Goal: Task Accomplishment & Management: Manage account settings

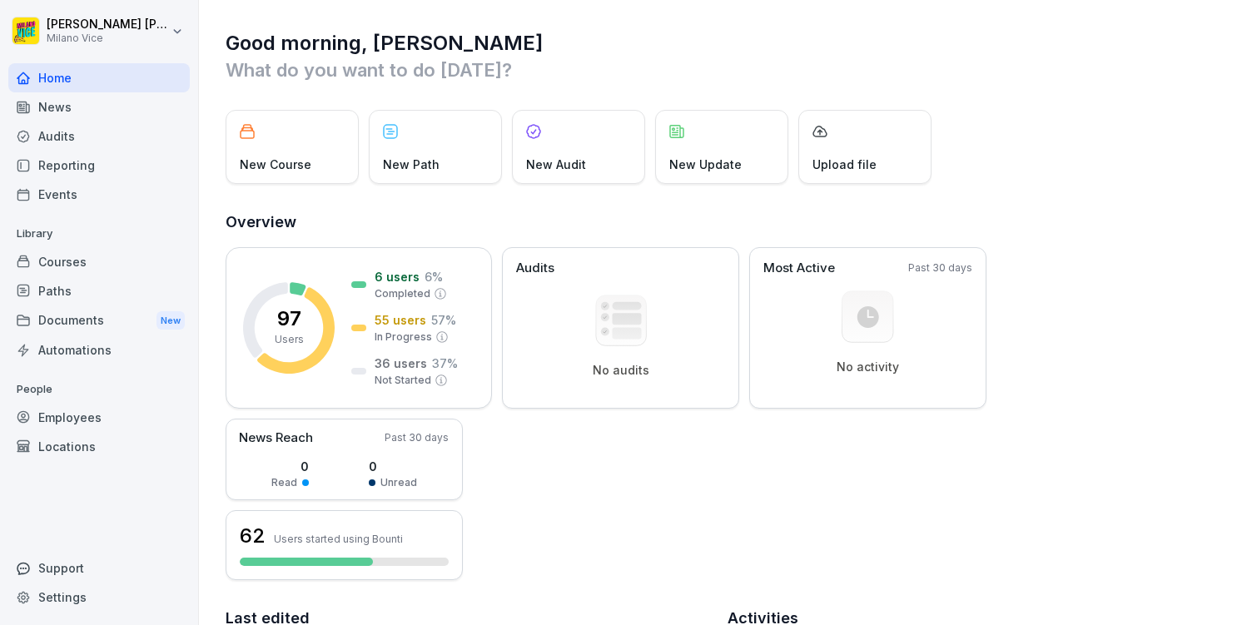
click at [658, 56] on div "Good morning, Dennis What do you want to do today?" at bounding box center [721, 56] width 991 height 53
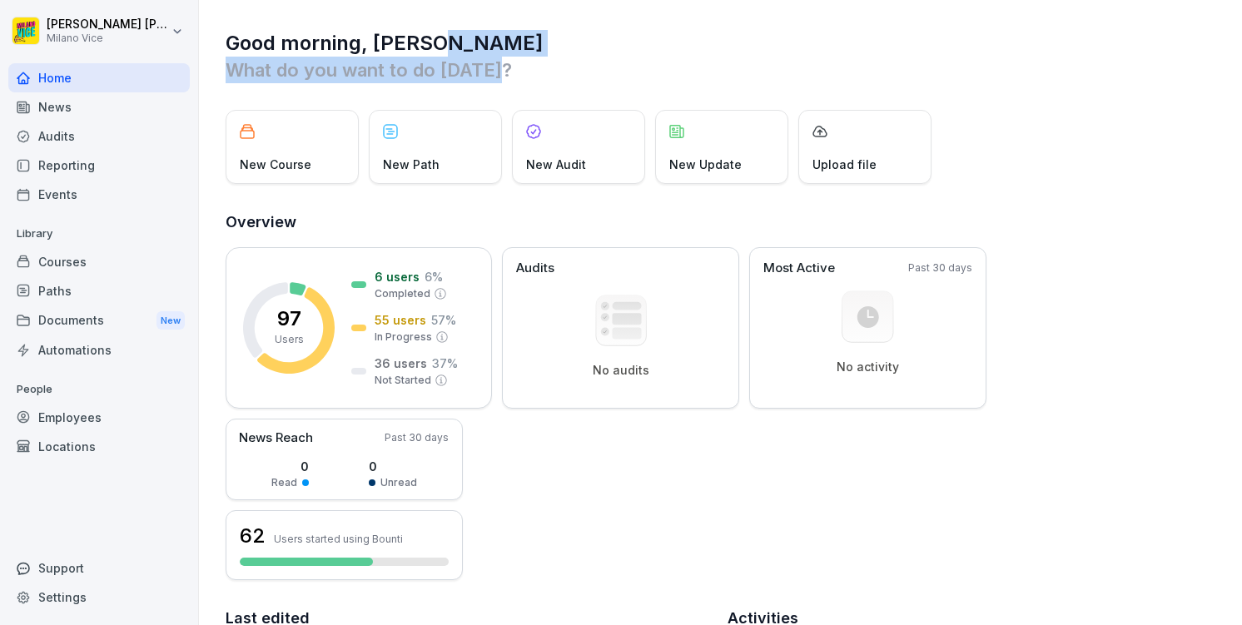
click at [658, 55] on h1 "Good morning, [PERSON_NAME]" at bounding box center [721, 43] width 991 height 27
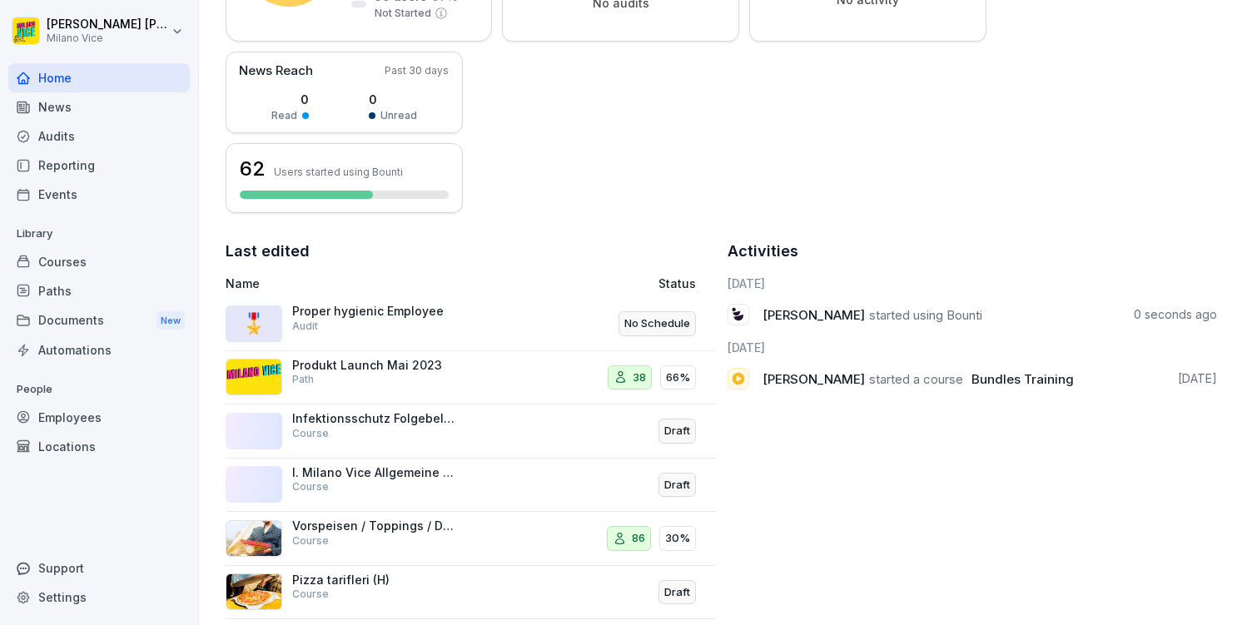
scroll to position [391, 0]
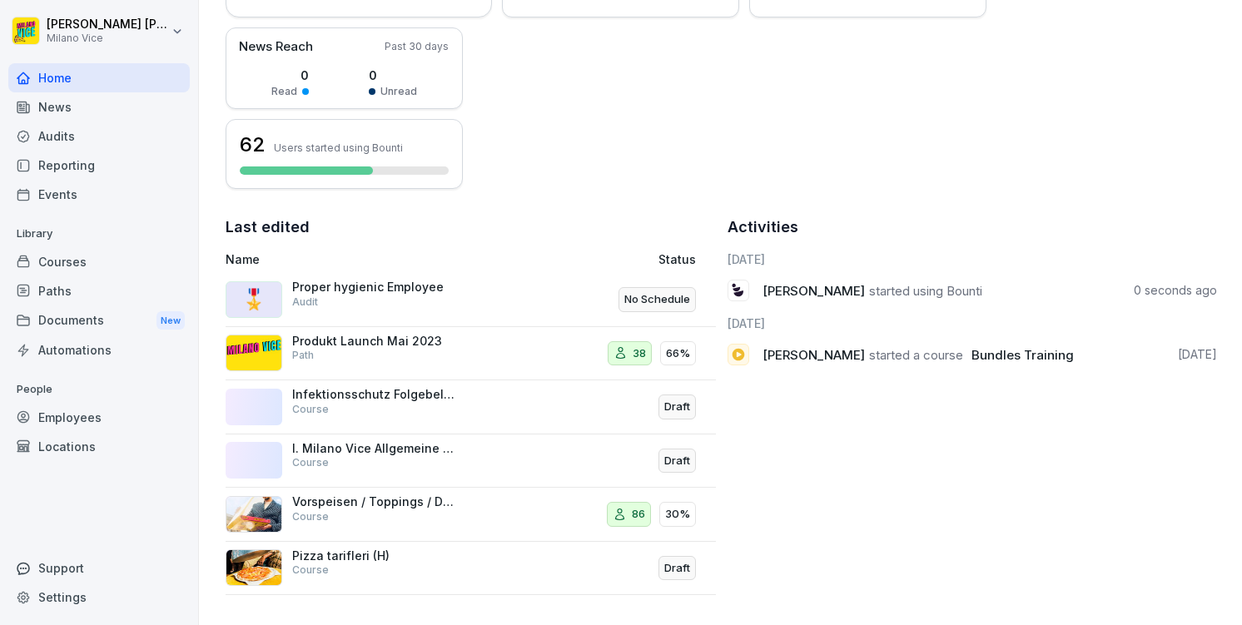
click at [82, 129] on div "Audits" at bounding box center [98, 136] width 181 height 29
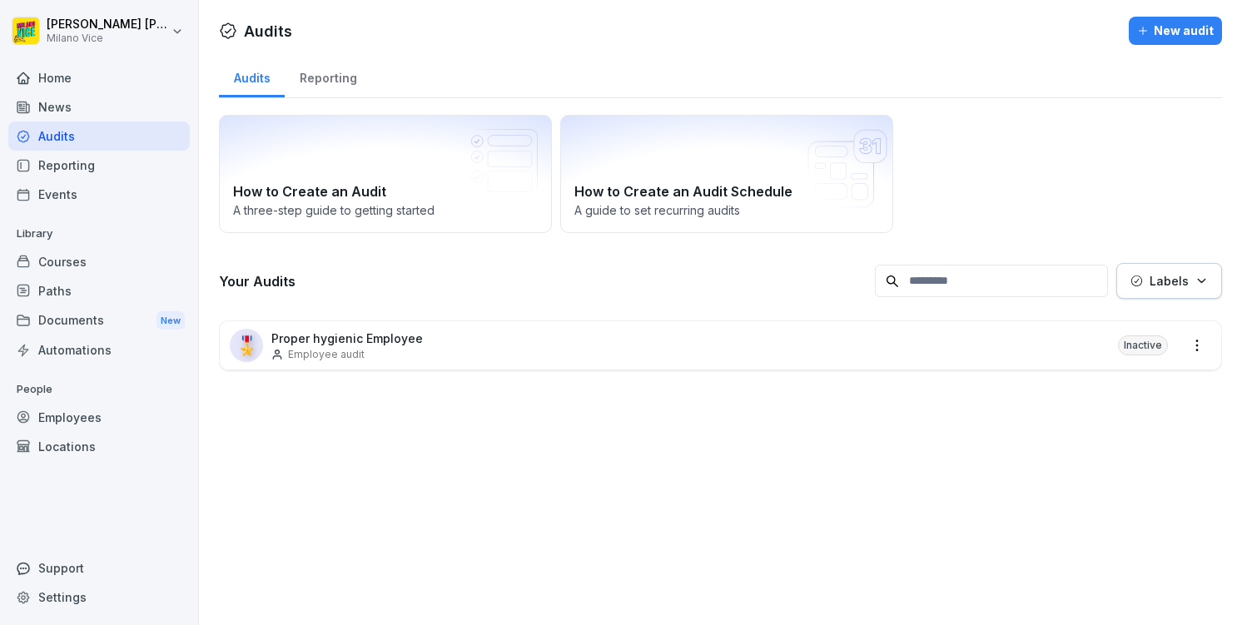
click at [375, 333] on p "Proper hygienic Employee" at bounding box center [346, 338] width 151 height 17
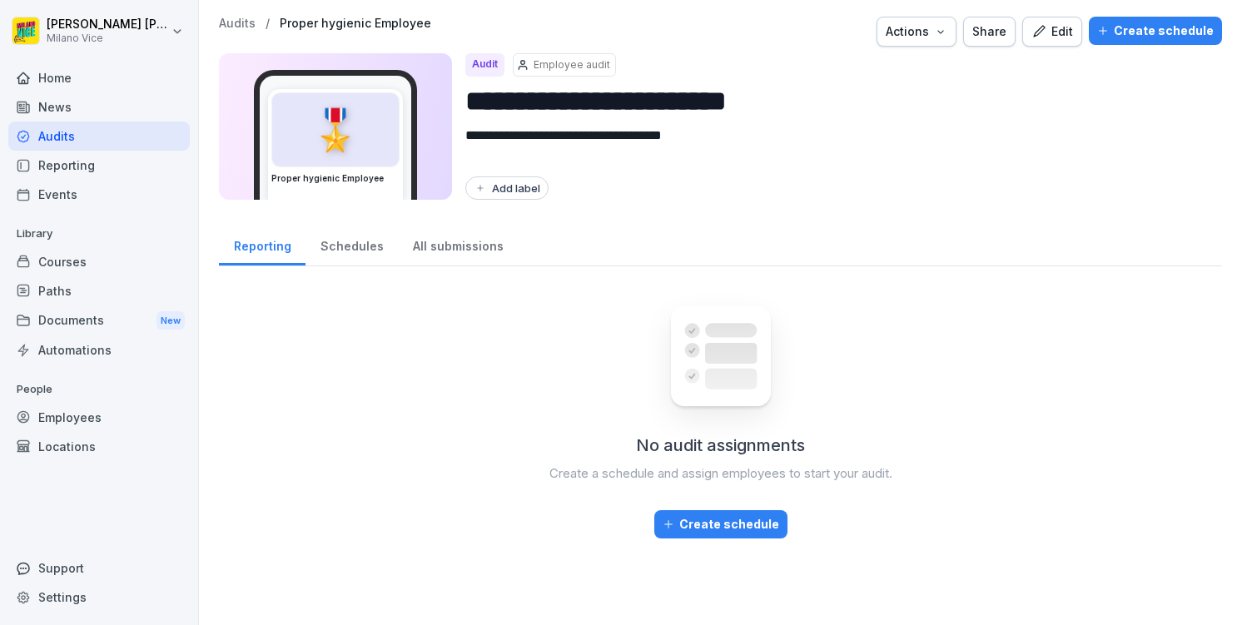
click at [82, 163] on div "Reporting" at bounding box center [98, 165] width 181 height 29
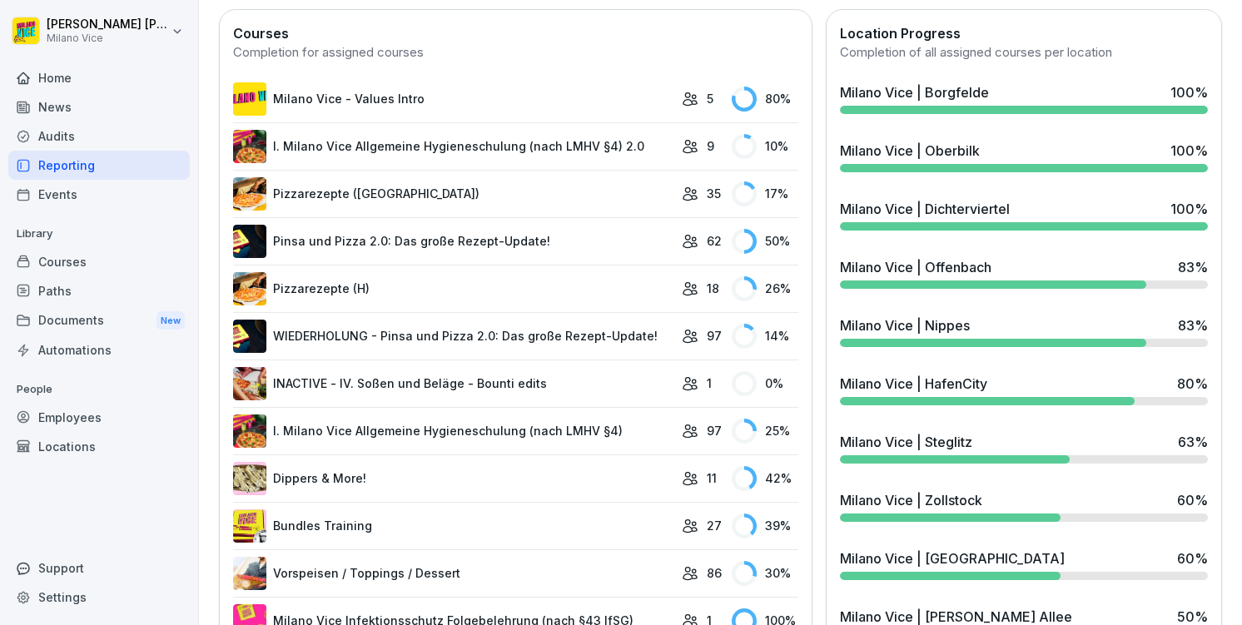
scroll to position [474, 0]
click at [88, 264] on div "Courses" at bounding box center [98, 261] width 181 height 29
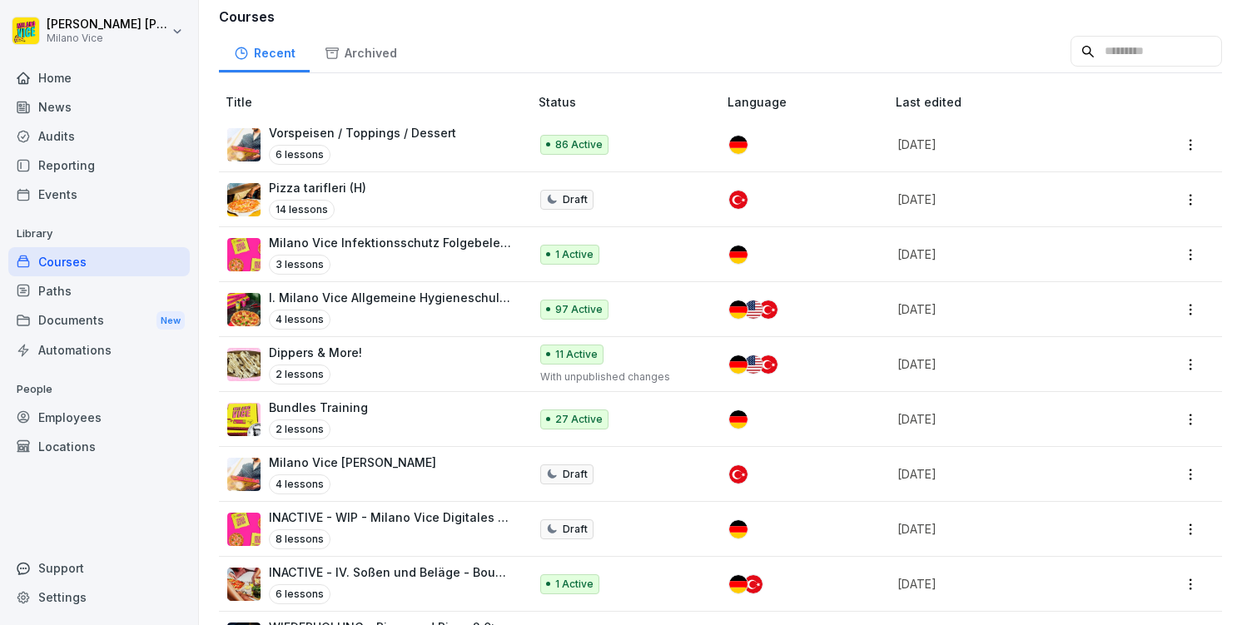
scroll to position [143, 0]
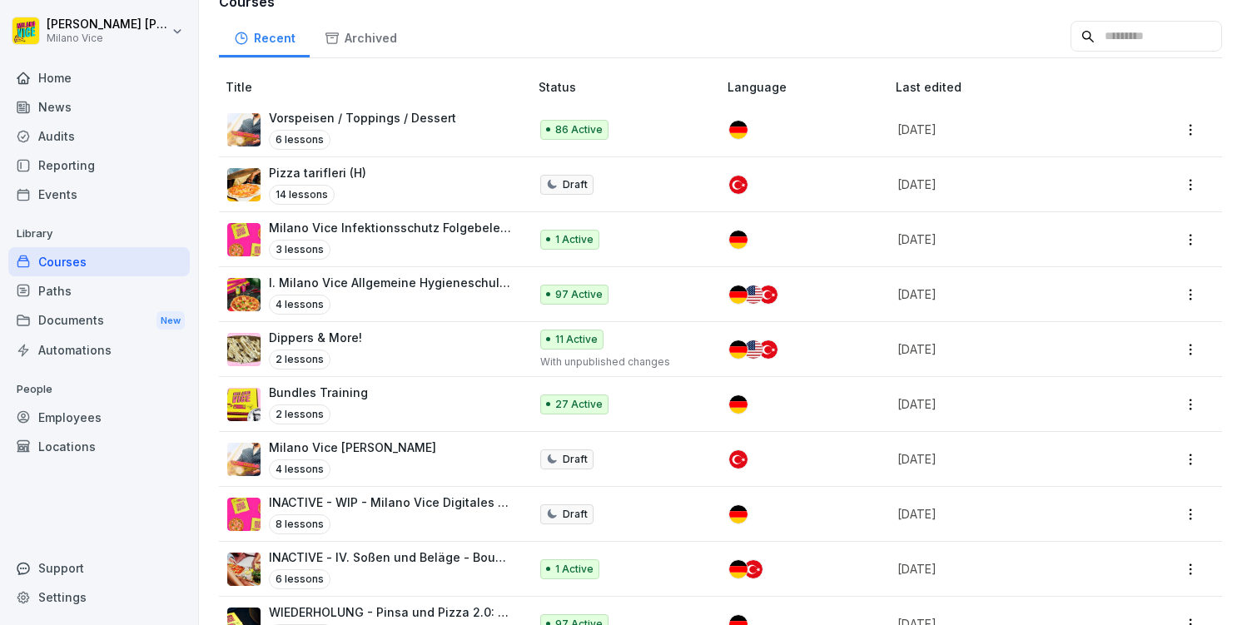
click at [371, 221] on p "Milano Vice Infektionsschutz Folgebelehrung (nach §43 IfSG)" at bounding box center [390, 227] width 243 height 17
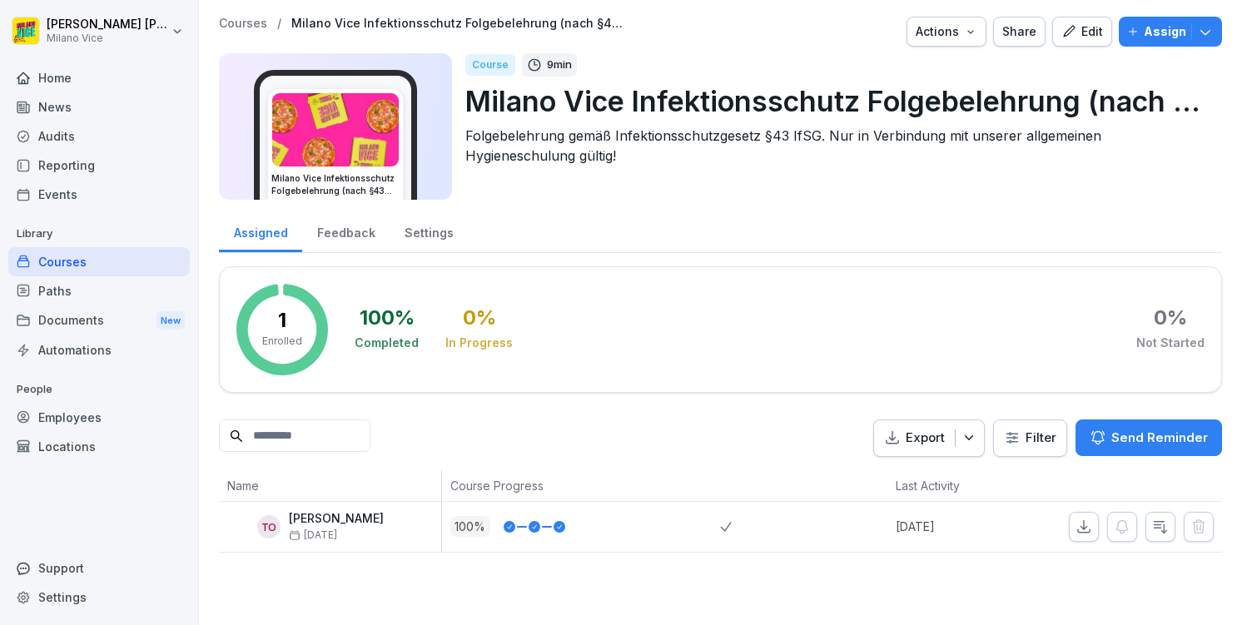
click at [1082, 30] on div "Edit" at bounding box center [1082, 31] width 42 height 18
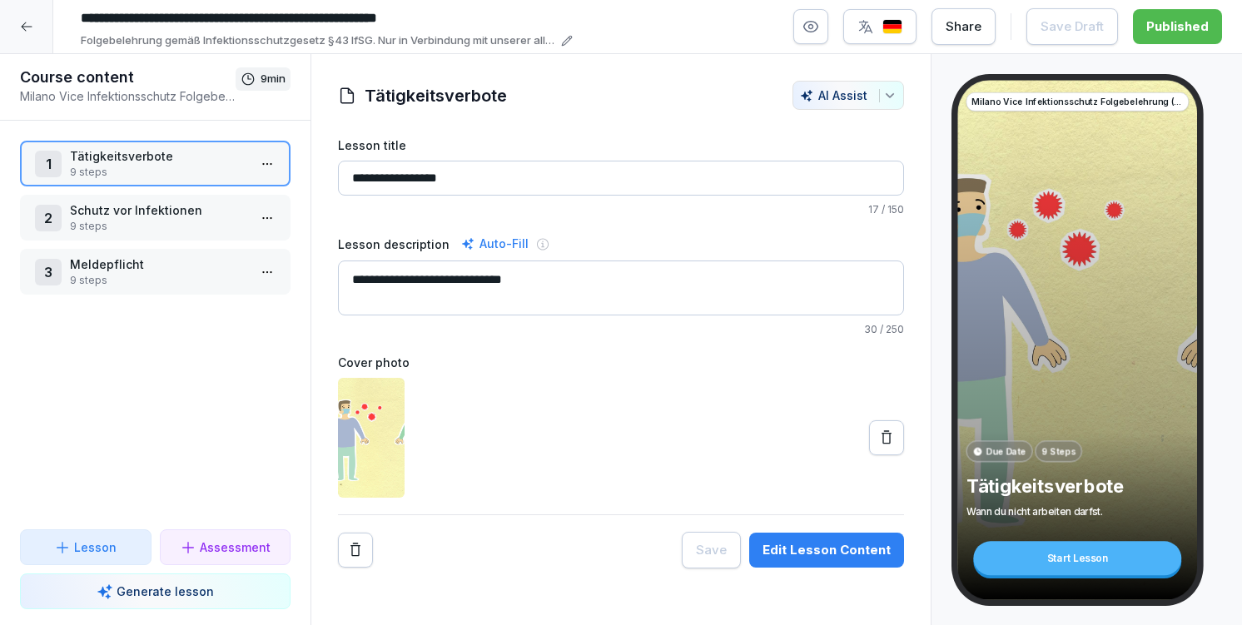
click at [151, 205] on p "Schutz vor Infektionen" at bounding box center [158, 209] width 177 height 17
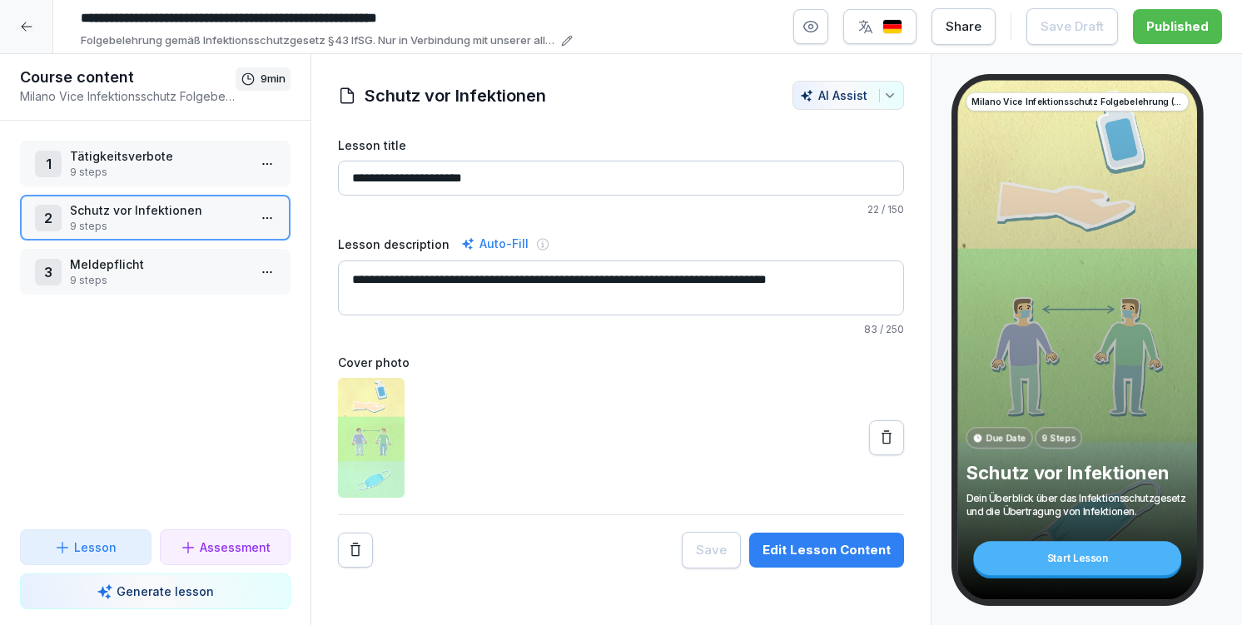
click at [165, 282] on p "9 steps" at bounding box center [158, 280] width 177 height 15
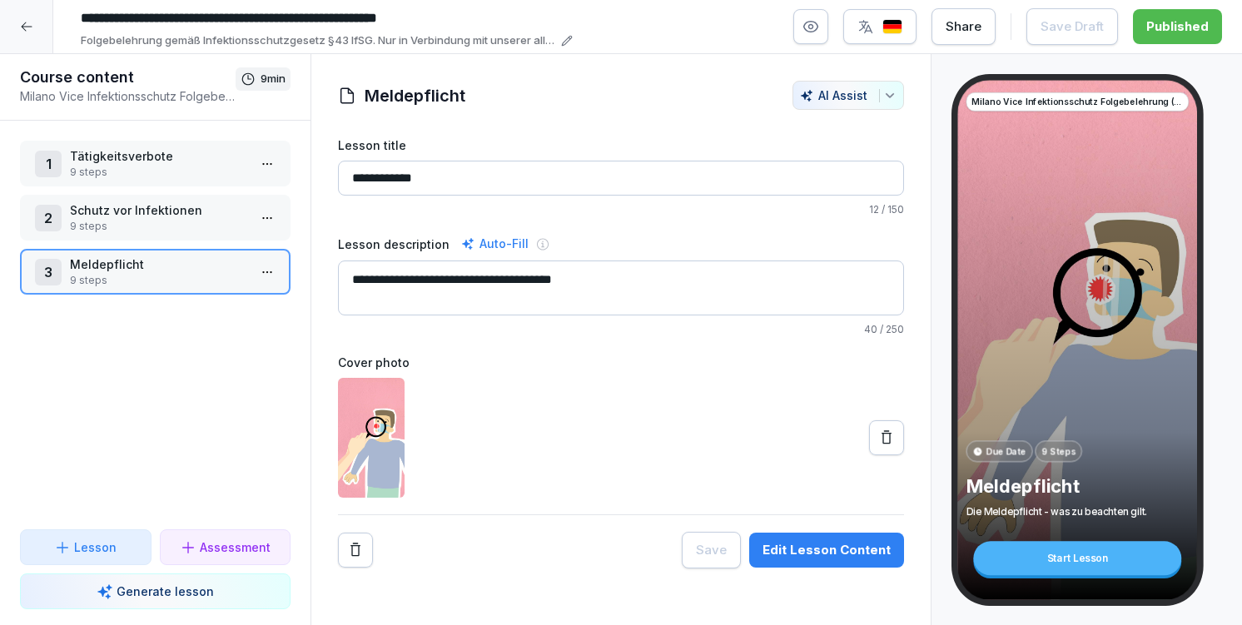
click at [134, 143] on div "1 Tätigkeitsverbote 9 steps" at bounding box center [155, 164] width 271 height 46
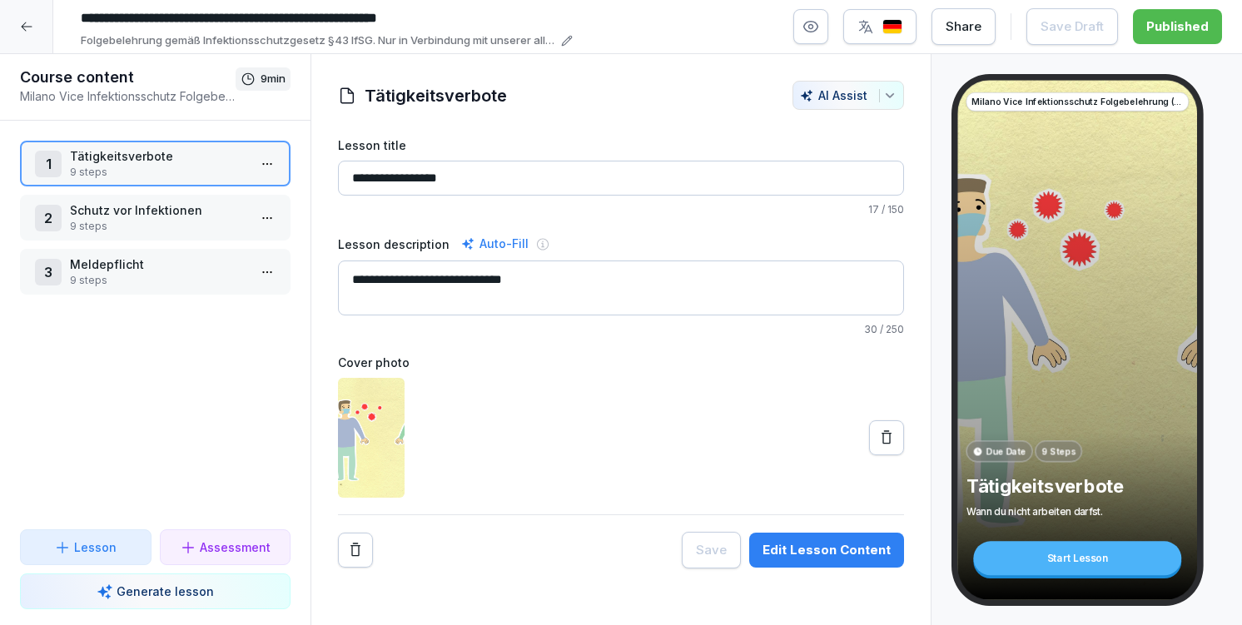
click at [134, 143] on div "1 Tätigkeitsverbote 9 steps" at bounding box center [155, 164] width 271 height 46
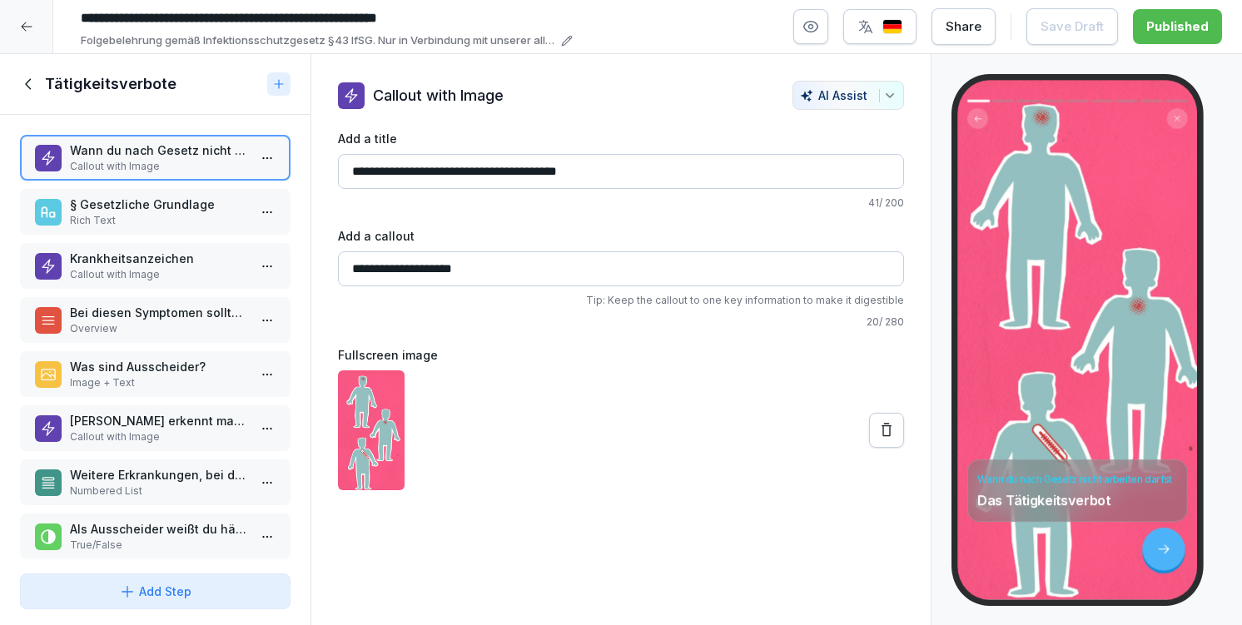
click at [168, 171] on p "Callout with Image" at bounding box center [158, 166] width 177 height 15
click at [148, 209] on p "§ Gesetzliche Grundlage" at bounding box center [158, 204] width 177 height 17
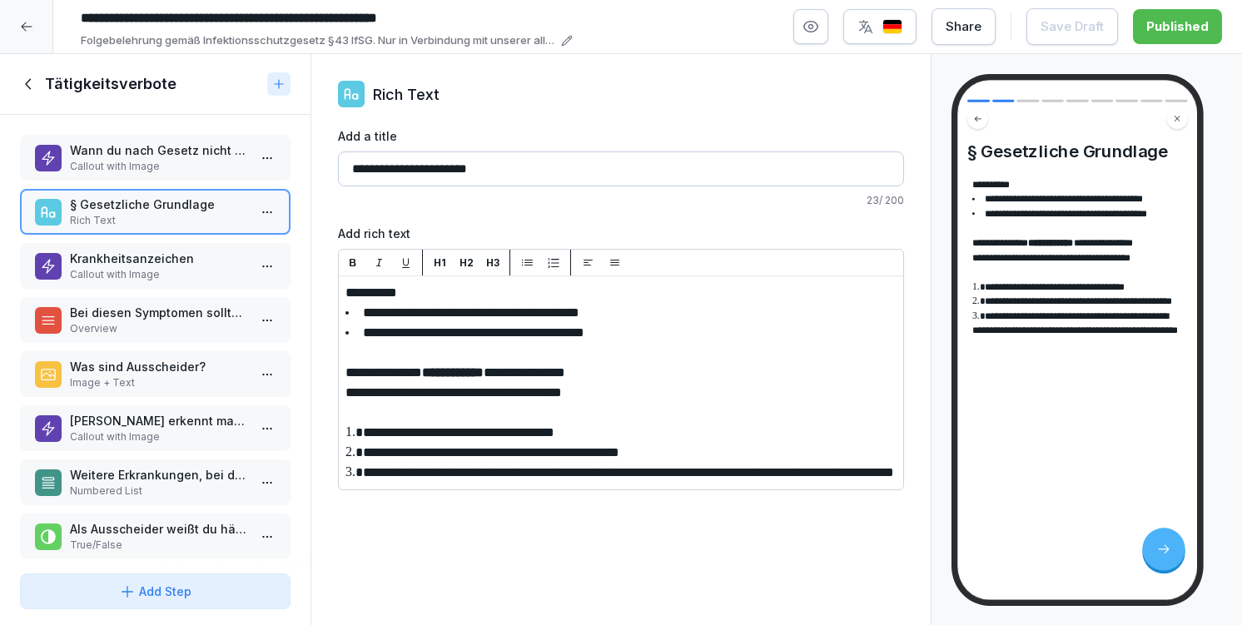
click at [144, 256] on p "Krankheitsanzeichen" at bounding box center [158, 258] width 177 height 17
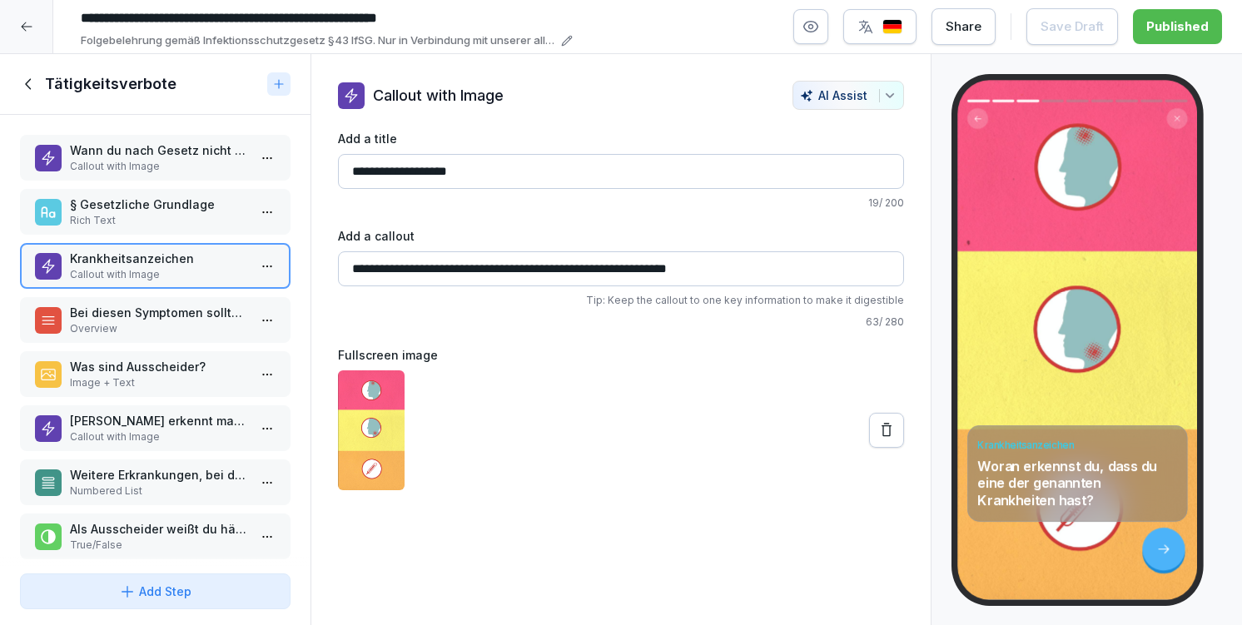
click at [155, 310] on p "Bei diesen Symptomen solltest du aufmerksam sein:" at bounding box center [158, 312] width 177 height 17
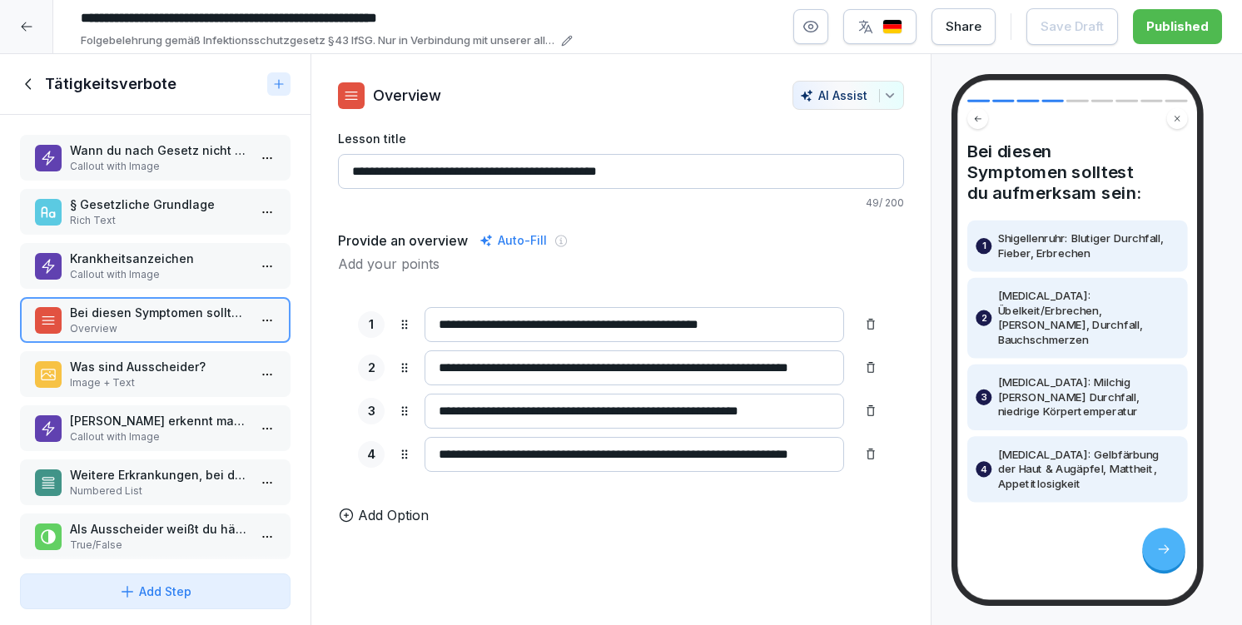
scroll to position [67, 0]
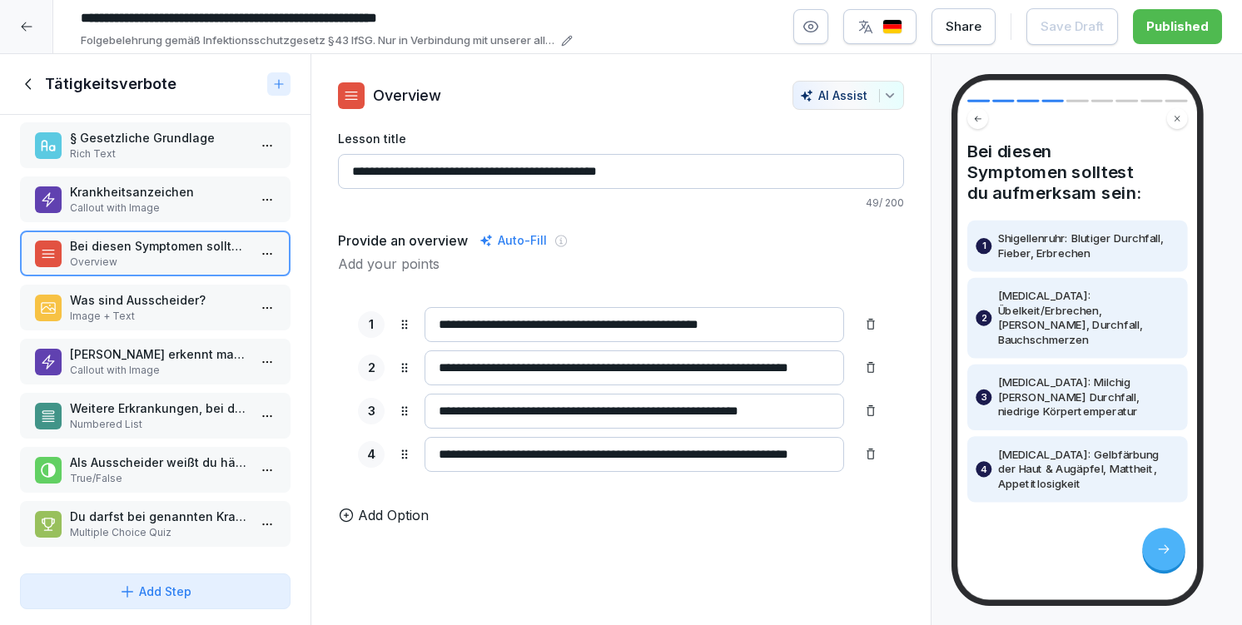
click at [176, 583] on div "Add Step" at bounding box center [155, 591] width 72 height 17
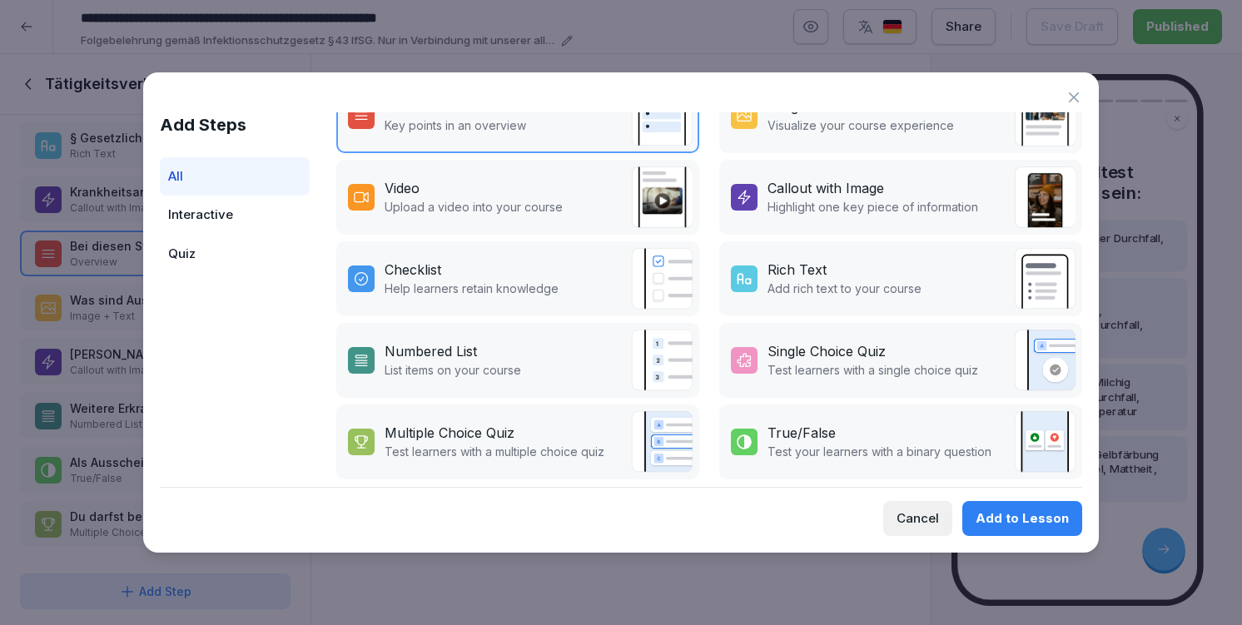
scroll to position [284, 0]
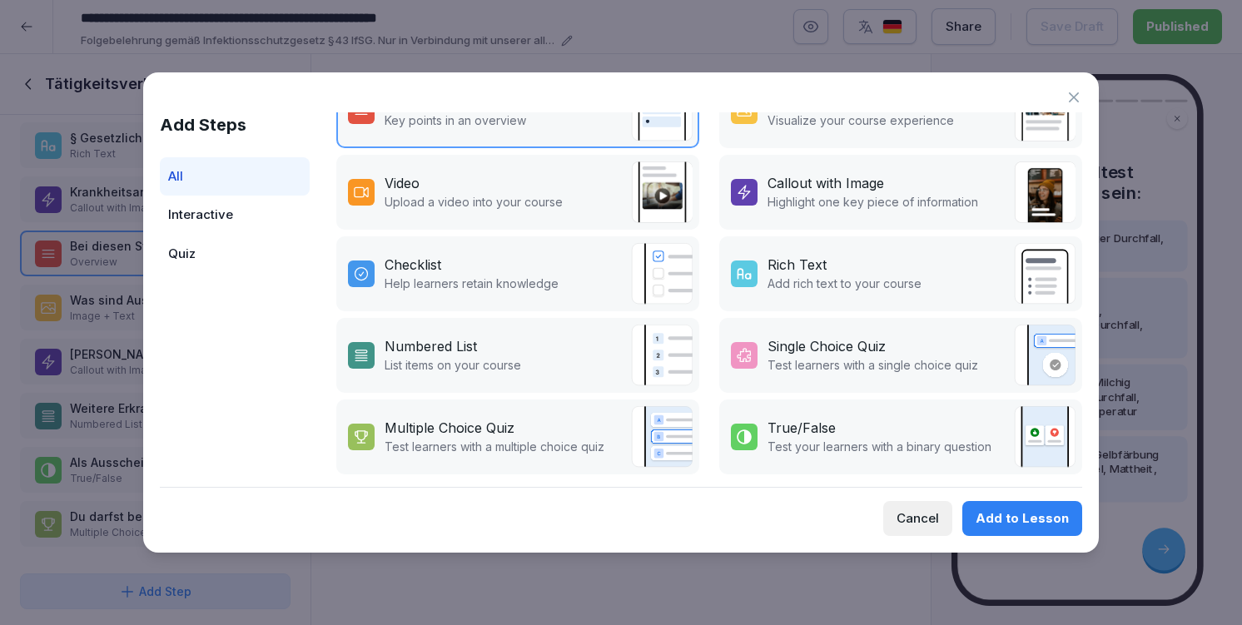
click at [1070, 93] on icon at bounding box center [1074, 97] width 10 height 10
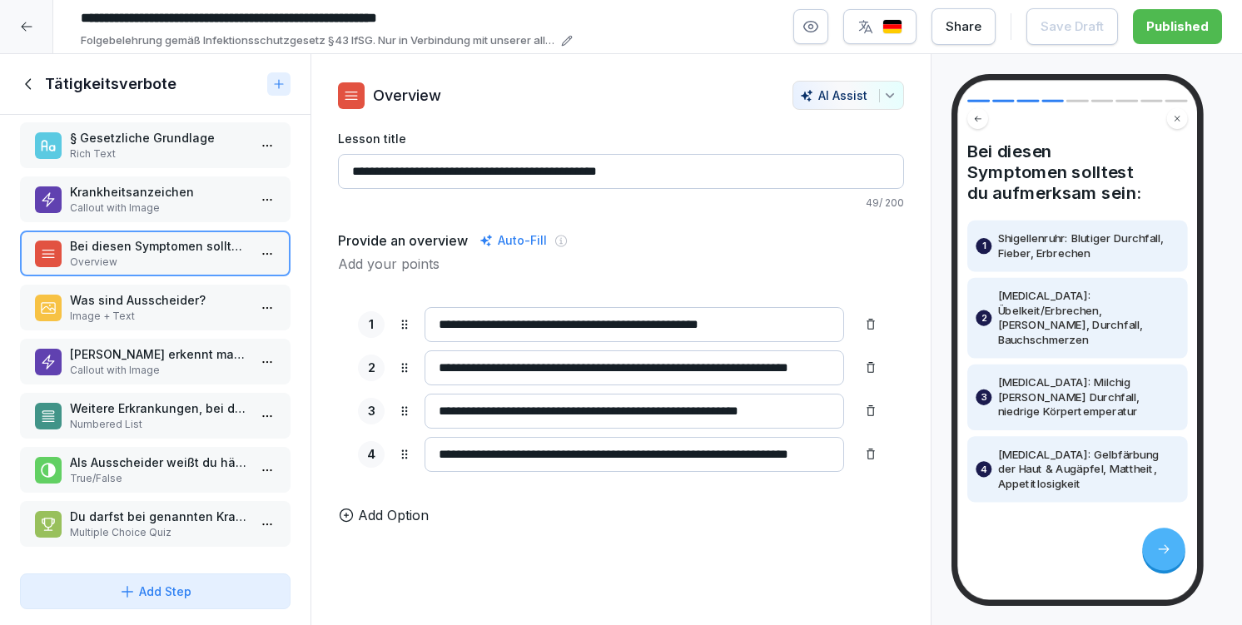
click at [31, 80] on icon at bounding box center [29, 84] width 18 height 18
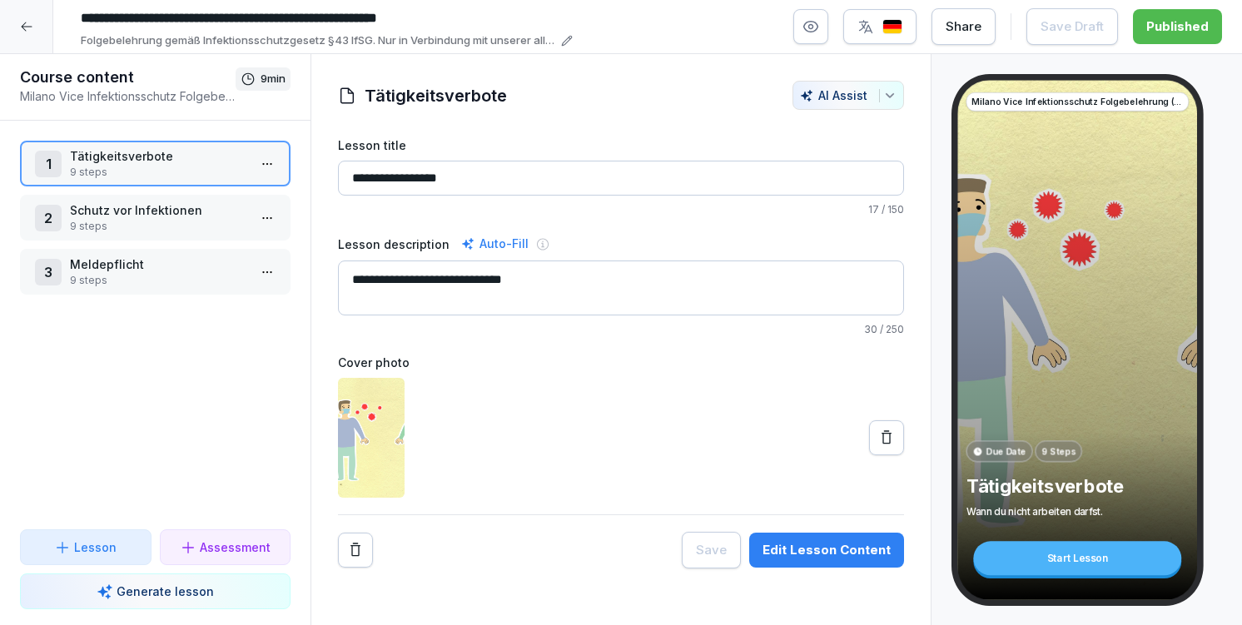
click at [244, 548] on p "Assessment" at bounding box center [235, 547] width 71 height 17
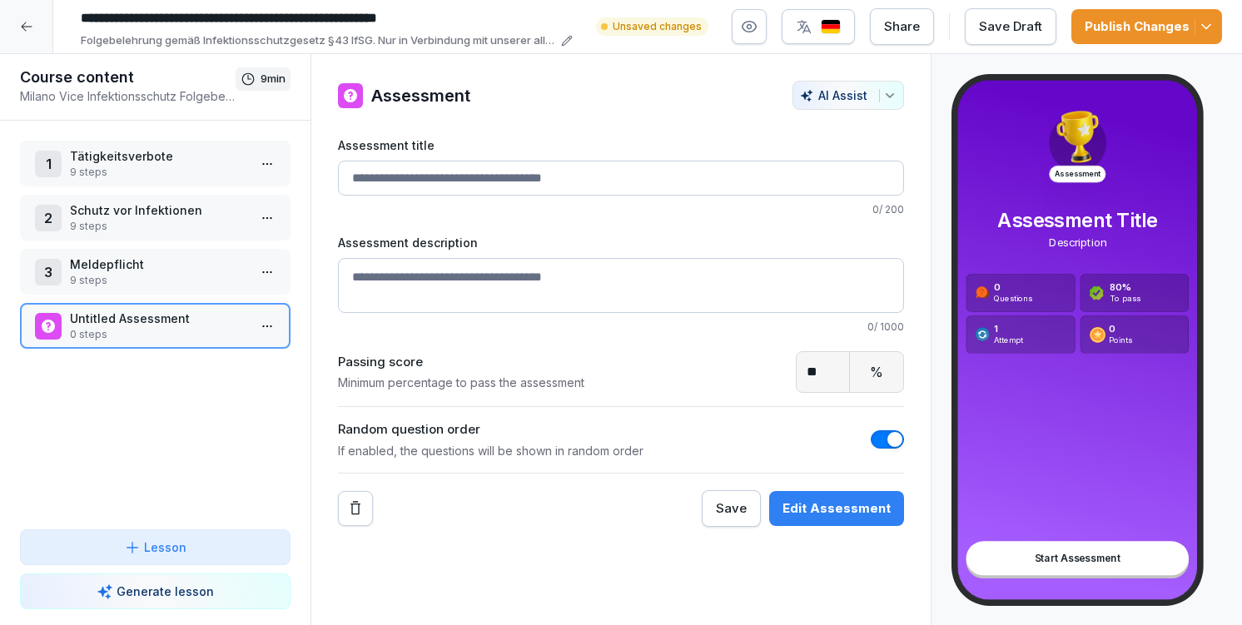
click at [813, 514] on div "Edit Assessment" at bounding box center [836, 508] width 108 height 18
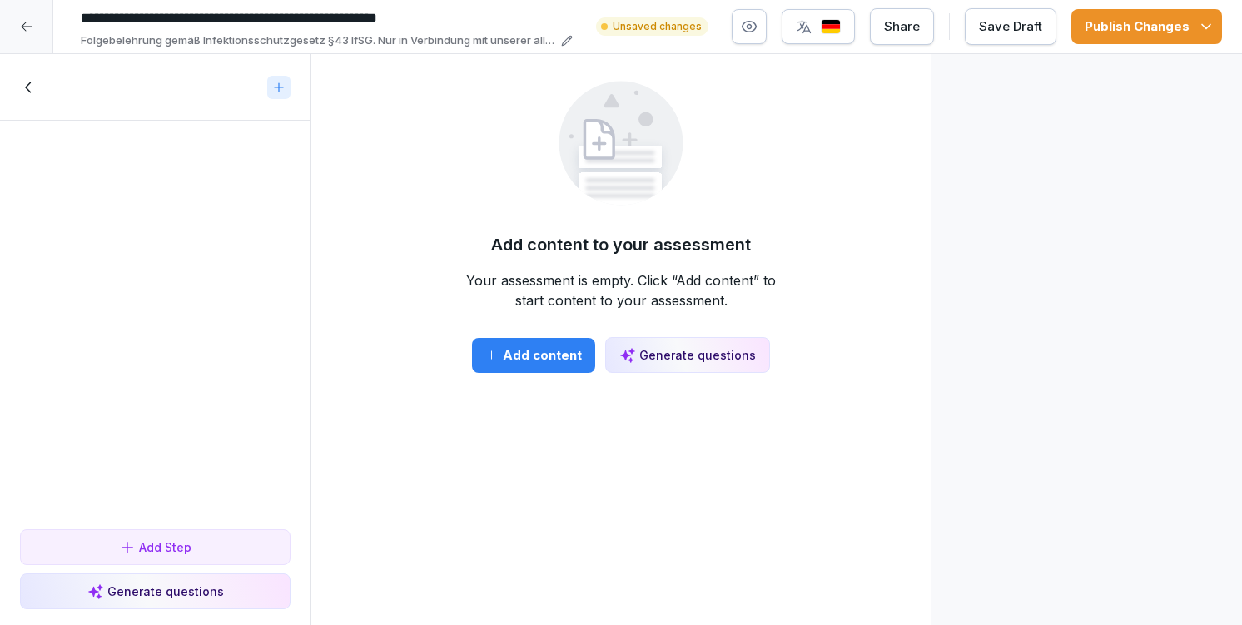
drag, startPoint x: 150, startPoint y: 593, endPoint x: 266, endPoint y: 467, distance: 170.8
click at [266, 467] on div "To pick up a draggable item, press the space bar. While dragging, use the arrow…" at bounding box center [155, 340] width 310 height 572
click at [41, 84] on div at bounding box center [140, 87] width 241 height 18
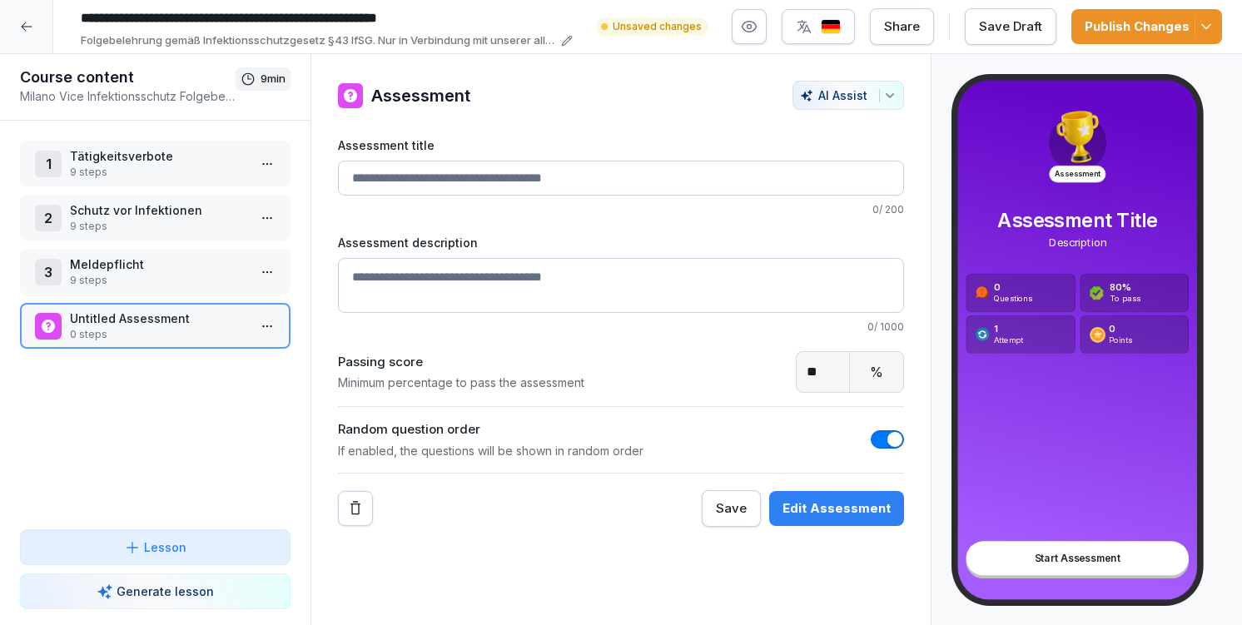
click at [25, 33] on div at bounding box center [26, 26] width 53 height 53
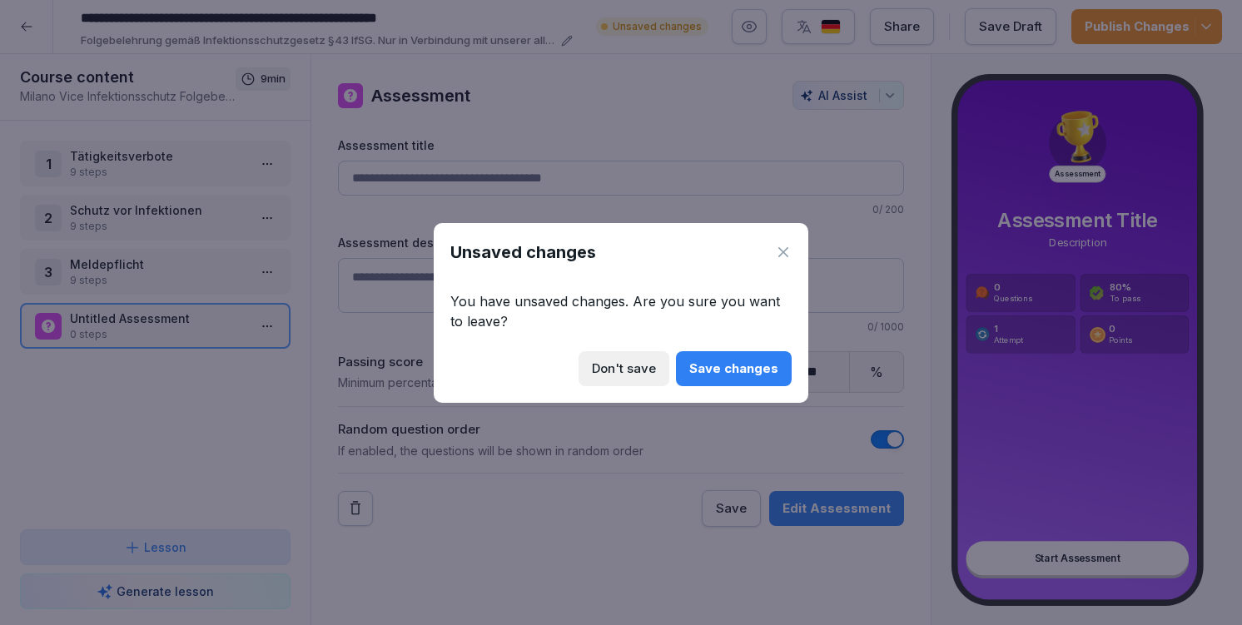
click at [718, 365] on div "Save changes" at bounding box center [733, 369] width 89 height 18
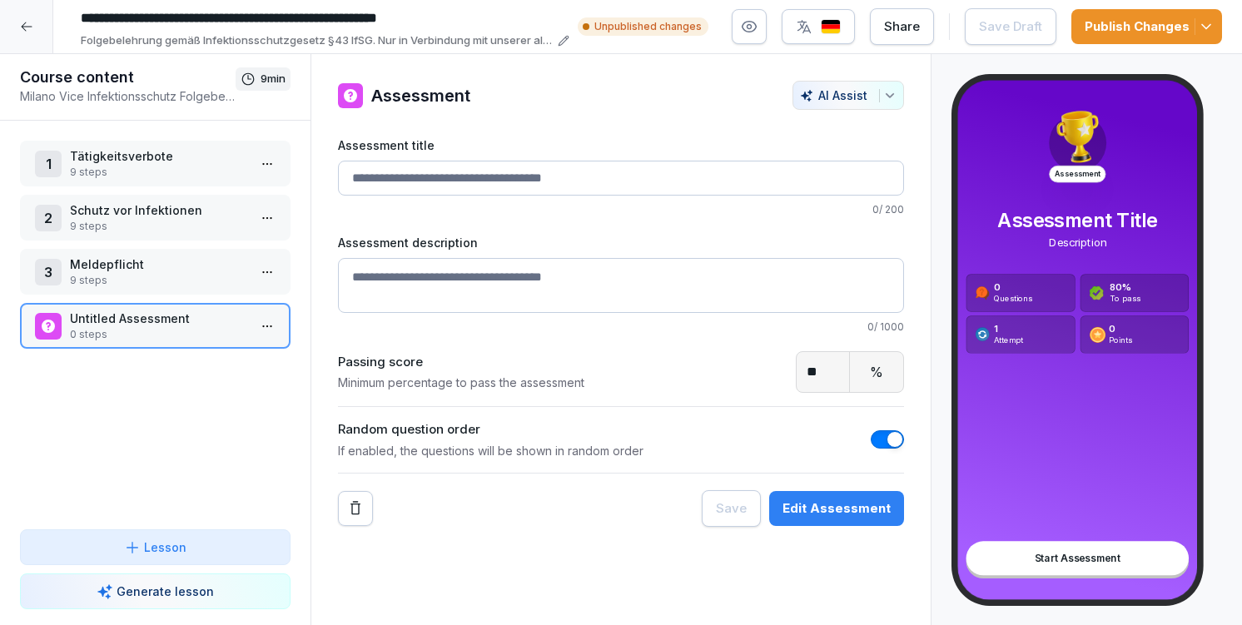
click at [20, 18] on div at bounding box center [26, 26] width 53 height 53
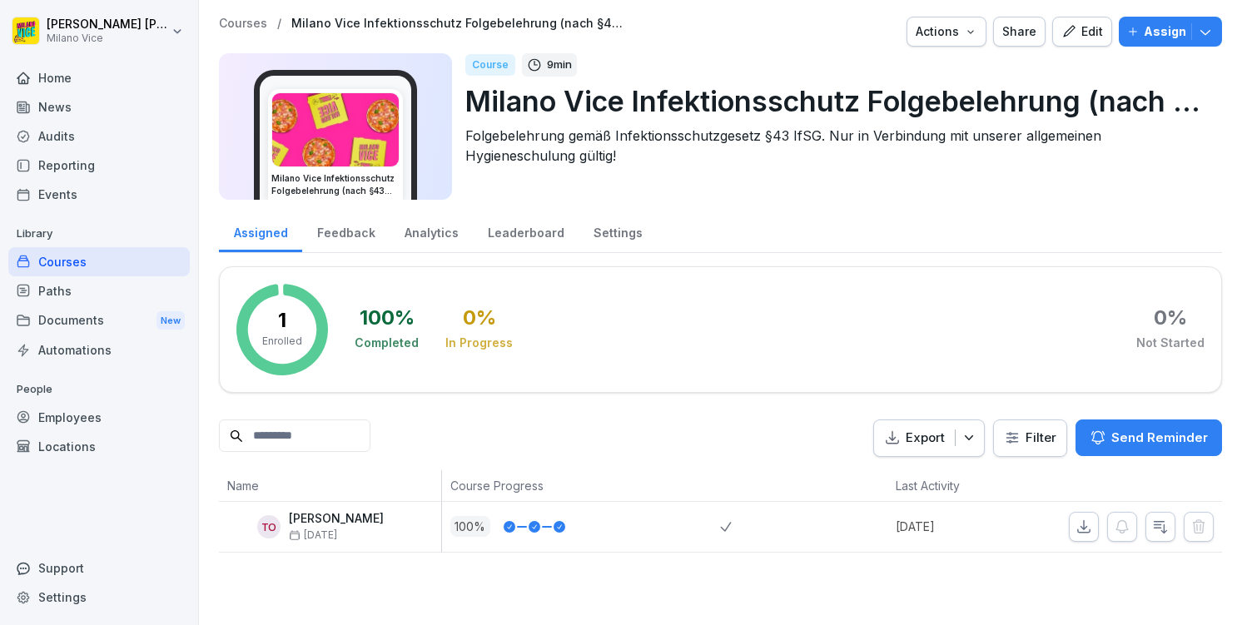
click at [99, 259] on div "Courses" at bounding box center [98, 261] width 181 height 29
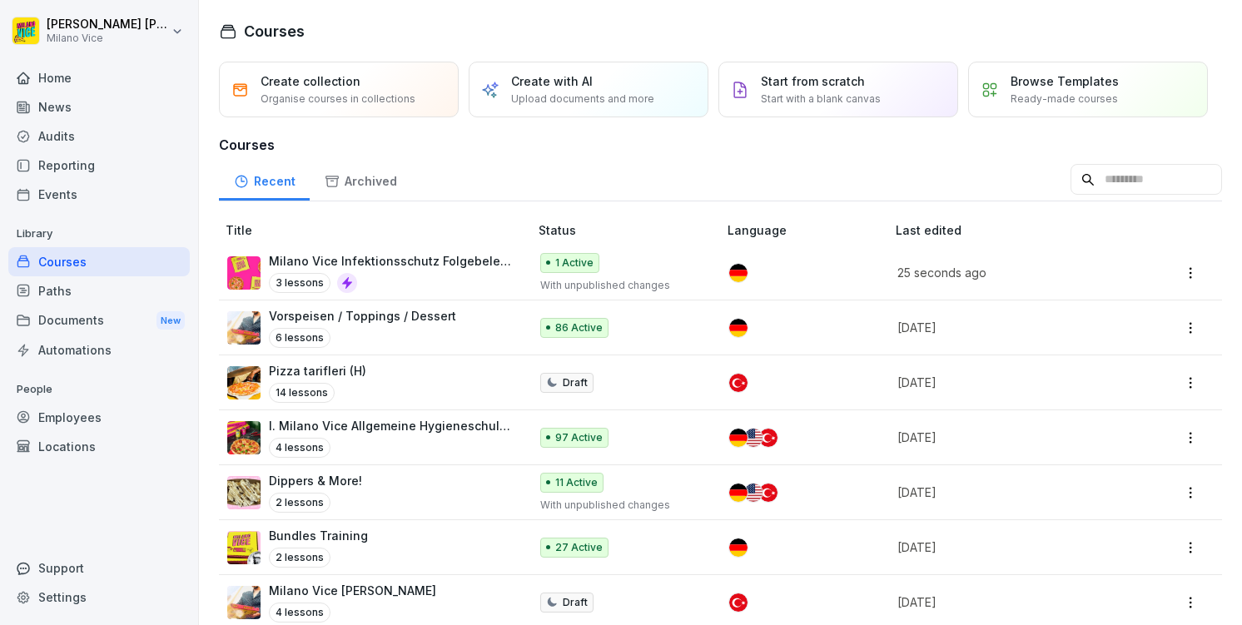
click at [567, 82] on p "Create with AI" at bounding box center [552, 80] width 82 height 17
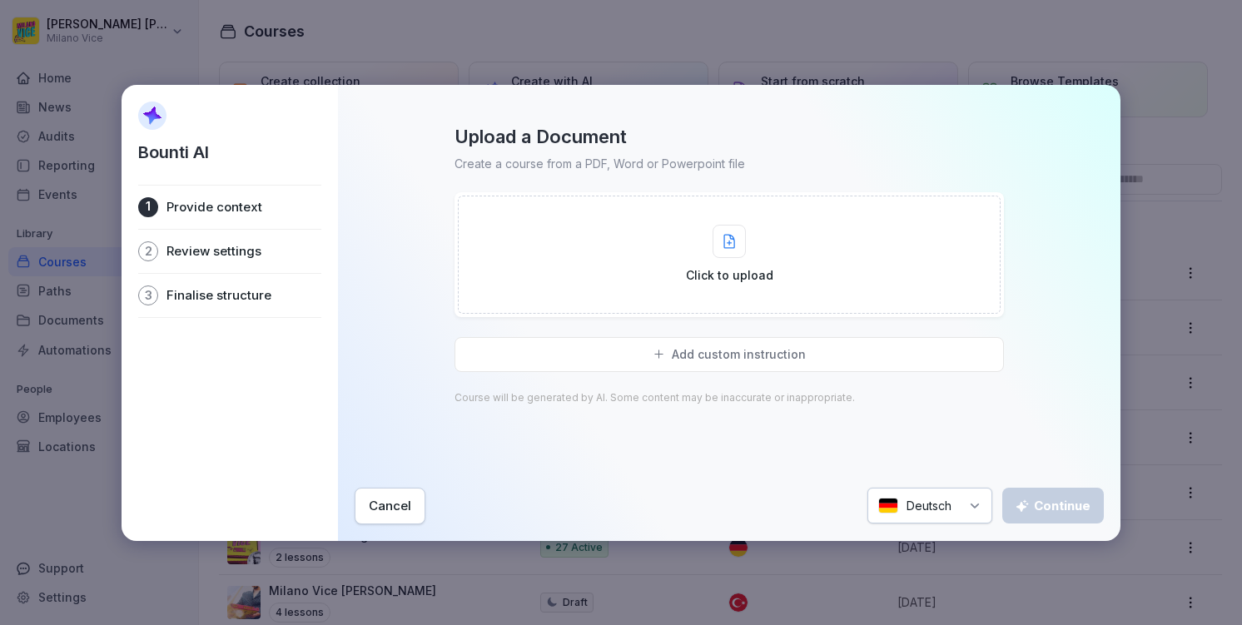
click at [722, 255] on div at bounding box center [729, 241] width 33 height 33
click at [713, 233] on div at bounding box center [729, 241] width 33 height 33
type input "**********"
click at [732, 249] on div at bounding box center [729, 241] width 33 height 33
type input "**********"
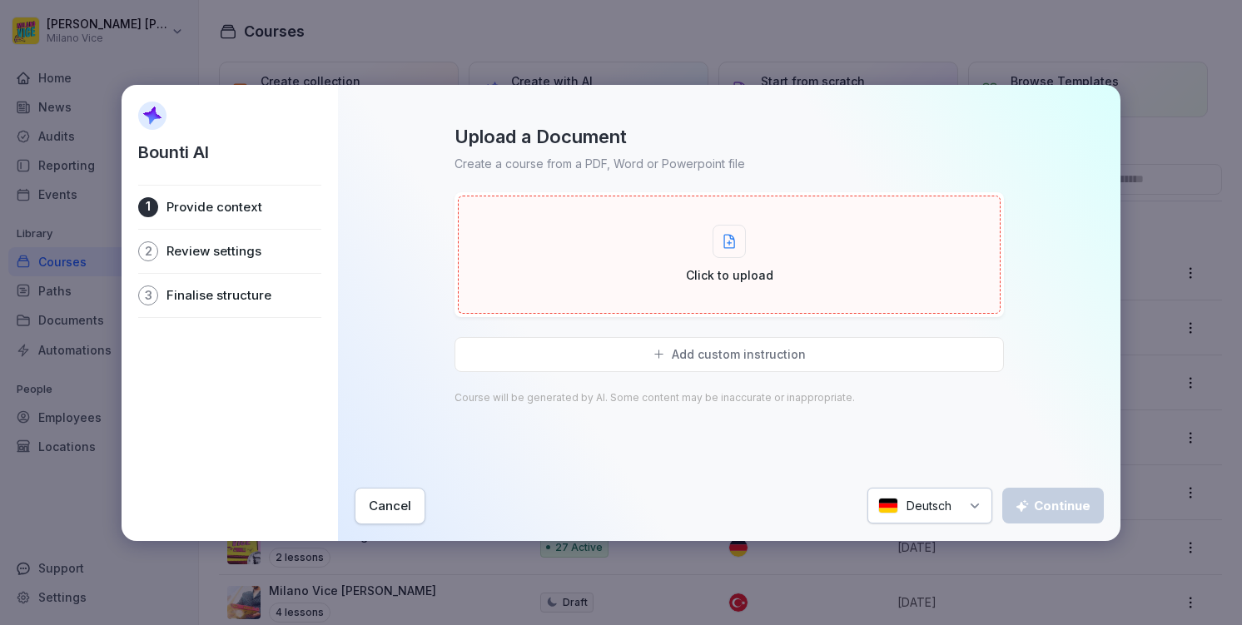
click at [730, 262] on div "Click to upload" at bounding box center [729, 254] width 87 height 59
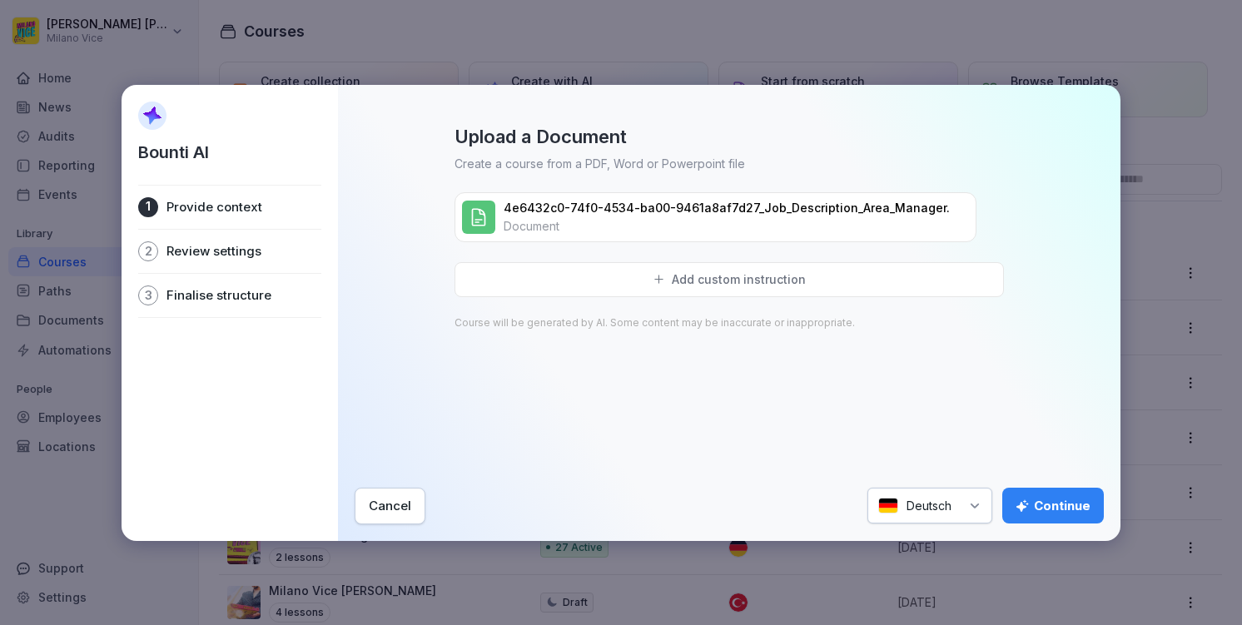
click at [1040, 489] on button "Continue" at bounding box center [1053, 506] width 102 height 36
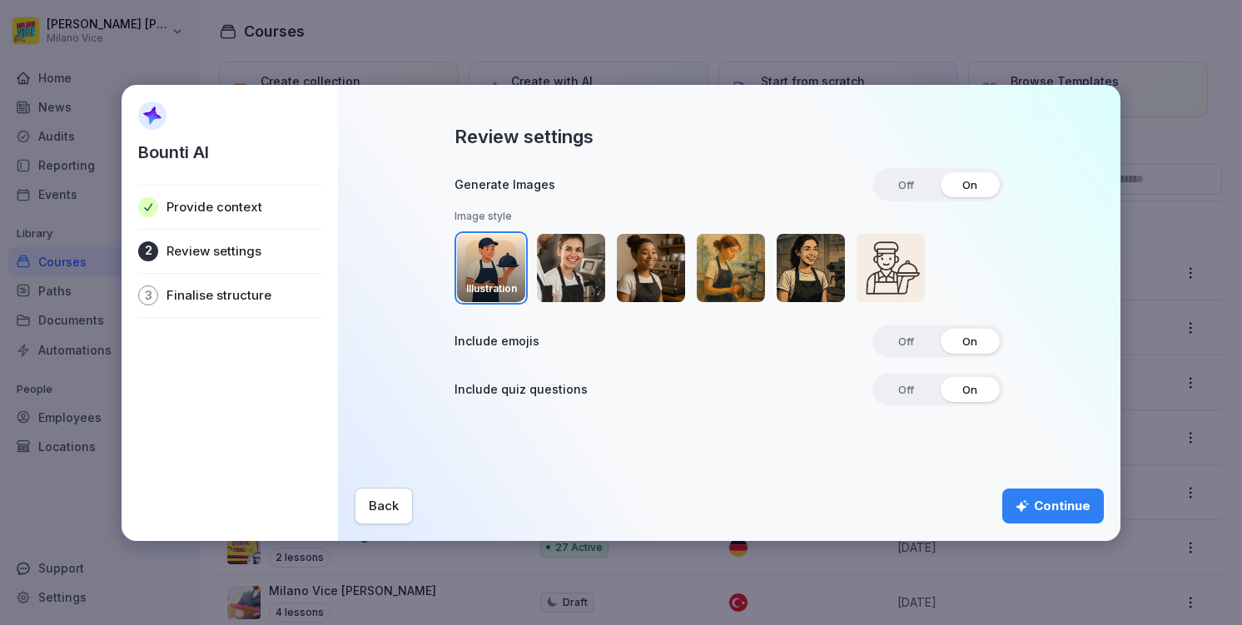
click at [520, 259] on img "button" at bounding box center [491, 268] width 68 height 68
click at [1068, 514] on div "Continue" at bounding box center [1052, 506] width 75 height 18
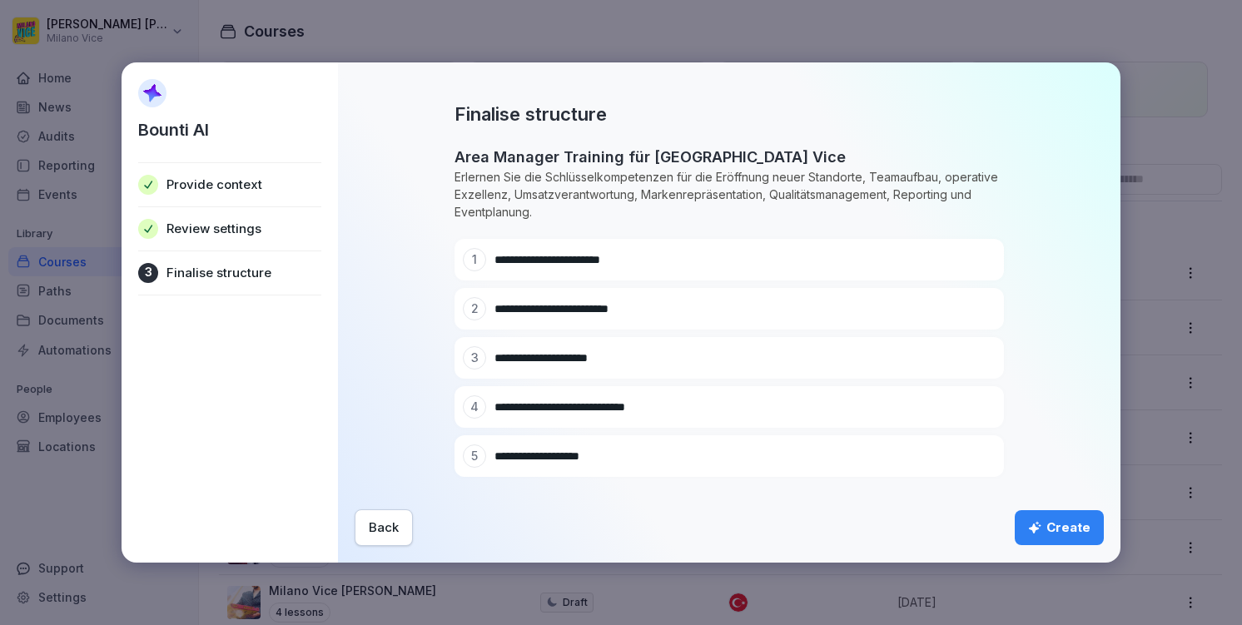
click at [1068, 530] on div "Create" at bounding box center [1059, 528] width 62 height 18
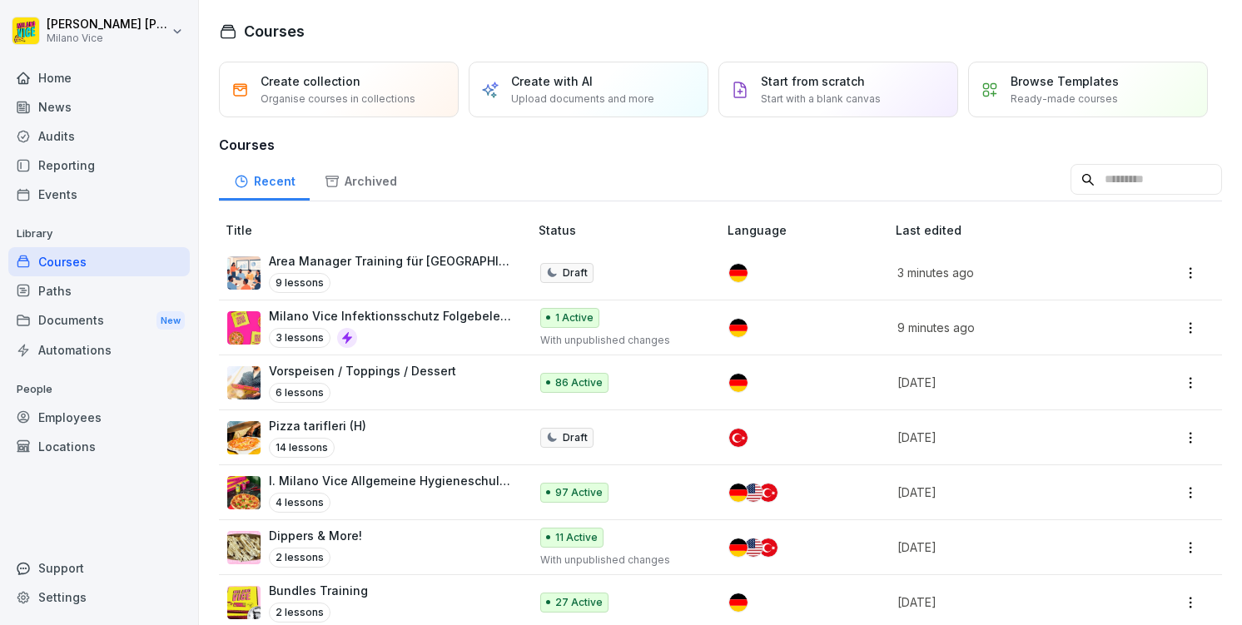
click at [420, 262] on p "Area Manager Training für [GEOGRAPHIC_DATA] Vice" at bounding box center [390, 260] width 243 height 17
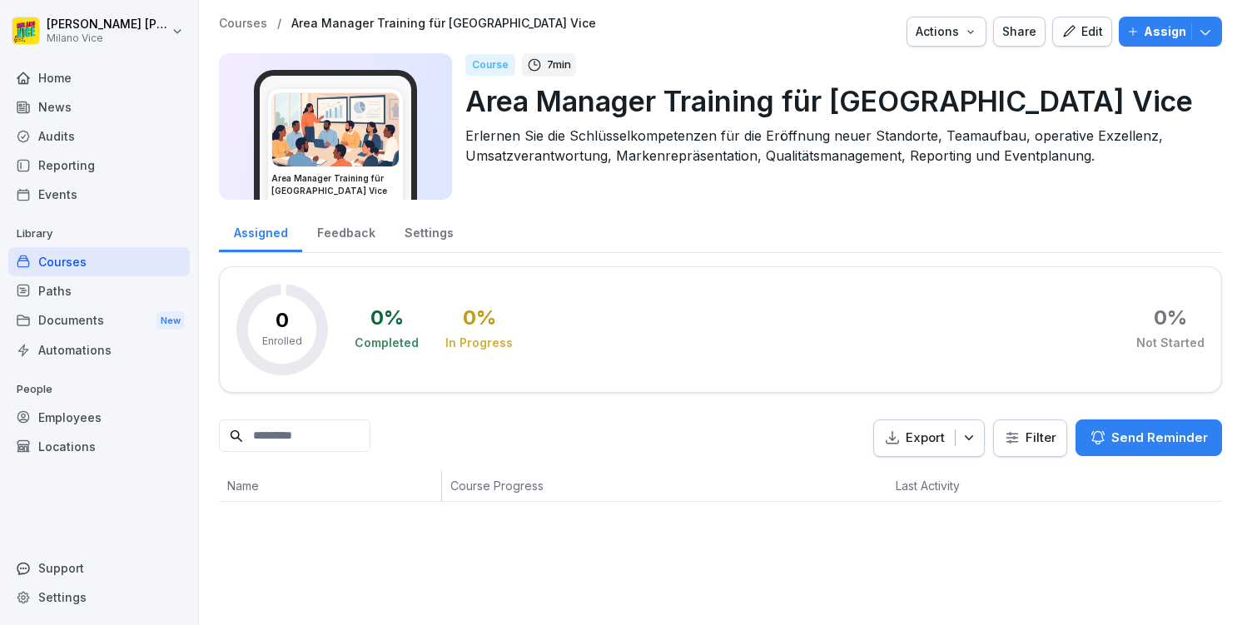
click at [1075, 40] on div "Edit" at bounding box center [1082, 31] width 42 height 18
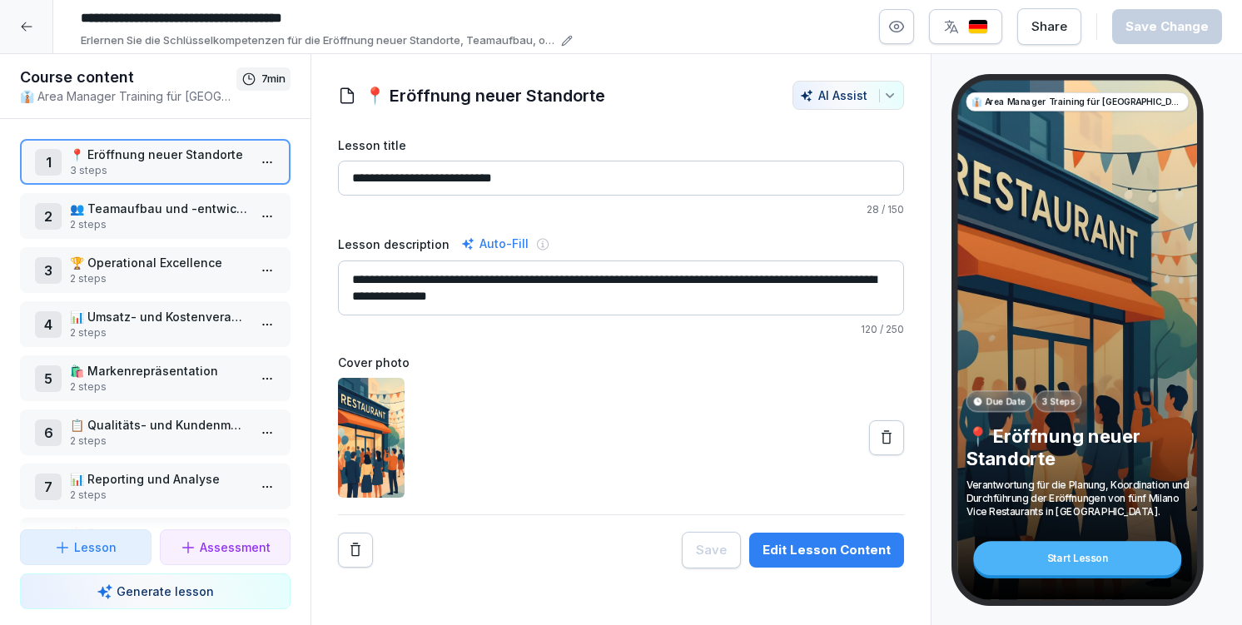
click at [222, 164] on p "3 steps" at bounding box center [158, 170] width 177 height 15
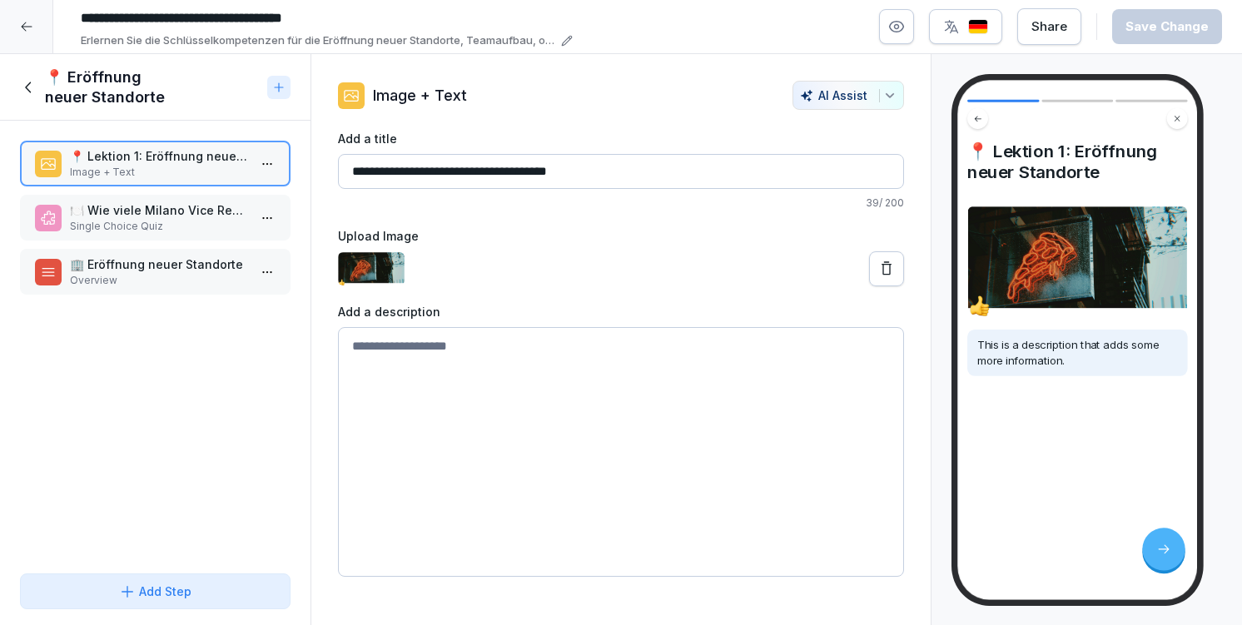
click at [529, 357] on textarea at bounding box center [621, 452] width 566 height 250
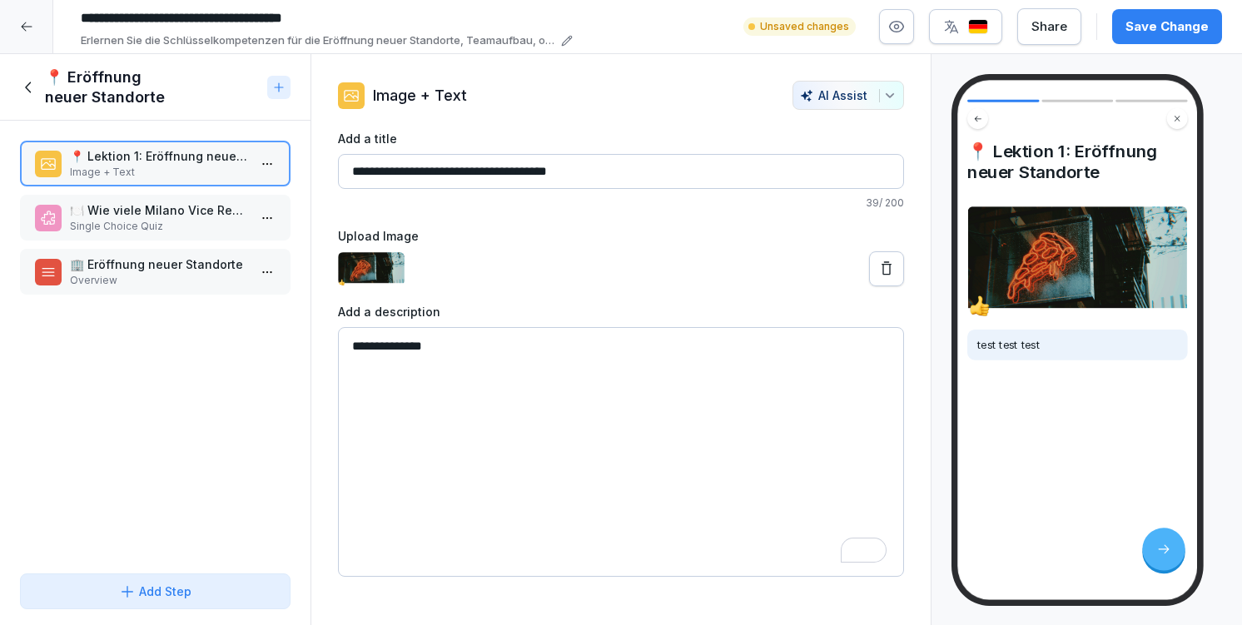
type textarea "**********"
click at [170, 590] on div "Add Step" at bounding box center [155, 591] width 72 height 17
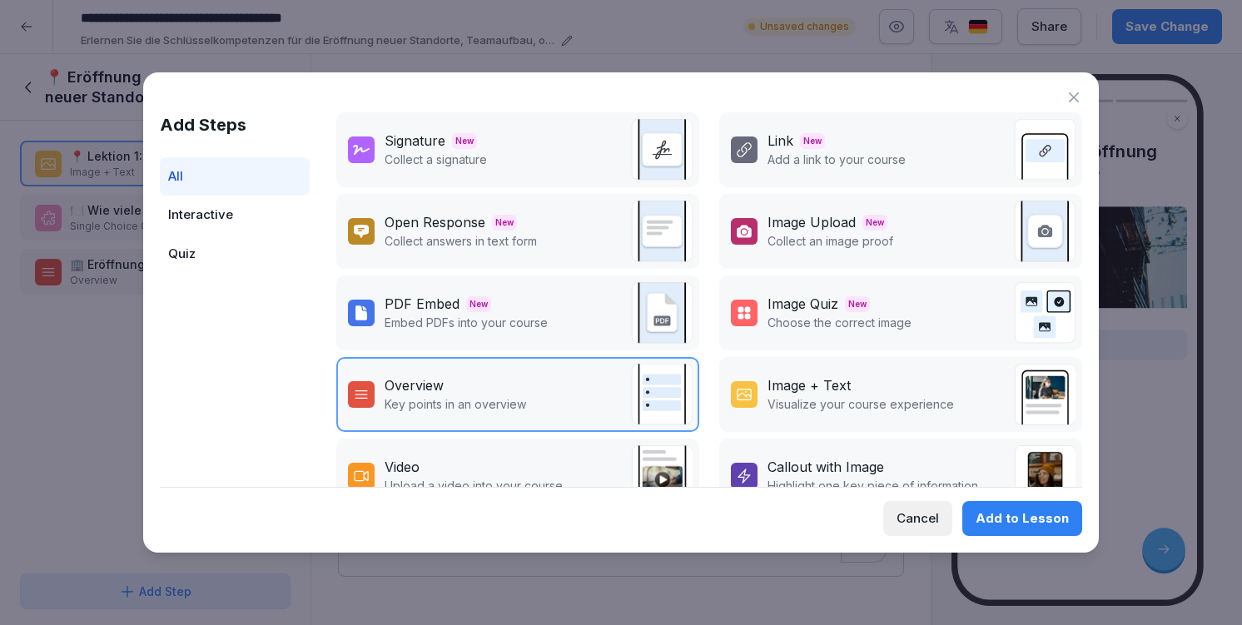
click at [566, 480] on div "Video Upload a video into your course" at bounding box center [517, 476] width 363 height 75
click at [542, 458] on div "Video" at bounding box center [474, 467] width 178 height 20
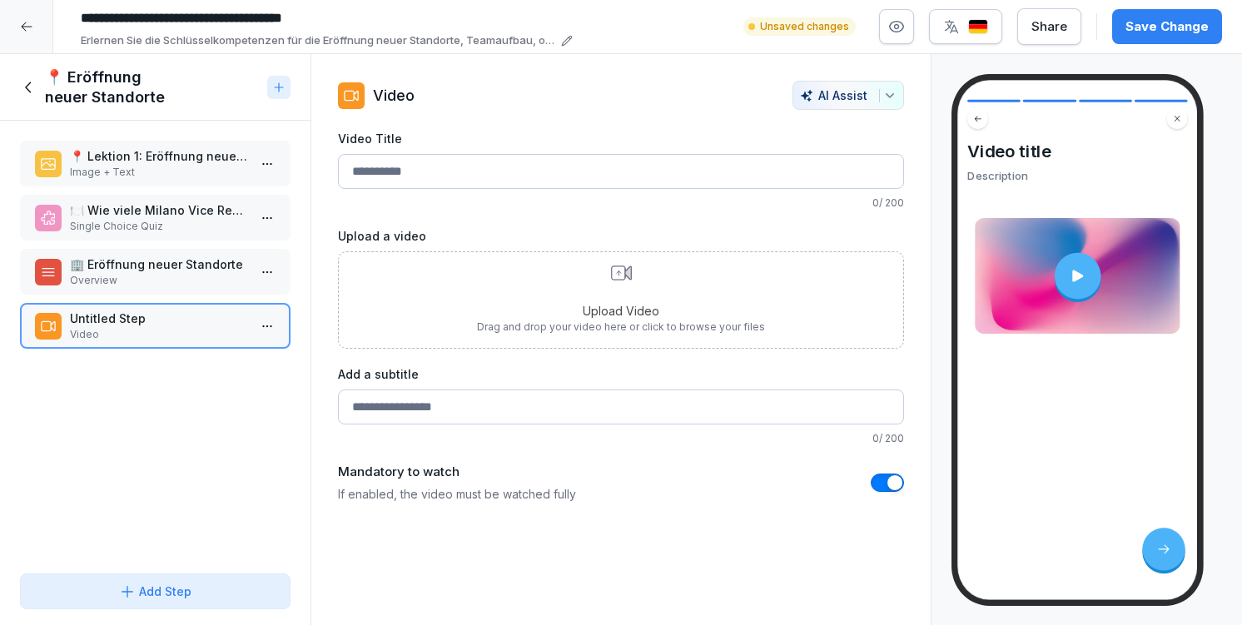
click at [644, 287] on div "Upload Video Drag and drop your video here or click to browse your files" at bounding box center [621, 300] width 288 height 69
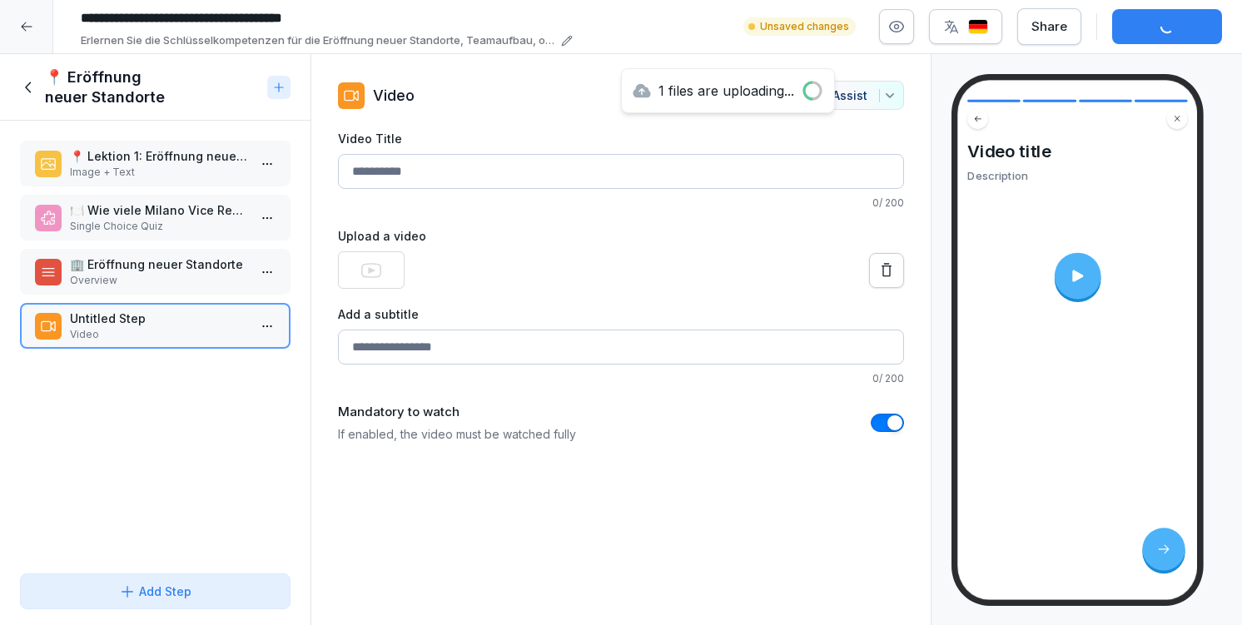
drag, startPoint x: 428, startPoint y: 244, endPoint x: 438, endPoint y: 326, distance: 83.0
click at [438, 326] on div "Video Title 0 / 200 Upload a video Add a subtitle 0 / 200 Mandatory to watch If…" at bounding box center [621, 286] width 566 height 313
click at [417, 223] on div "Video Title 0 / 200 Upload a video Add a subtitle 0 / 200 Mandatory to watch If…" at bounding box center [621, 286] width 566 height 313
drag, startPoint x: 395, startPoint y: 233, endPoint x: 393, endPoint y: 179, distance: 54.2
click at [393, 179] on div "Video Title 0 / 200 Upload a video Add a subtitle 0 / 200 Mandatory to watch If…" at bounding box center [621, 286] width 566 height 313
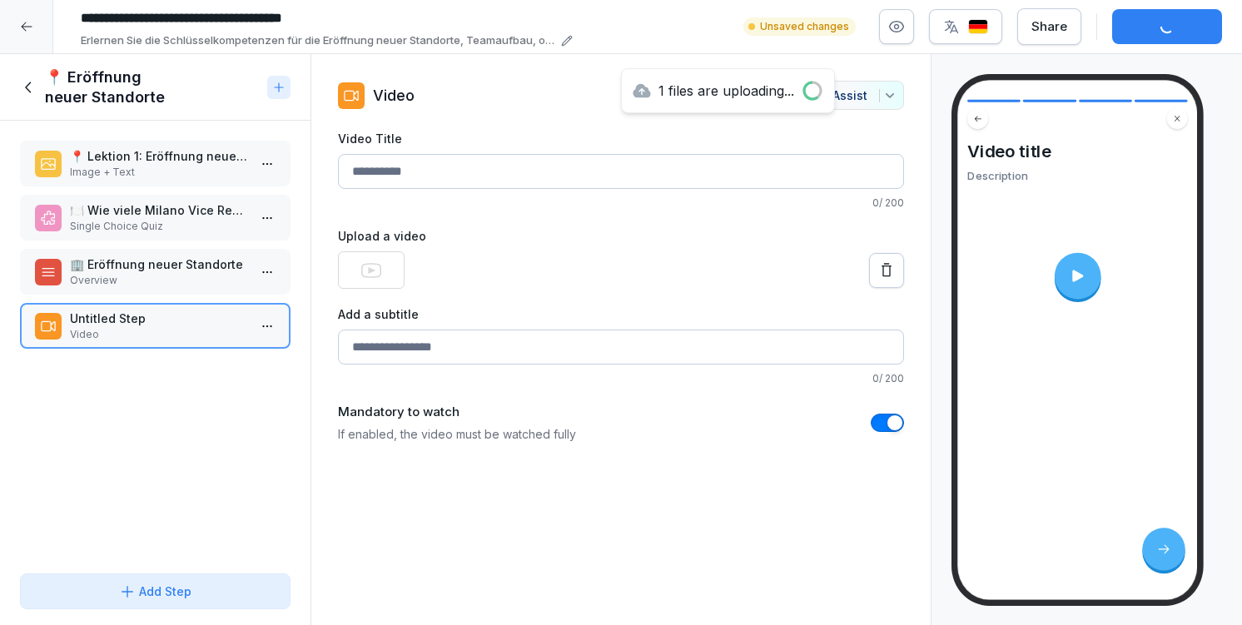
click at [454, 251] on div "Upload a video" at bounding box center [621, 258] width 566 height 62
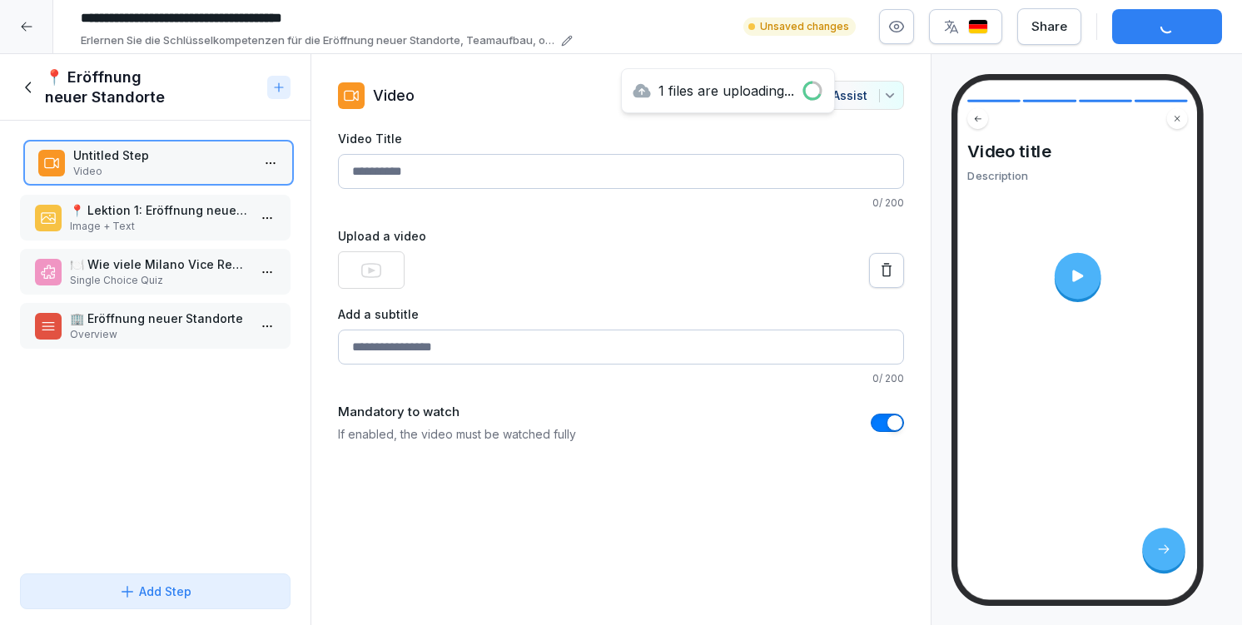
drag, startPoint x: 156, startPoint y: 317, endPoint x: 162, endPoint y: 156, distance: 161.6
click at [162, 156] on p "Untitled Step" at bounding box center [161, 154] width 177 height 17
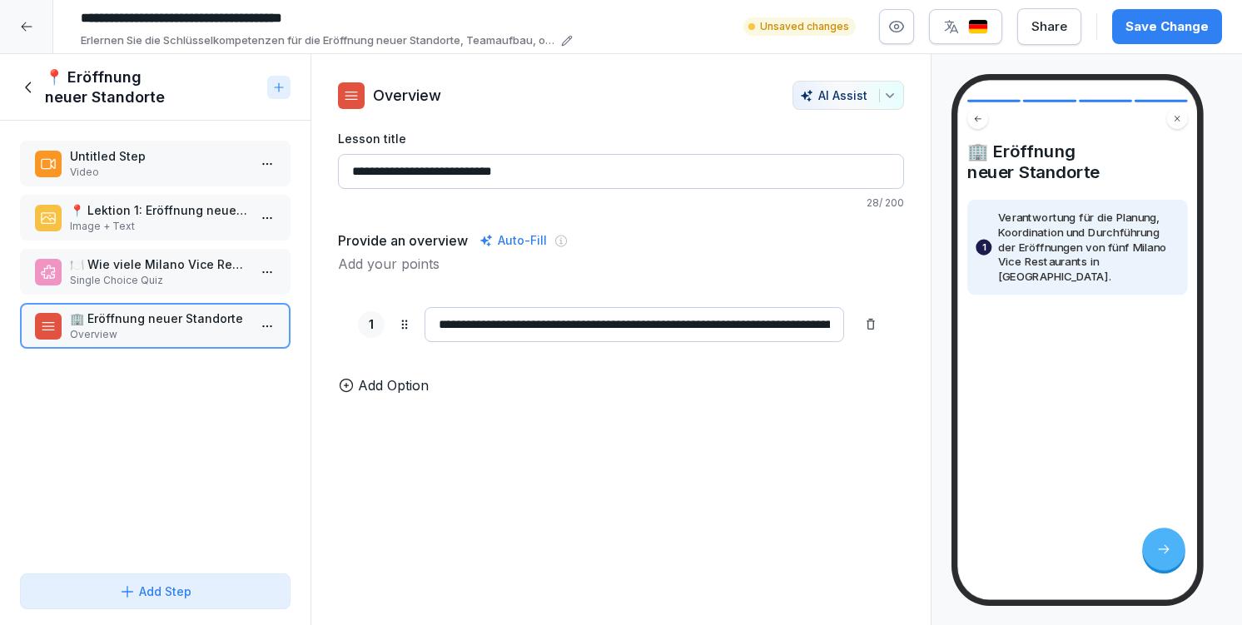
click at [117, 202] on p "📍 Lektion 1: Eröffnung neuer Standorte" at bounding box center [158, 209] width 177 height 17
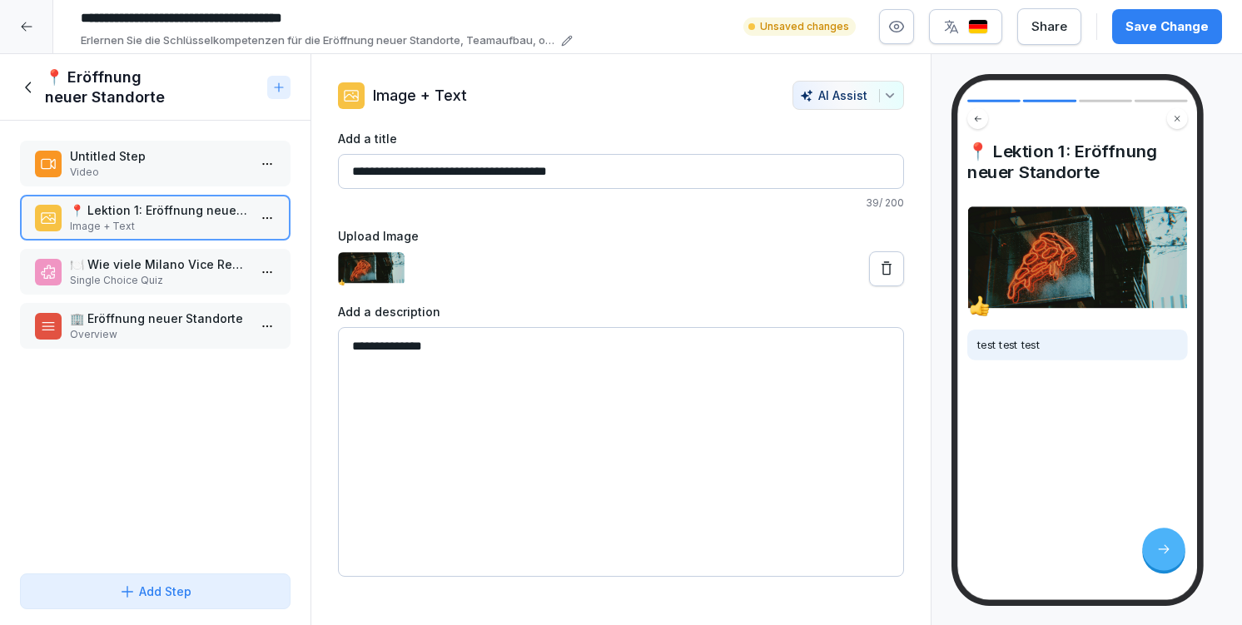
click at [146, 261] on p "🍽️ Wie viele Milano Vice Restaurants sollen in Berlin eröffnet werden?" at bounding box center [158, 264] width 177 height 17
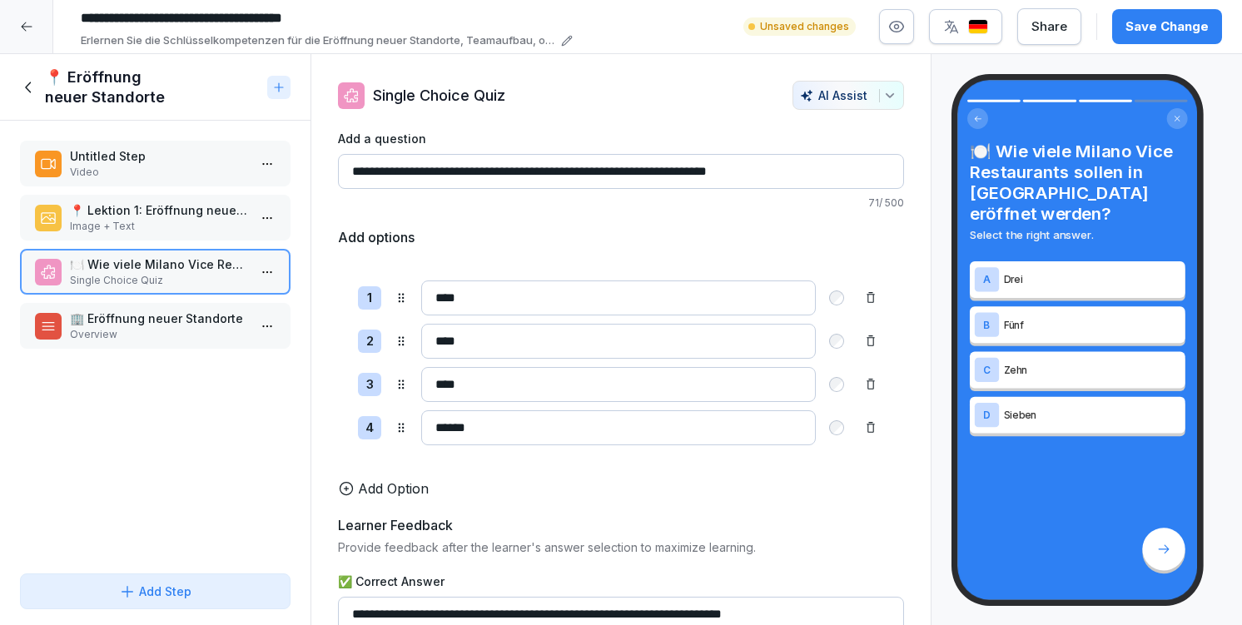
click at [117, 142] on div "Untitled Step Video" at bounding box center [155, 164] width 271 height 46
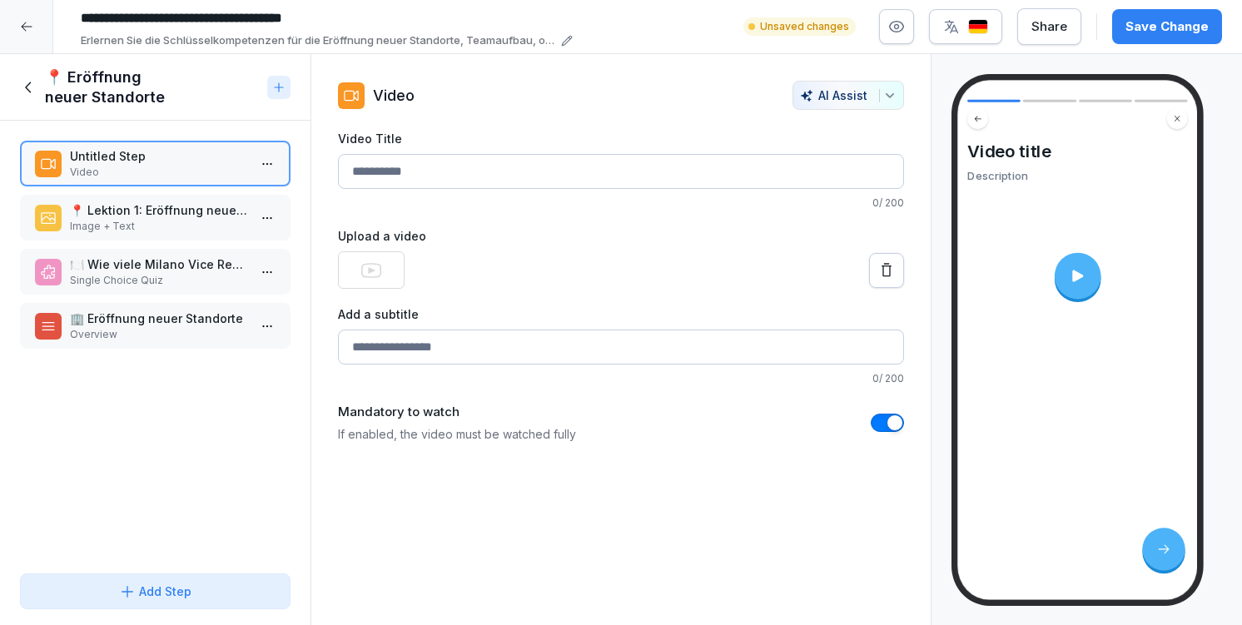
click at [167, 236] on div "📍 Lektion 1: Eröffnung neuer Standorte Image + Text" at bounding box center [155, 218] width 271 height 46
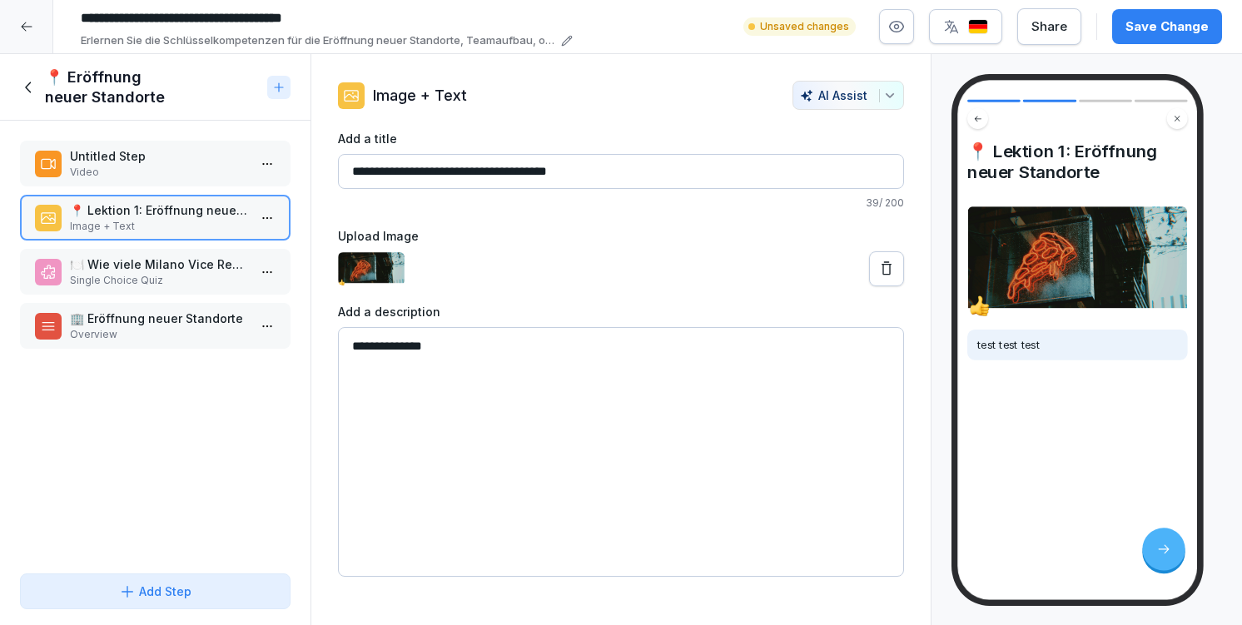
click at [160, 261] on p "🍽️ Wie viele Milano Vice Restaurants sollen in Berlin eröffnet werden?" at bounding box center [158, 264] width 177 height 17
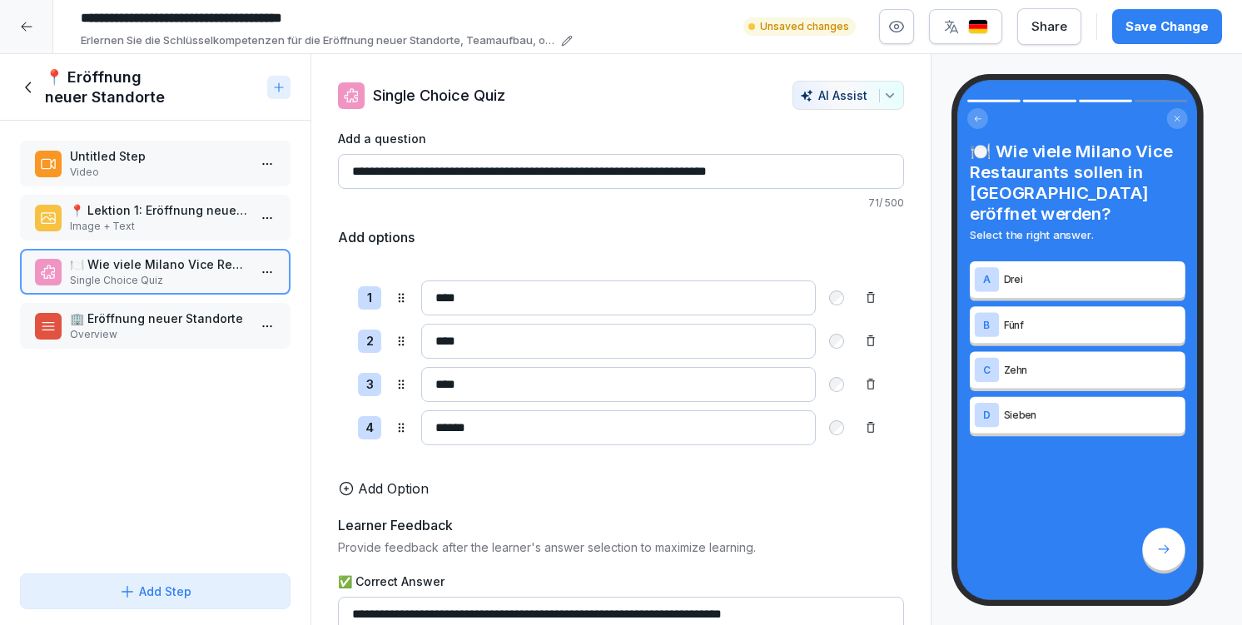
click at [150, 216] on p "📍 Lektion 1: Eröffnung neuer Standorte" at bounding box center [158, 209] width 177 height 17
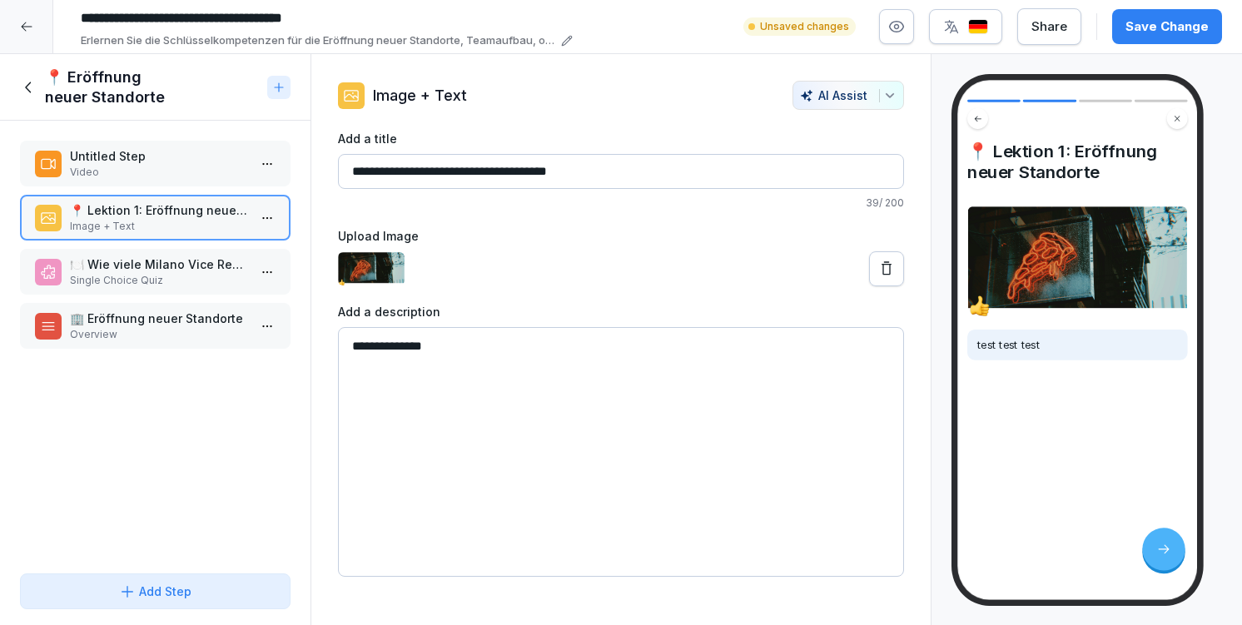
click at [420, 350] on textarea "**********" at bounding box center [621, 452] width 566 height 250
drag, startPoint x: 440, startPoint y: 350, endPoint x: 317, endPoint y: 350, distance: 123.2
click at [317, 350] on div "**********" at bounding box center [620, 329] width 619 height 496
paste textarea "**********"
type textarea "**********"
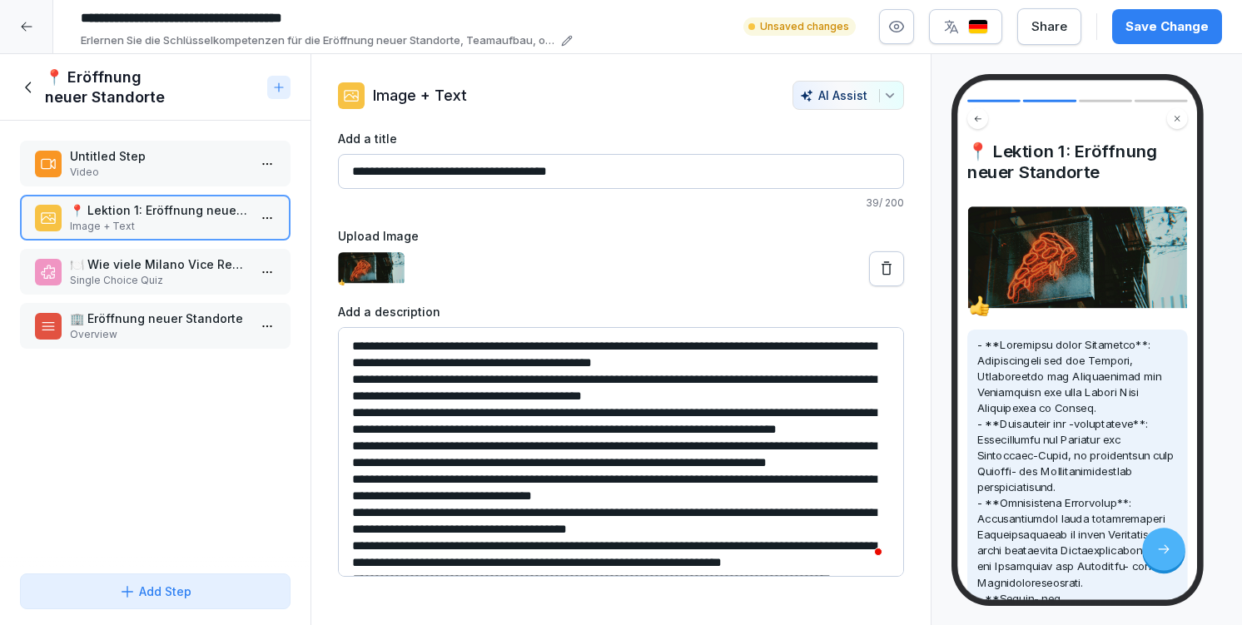
drag, startPoint x: 434, startPoint y: 554, endPoint x: 376, endPoint y: 224, distance: 335.4
click at [376, 224] on div "**********" at bounding box center [621, 353] width 566 height 447
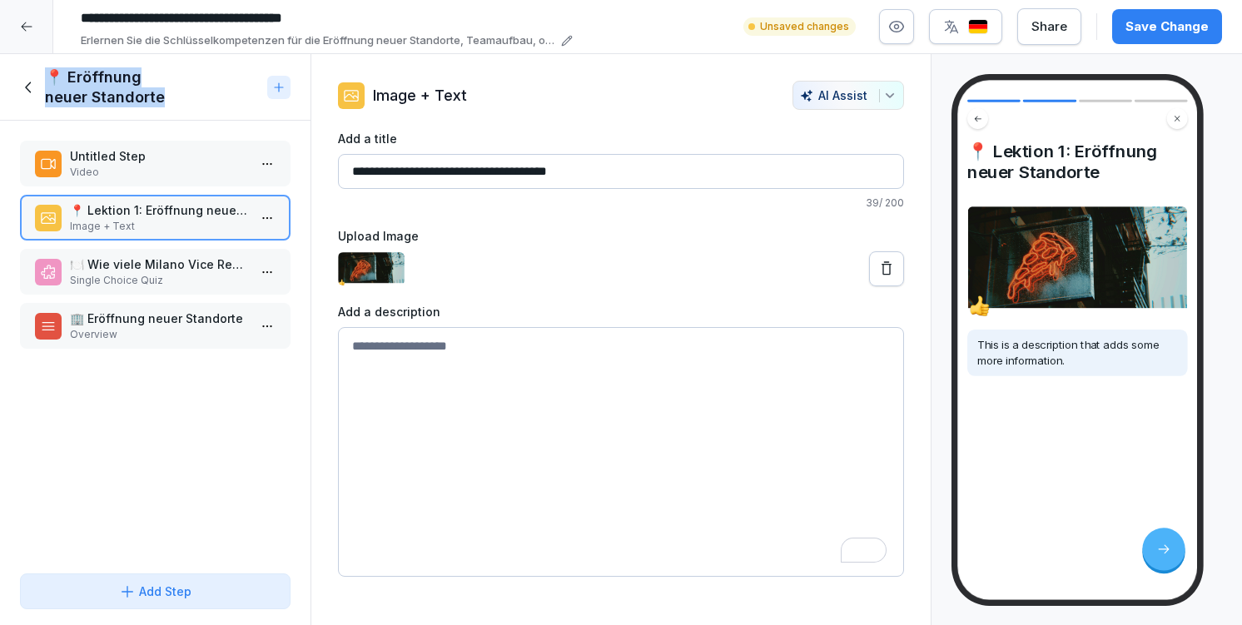
drag, startPoint x: 30, startPoint y: 89, endPoint x: 62, endPoint y: 164, distance: 81.3
click at [62, 164] on div "📍 Eröffnung neuer Standorte Untitled Step Video 📍 Lektion 1: Eröffnung neuer St…" at bounding box center [155, 340] width 310 height 572
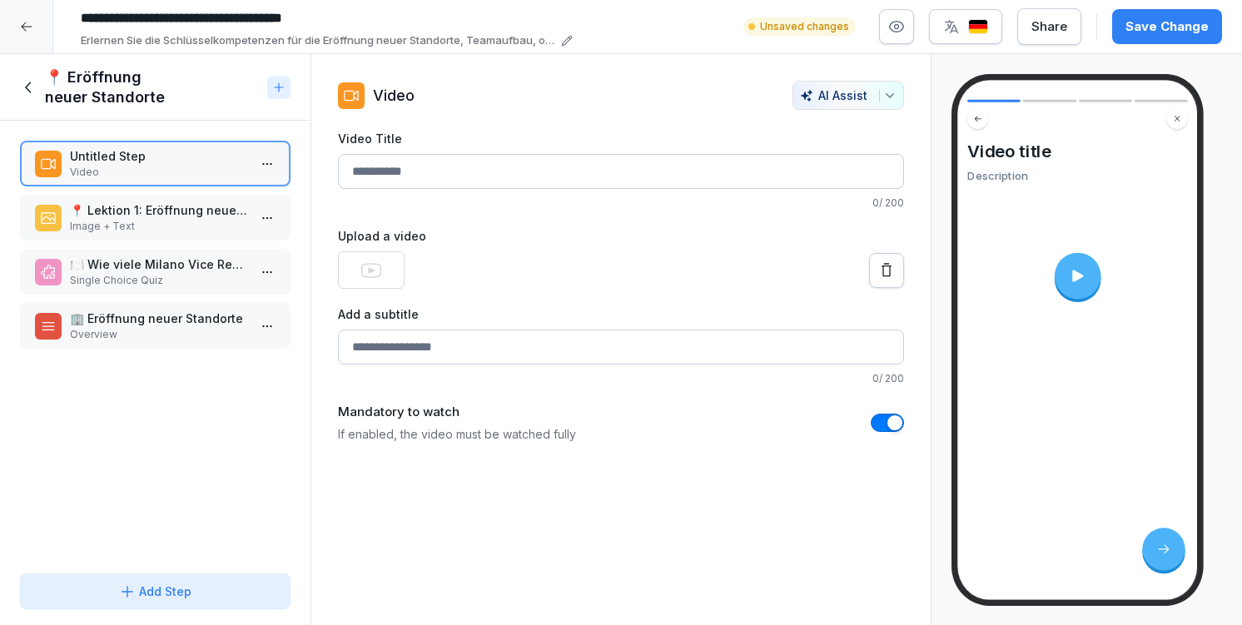
click at [141, 276] on p "Single Choice Quiz" at bounding box center [158, 280] width 177 height 15
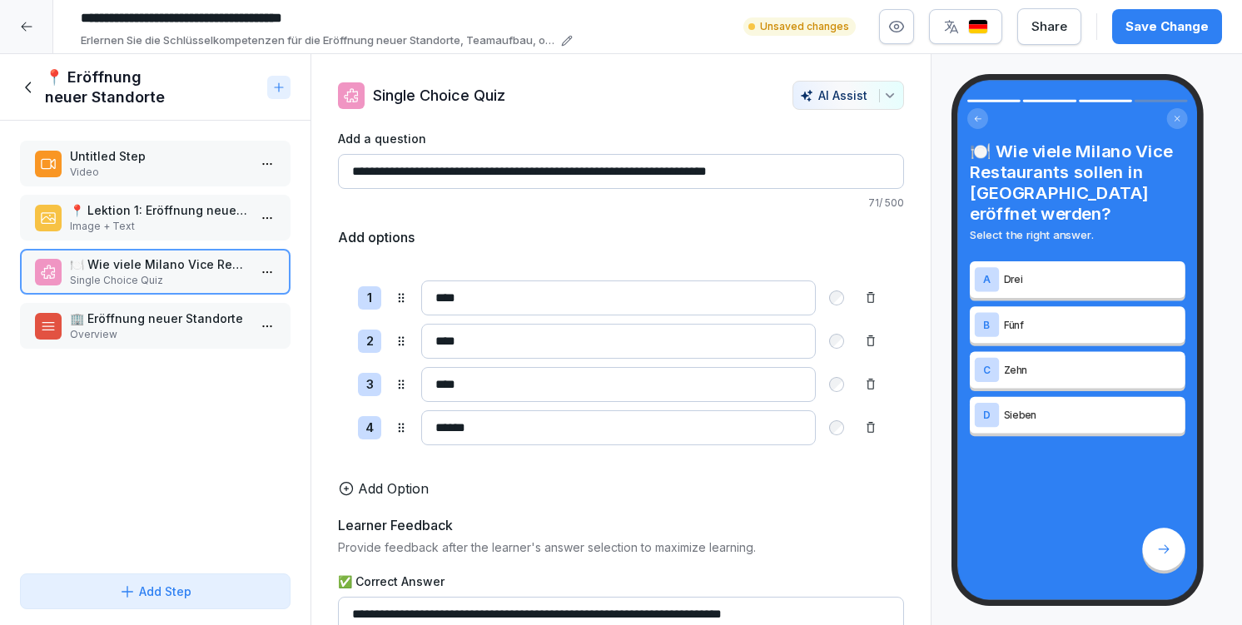
click at [160, 327] on p "Overview" at bounding box center [158, 334] width 177 height 15
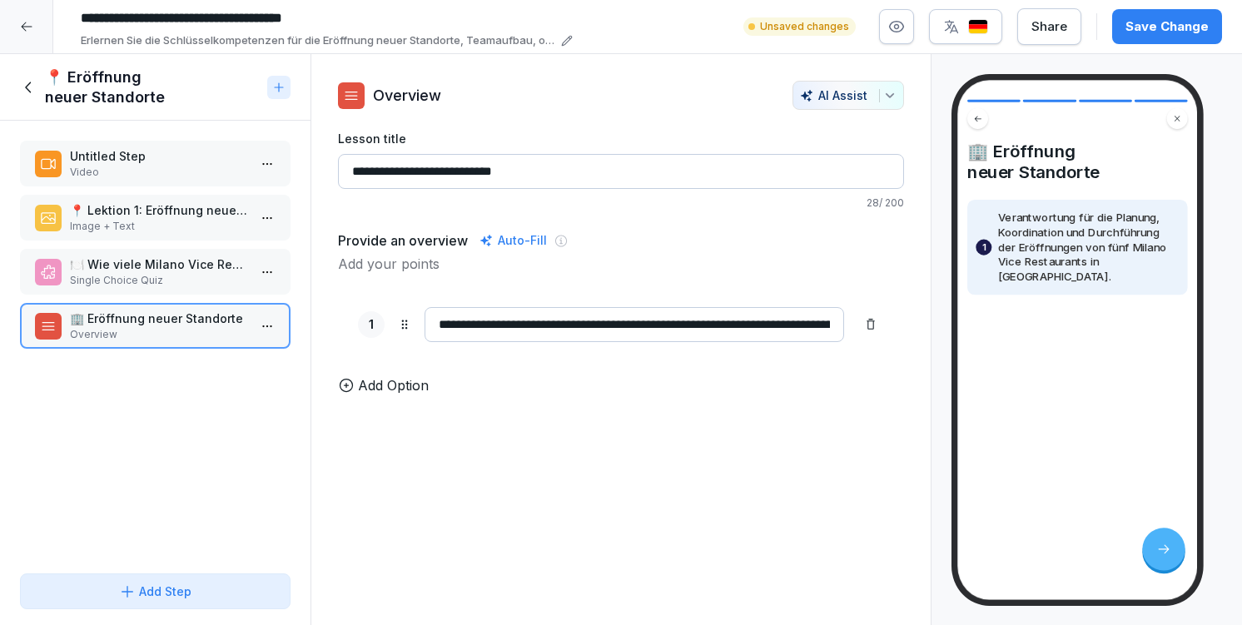
click at [27, 88] on icon at bounding box center [29, 87] width 18 height 18
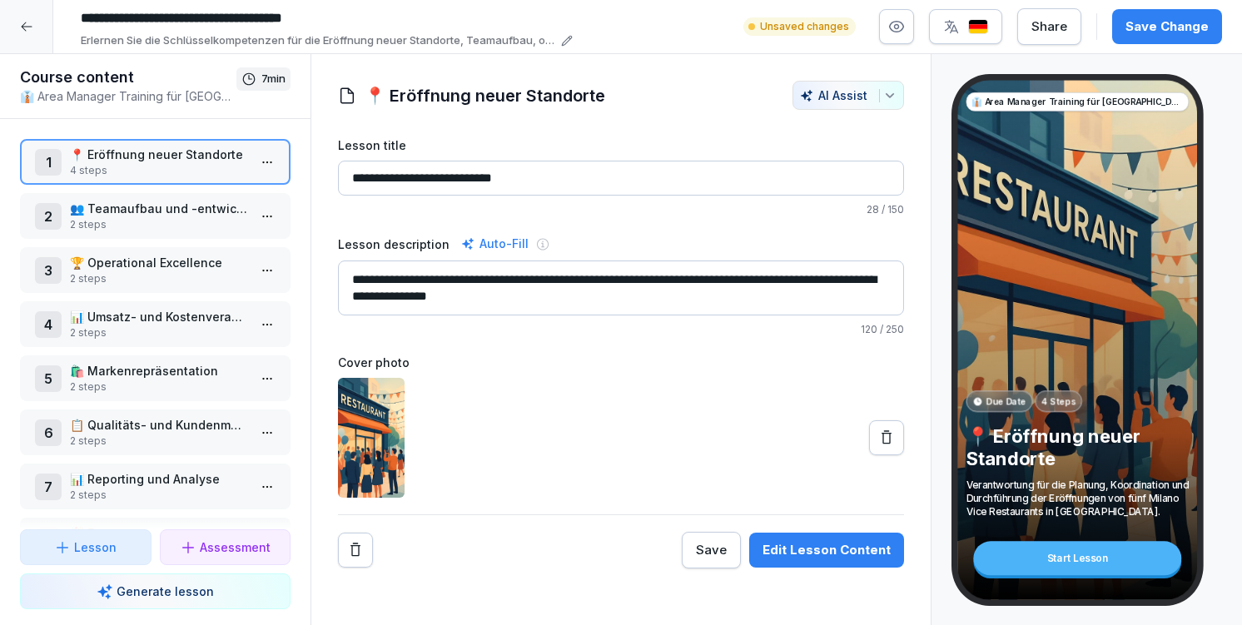
click at [112, 209] on p "👥 Teamaufbau und -entwicklung" at bounding box center [158, 208] width 177 height 17
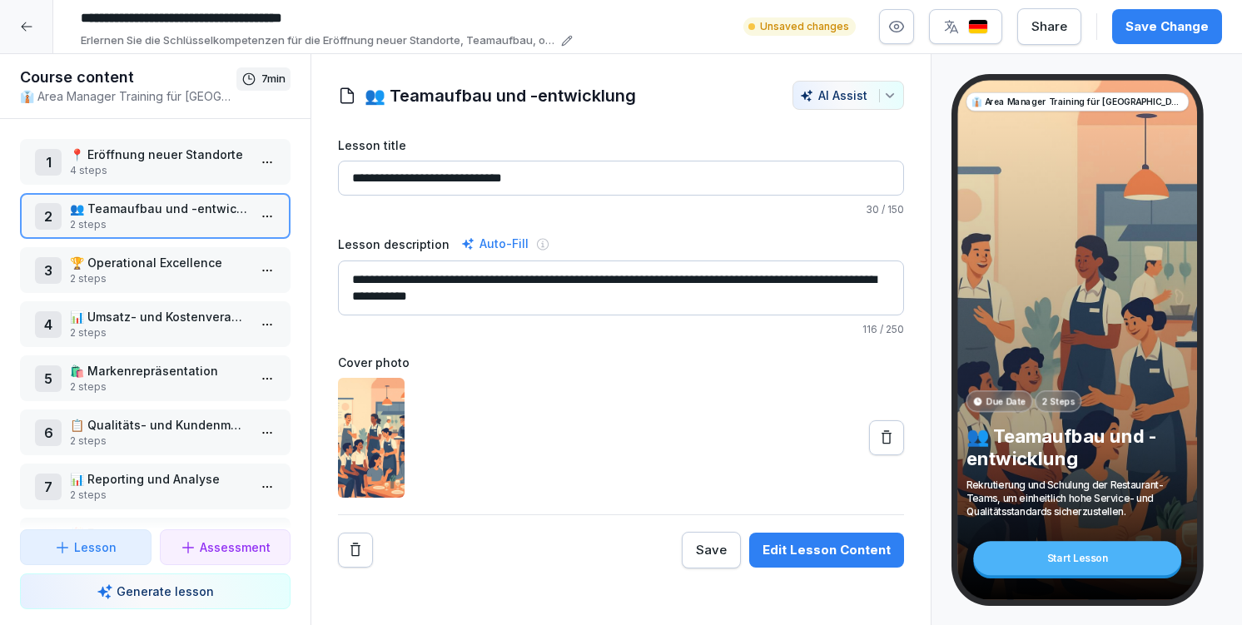
click at [112, 165] on p "4 steps" at bounding box center [158, 170] width 177 height 15
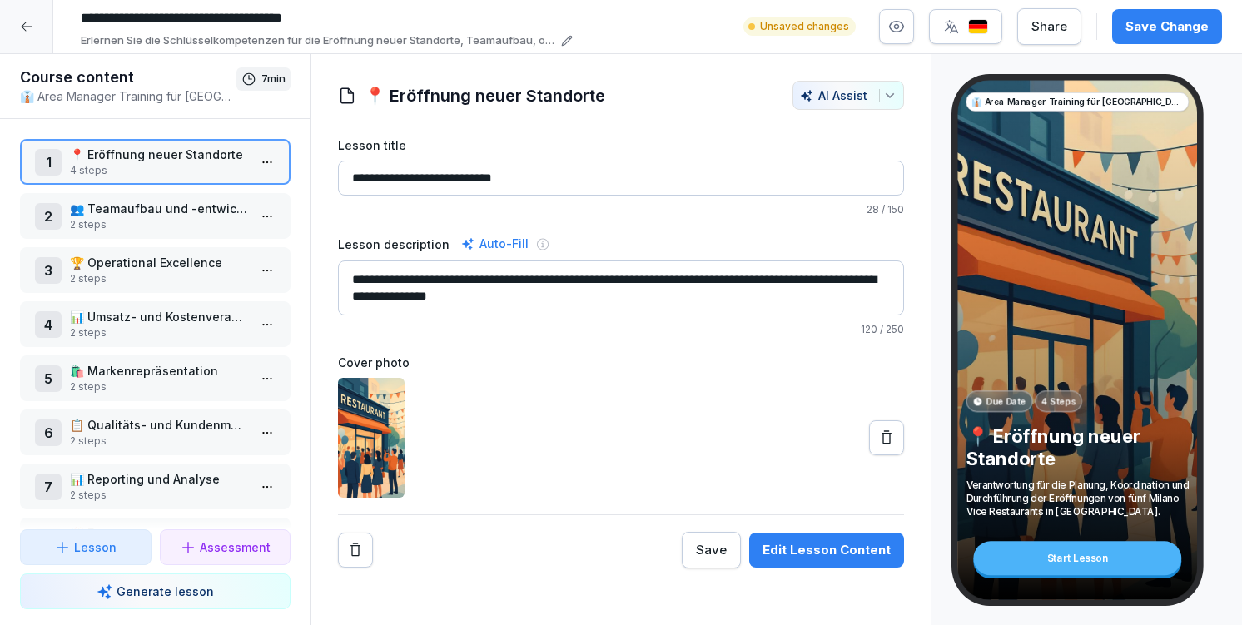
click at [159, 211] on p "👥 Teamaufbau und -entwicklung" at bounding box center [158, 208] width 177 height 17
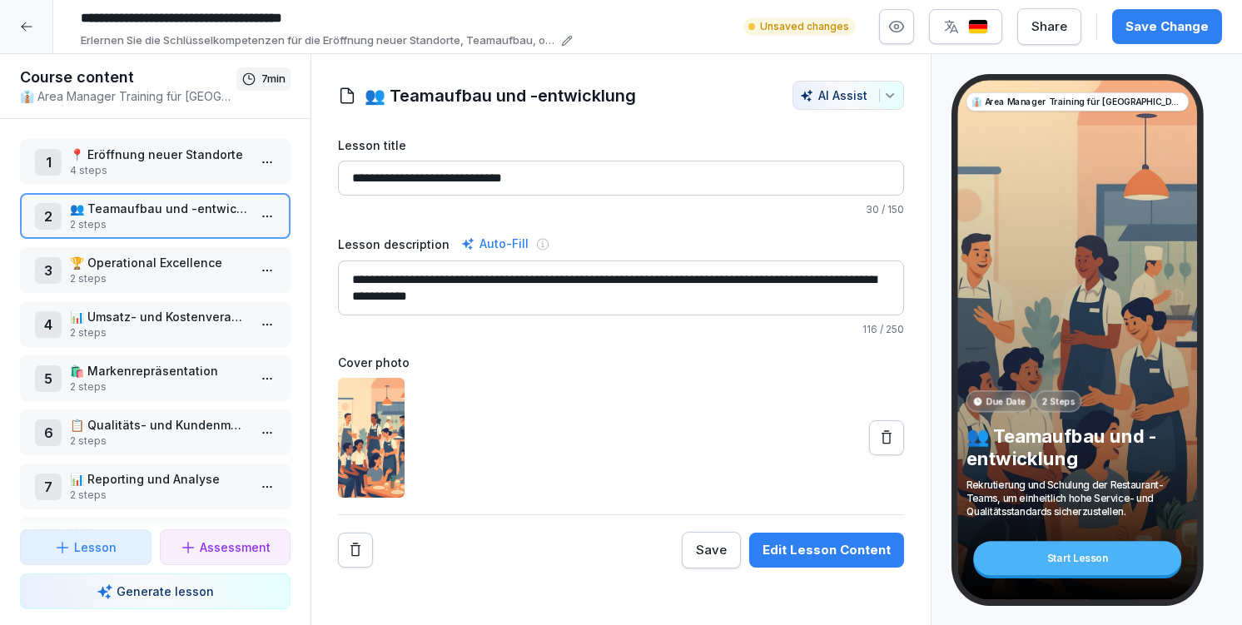
scroll to position [108, 0]
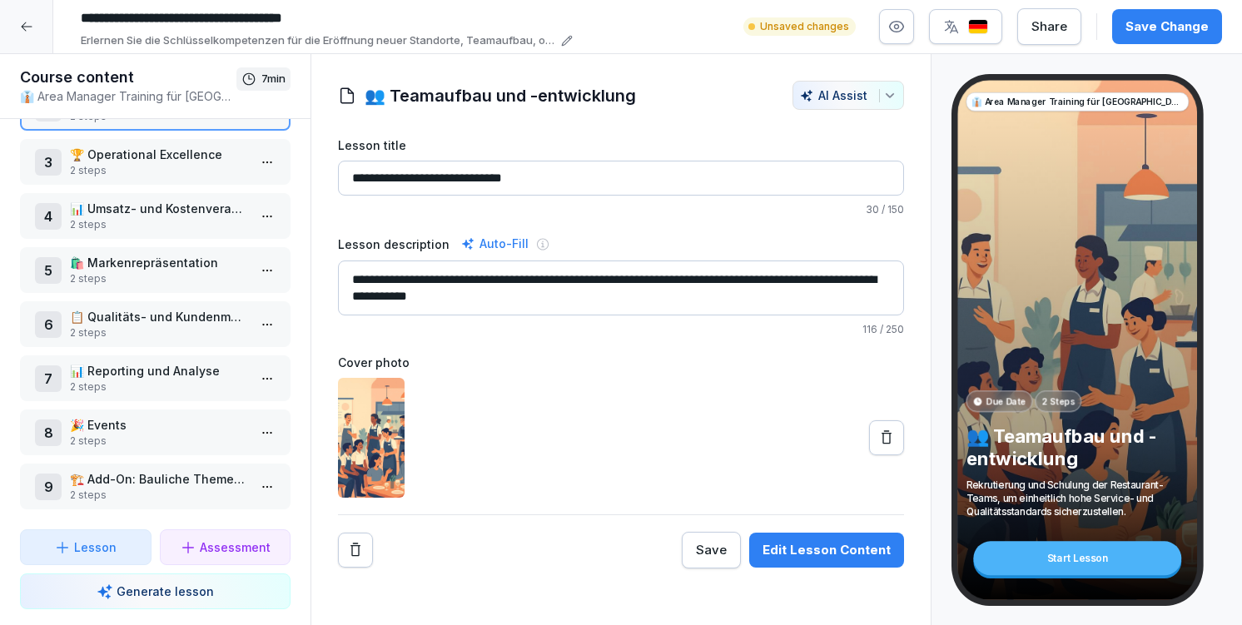
click at [21, 28] on icon at bounding box center [26, 26] width 13 height 13
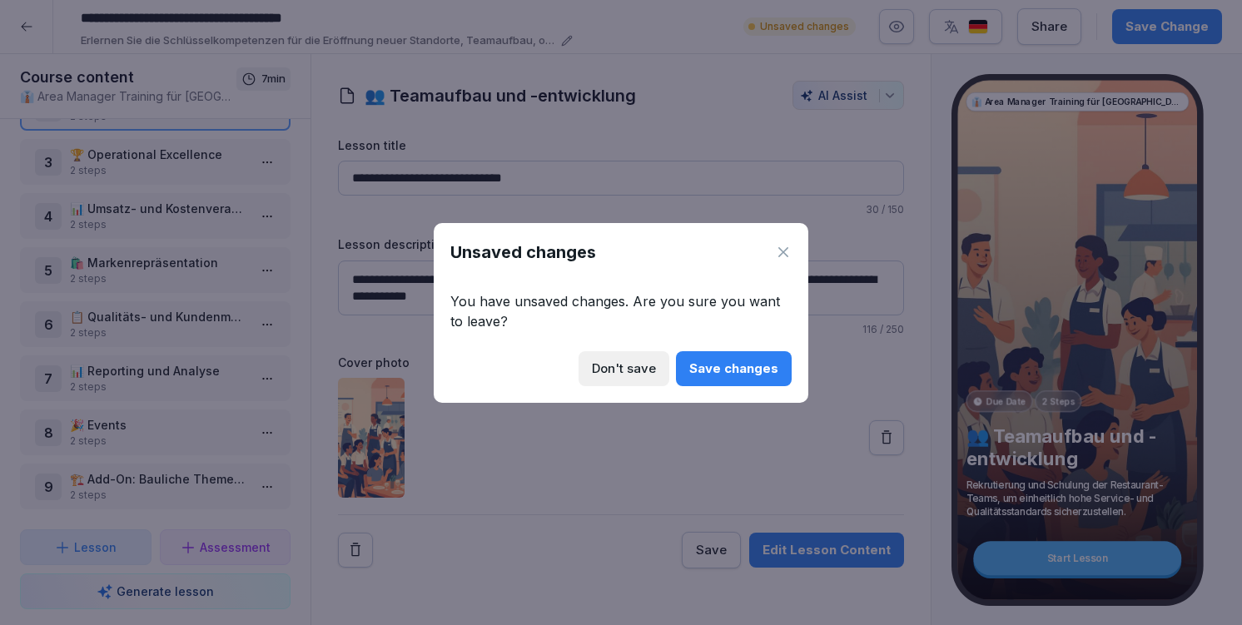
click at [684, 372] on button "Save changes" at bounding box center [734, 368] width 116 height 35
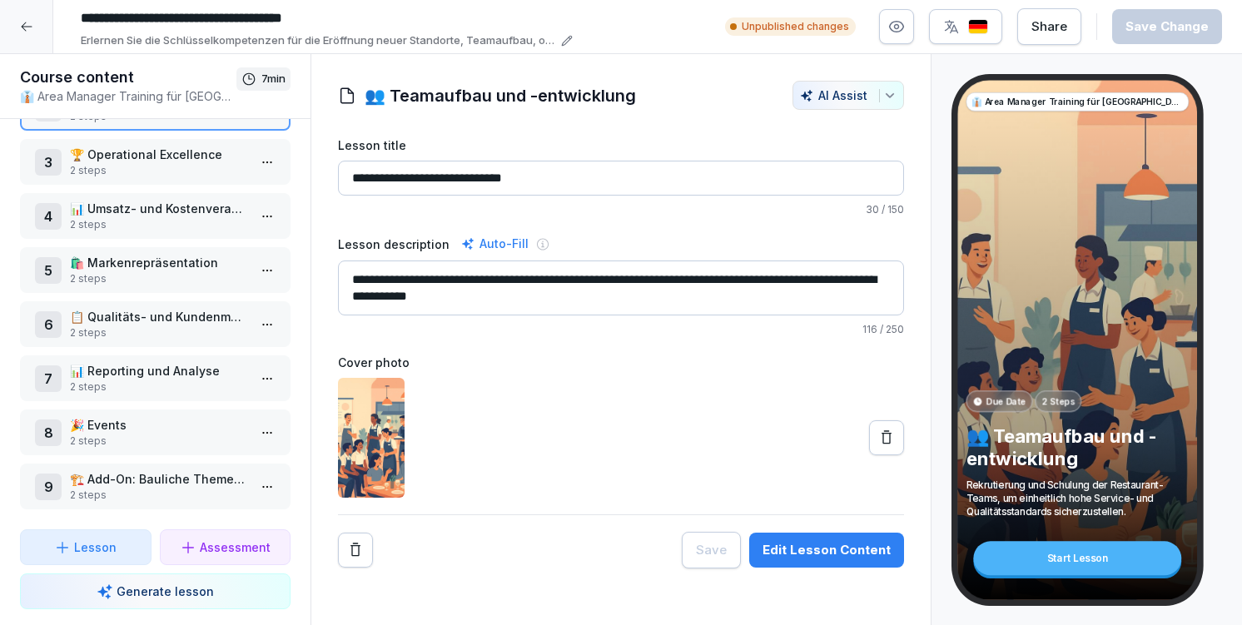
click at [116, 168] on p "2 steps" at bounding box center [158, 170] width 177 height 15
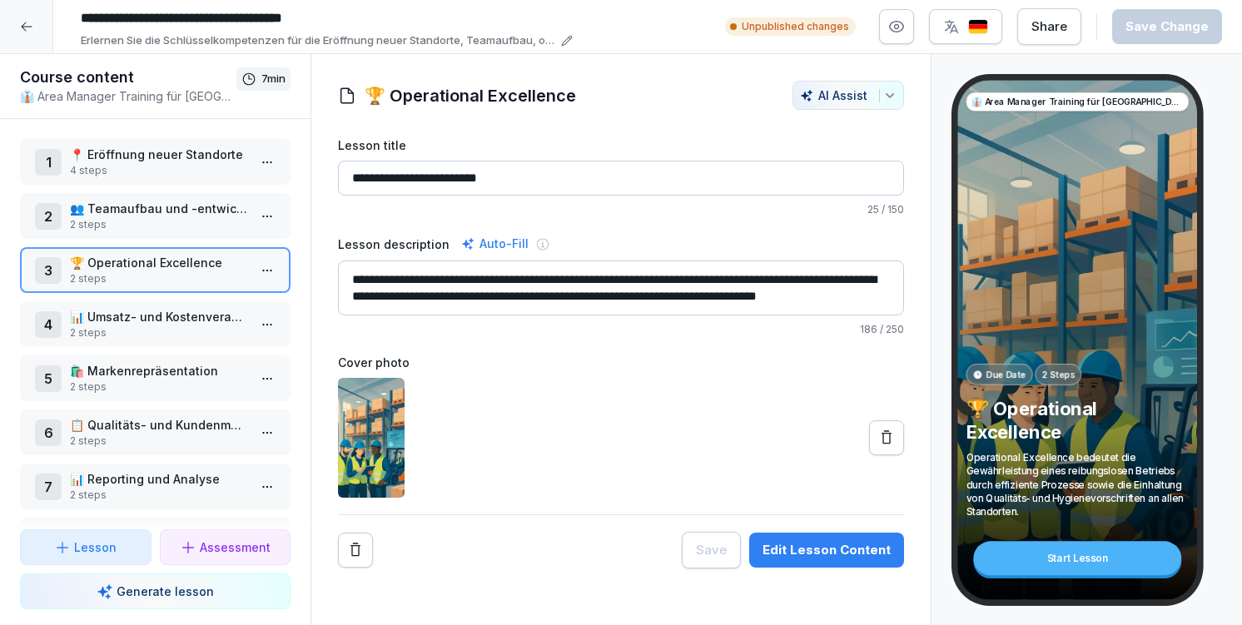
click at [129, 166] on p "4 steps" at bounding box center [158, 170] width 177 height 15
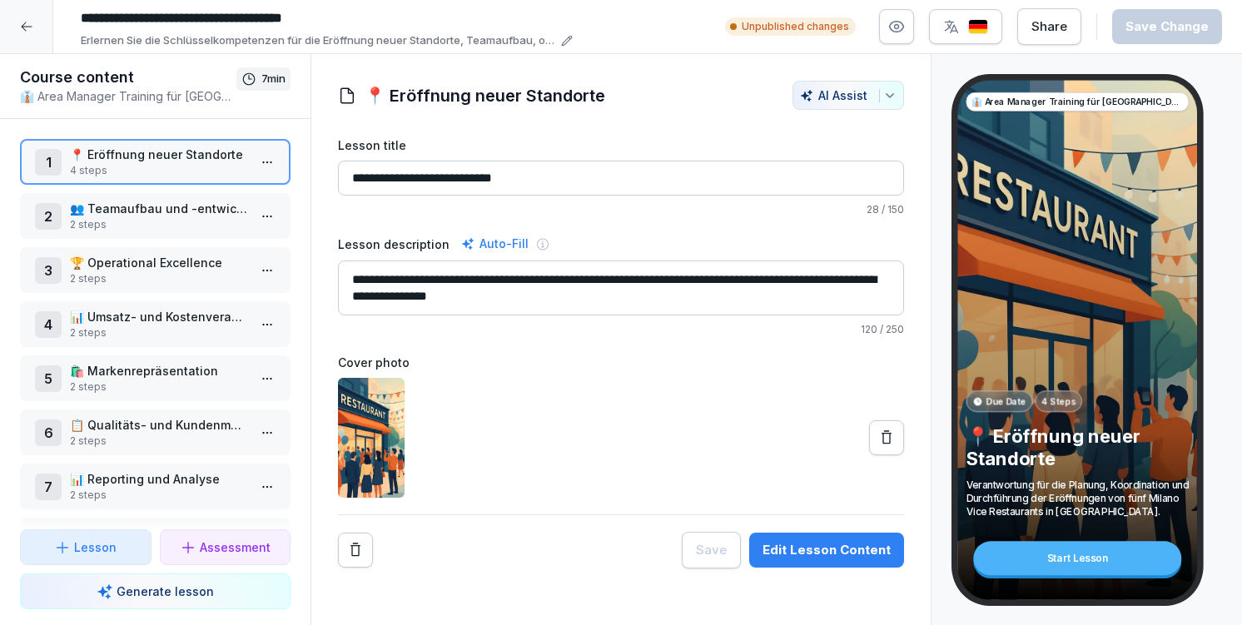
scroll to position [108, 0]
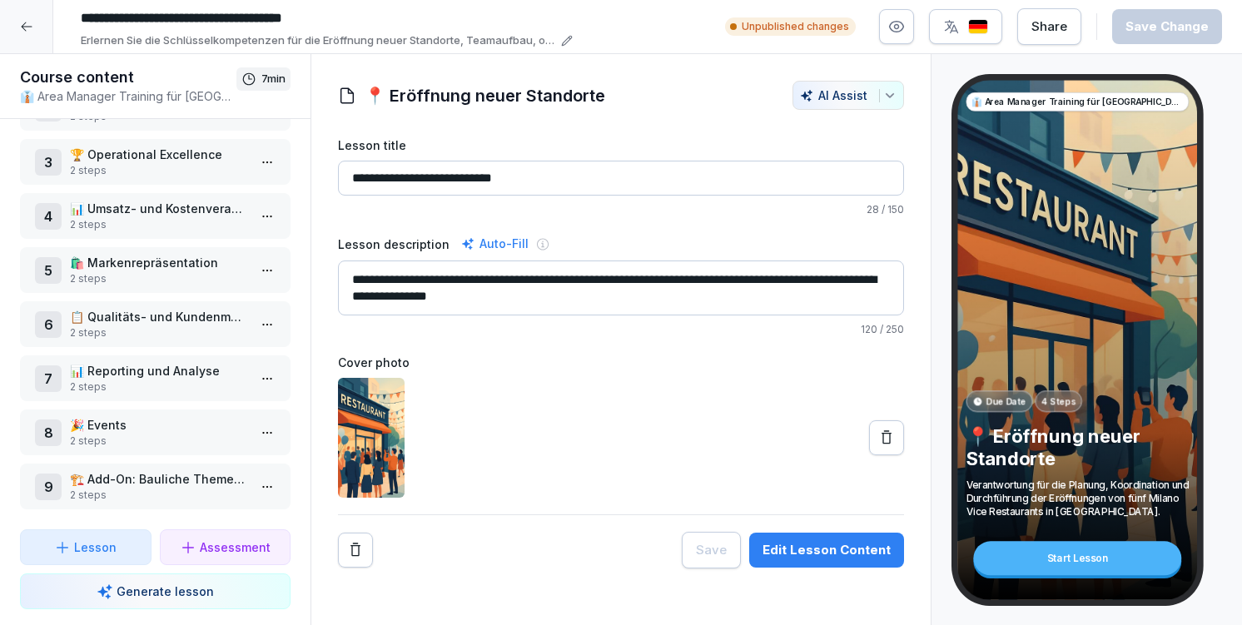
click at [1093, 559] on div "Start Lesson" at bounding box center [1077, 558] width 208 height 34
click at [1050, 556] on div "Start Lesson" at bounding box center [1077, 558] width 208 height 34
click at [1070, 563] on div "Start Lesson" at bounding box center [1077, 558] width 208 height 34
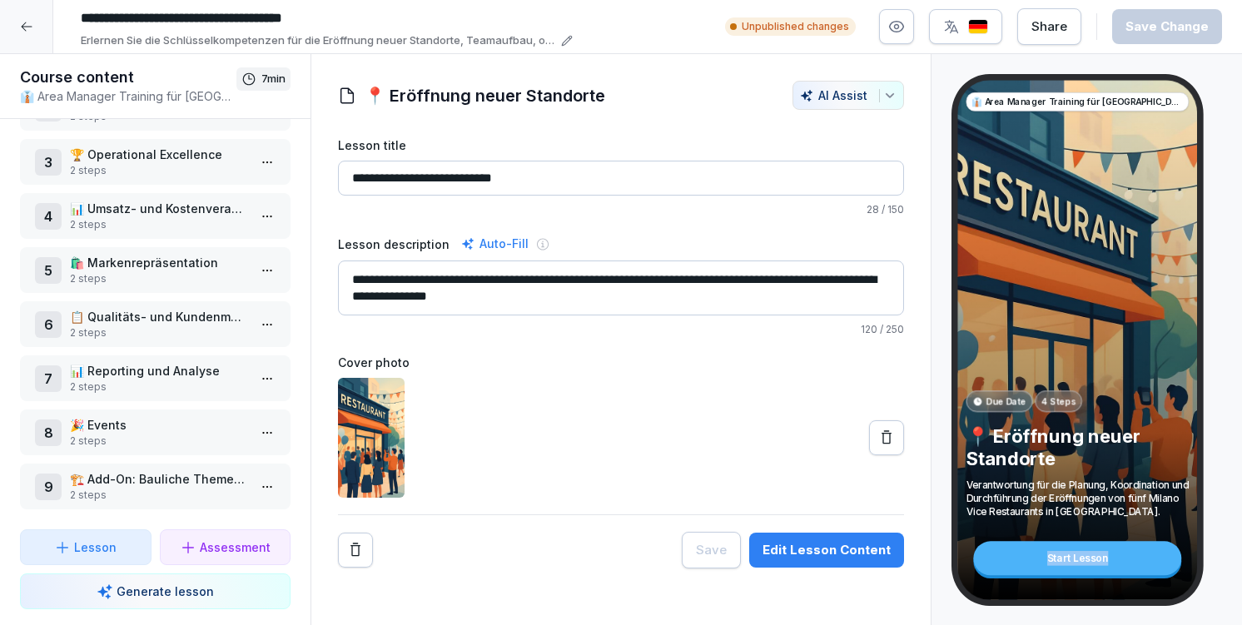
click at [1070, 563] on div "Start Lesson" at bounding box center [1077, 558] width 208 height 34
click at [1075, 570] on div "Start Lesson" at bounding box center [1077, 558] width 208 height 34
click at [1077, 557] on div "Start Lesson" at bounding box center [1077, 558] width 208 height 34
click at [192, 544] on icon at bounding box center [188, 547] width 17 height 17
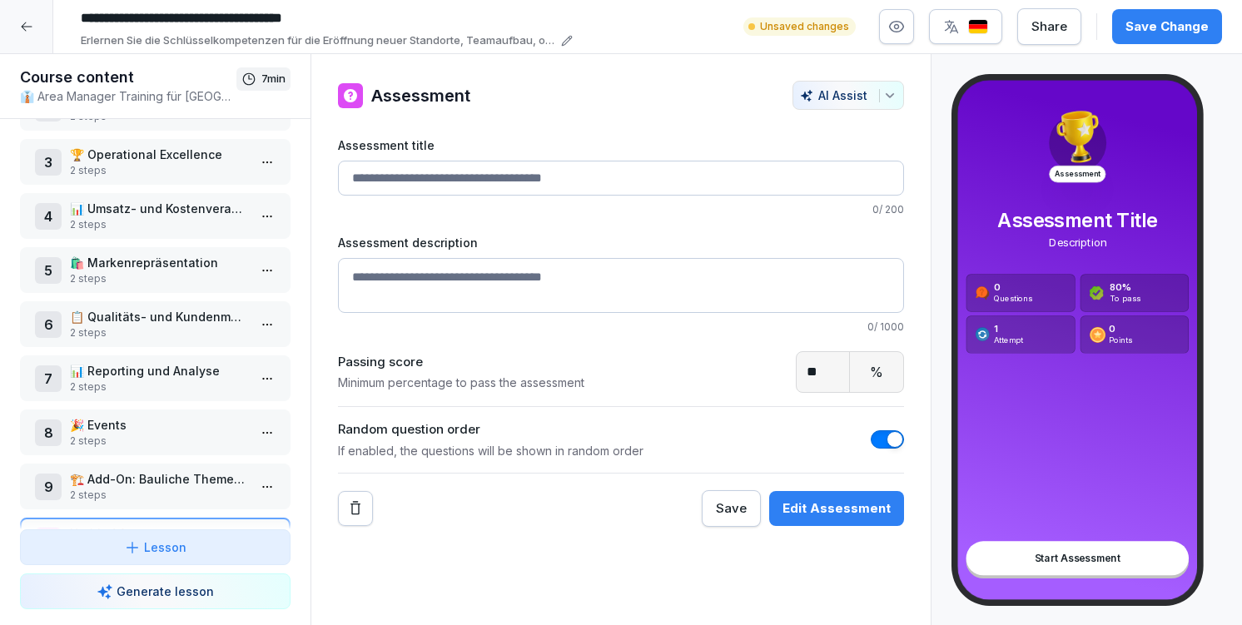
click at [573, 528] on div "Assessment AI Assist Assessment title 0 / 200 Assessment description 0 / 1000 P…" at bounding box center [620, 340] width 621 height 572
click at [834, 513] on div "Edit Assessment" at bounding box center [836, 508] width 108 height 18
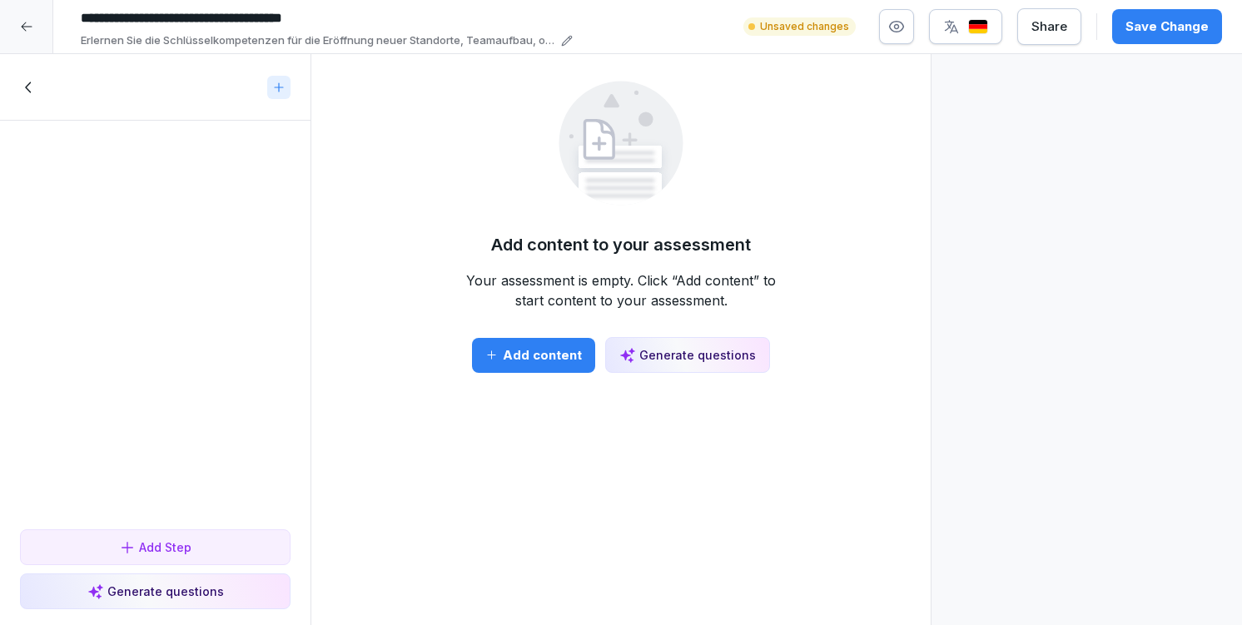
click at [702, 346] on div "Generate questions" at bounding box center [687, 354] width 137 height 17
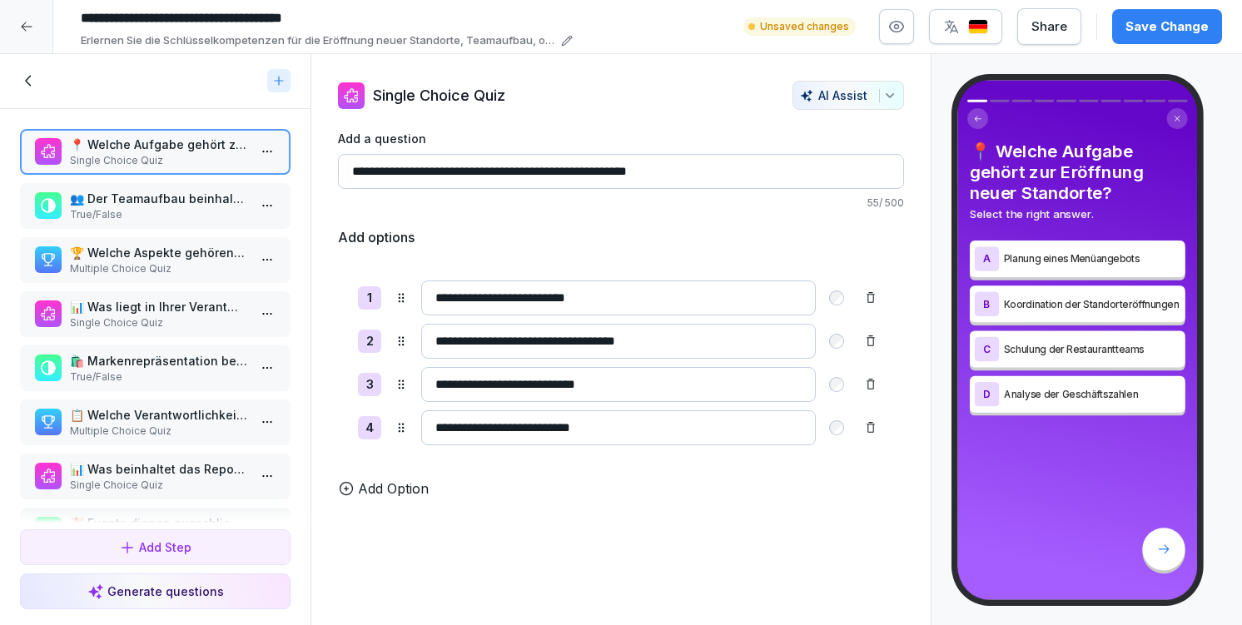
click at [185, 199] on p "👥 Der Teamaufbau beinhaltet nur die Rekrutierung von Mitarbeitenden." at bounding box center [158, 198] width 177 height 17
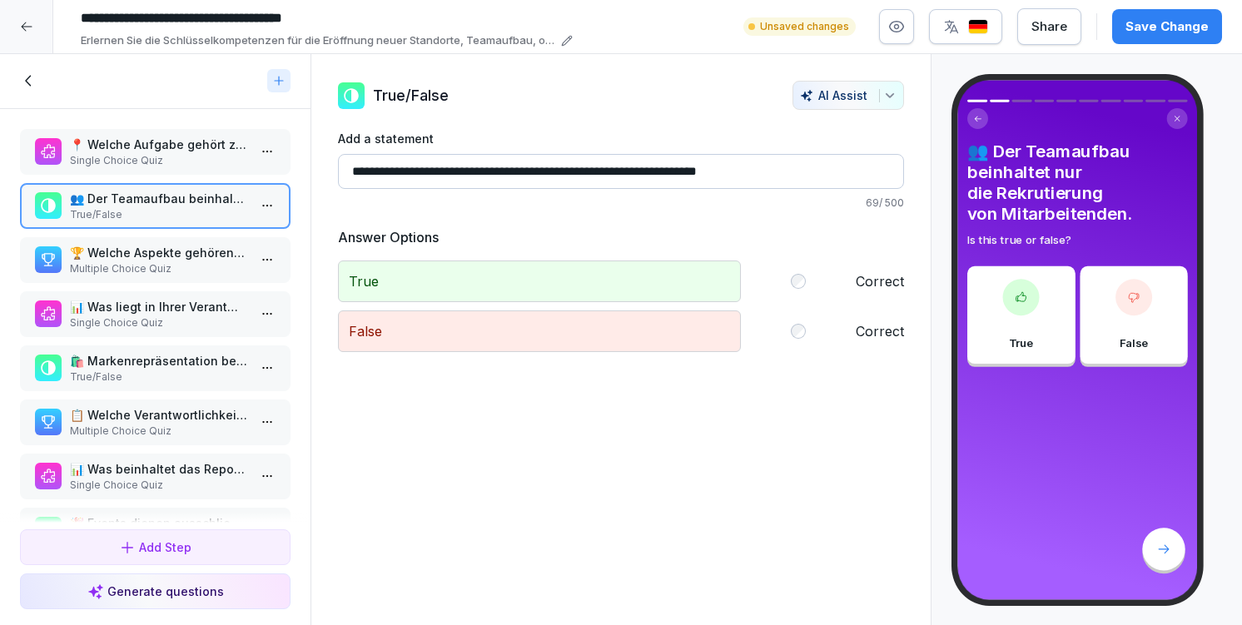
click at [171, 168] on div "📍 Welche Aufgabe gehört zur Eröffnung neuer Standorte? Single Choice Quiz" at bounding box center [155, 152] width 271 height 46
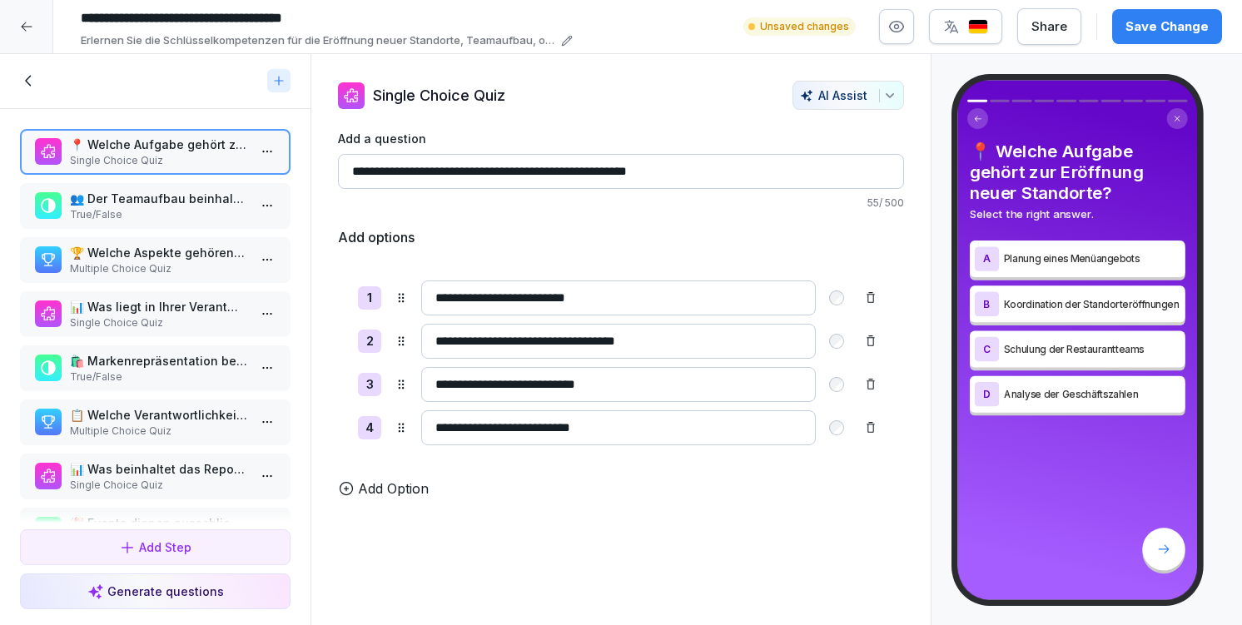
click at [169, 203] on p "👥 Der Teamaufbau beinhaltet nur die Rekrutierung von Mitarbeitenden." at bounding box center [158, 198] width 177 height 17
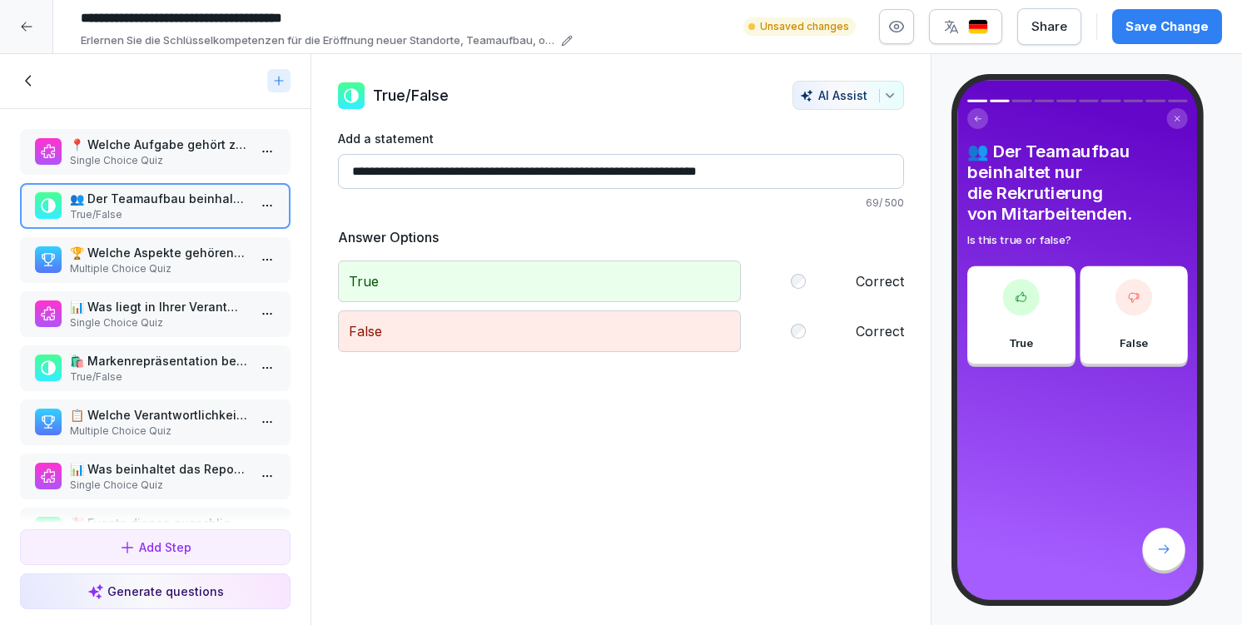
click at [167, 248] on p "🏆 Welche Aspekte gehören zur Operational Excellence? Wählen Sie alle zutreffend…" at bounding box center [158, 252] width 177 height 17
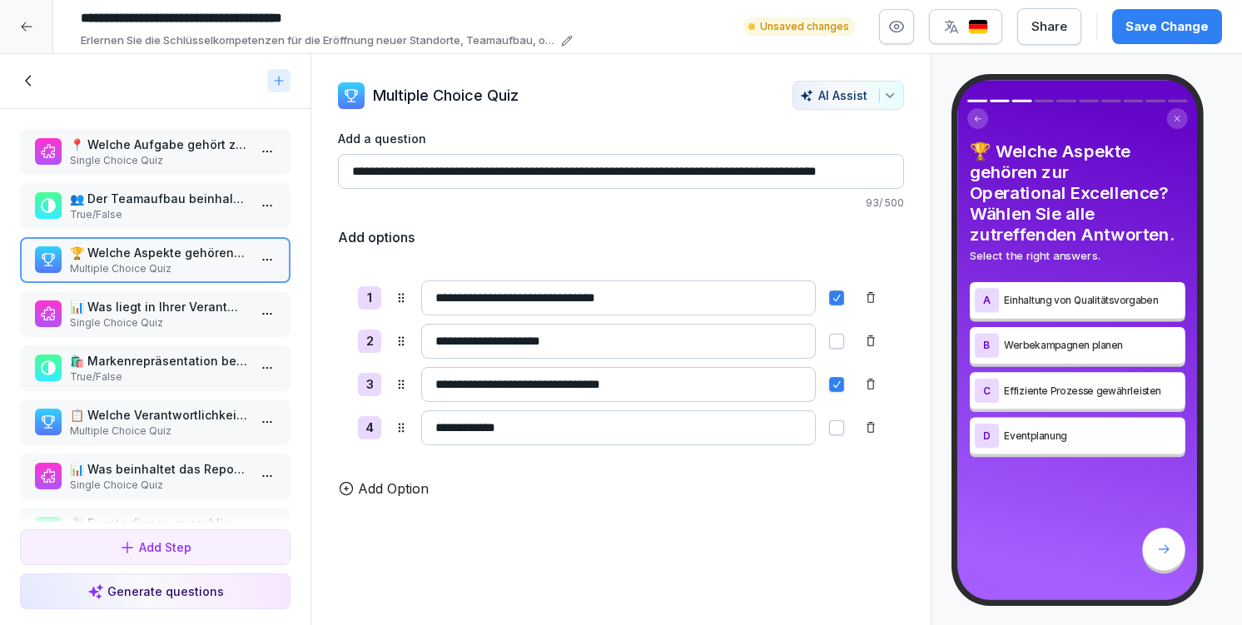
click at [179, 310] on p "📊 Was liegt in Ihrer Verantwortung im Rahmen der Umsatz- und Kostenverantwortun…" at bounding box center [158, 306] width 177 height 17
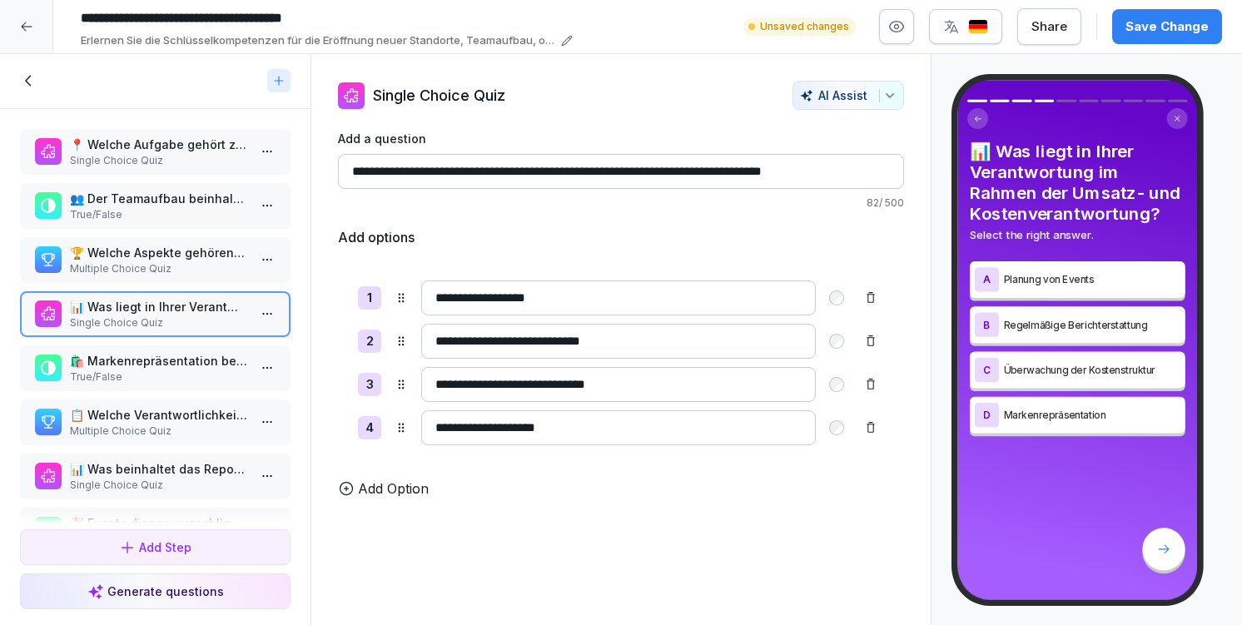
click at [174, 360] on p "🛍️ Markenrepräsentation bedeutet die Sicherstellung eines einheitlichen Kundene…" at bounding box center [158, 360] width 177 height 17
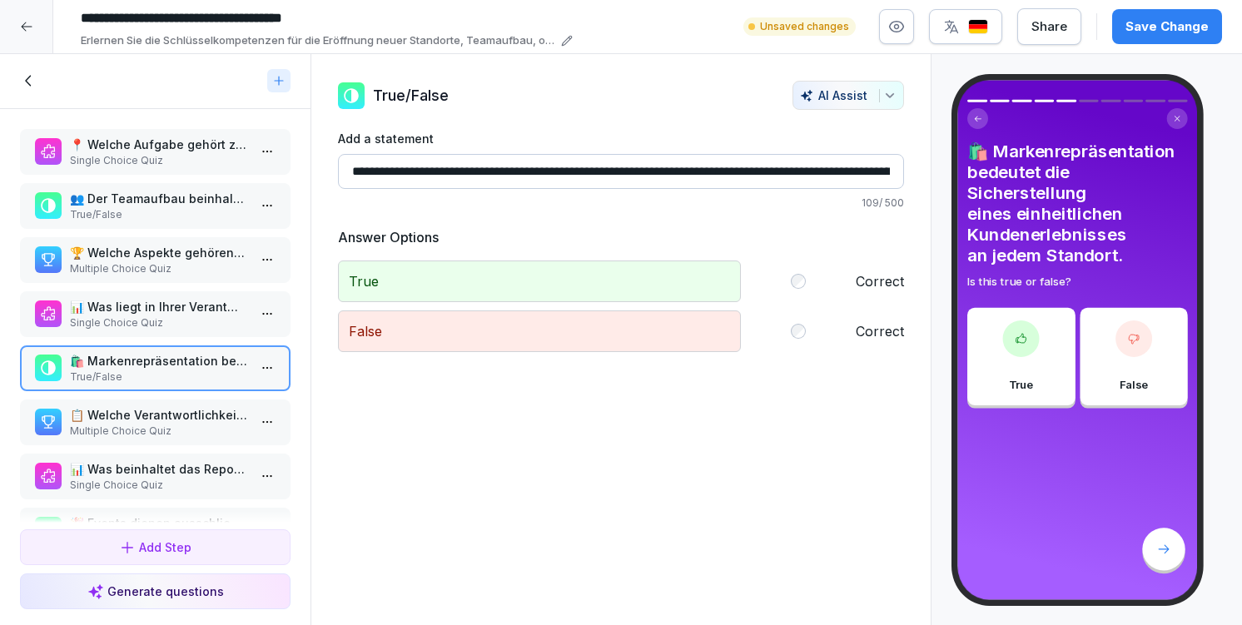
click at [172, 415] on p "📋 Welche Verantwortlichkeiten gehören zum Qualitäts- und Kundenmanagement? Wähl…" at bounding box center [158, 414] width 177 height 17
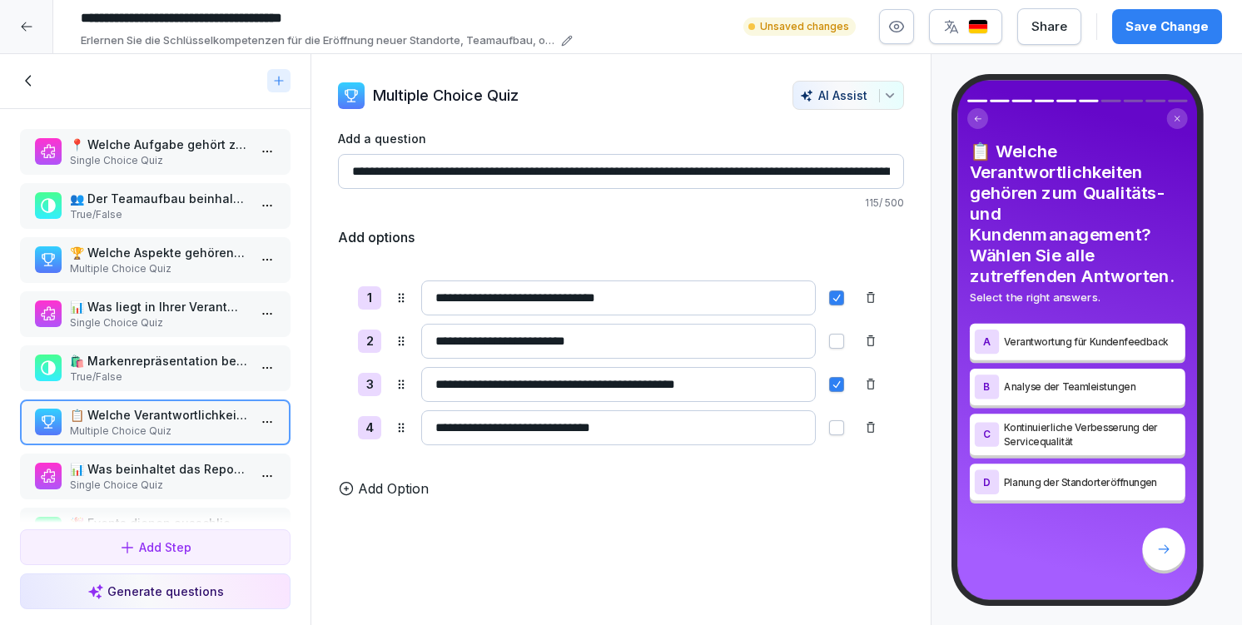
click at [170, 489] on p "Single Choice Quiz" at bounding box center [158, 485] width 177 height 15
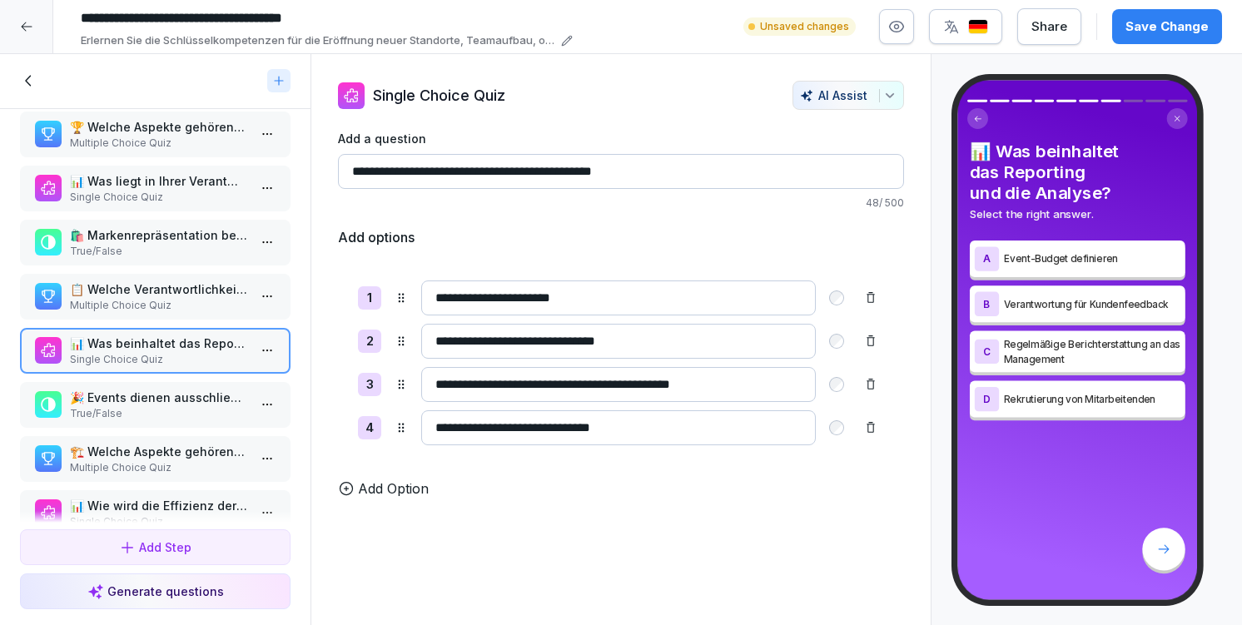
scroll to position [159, 0]
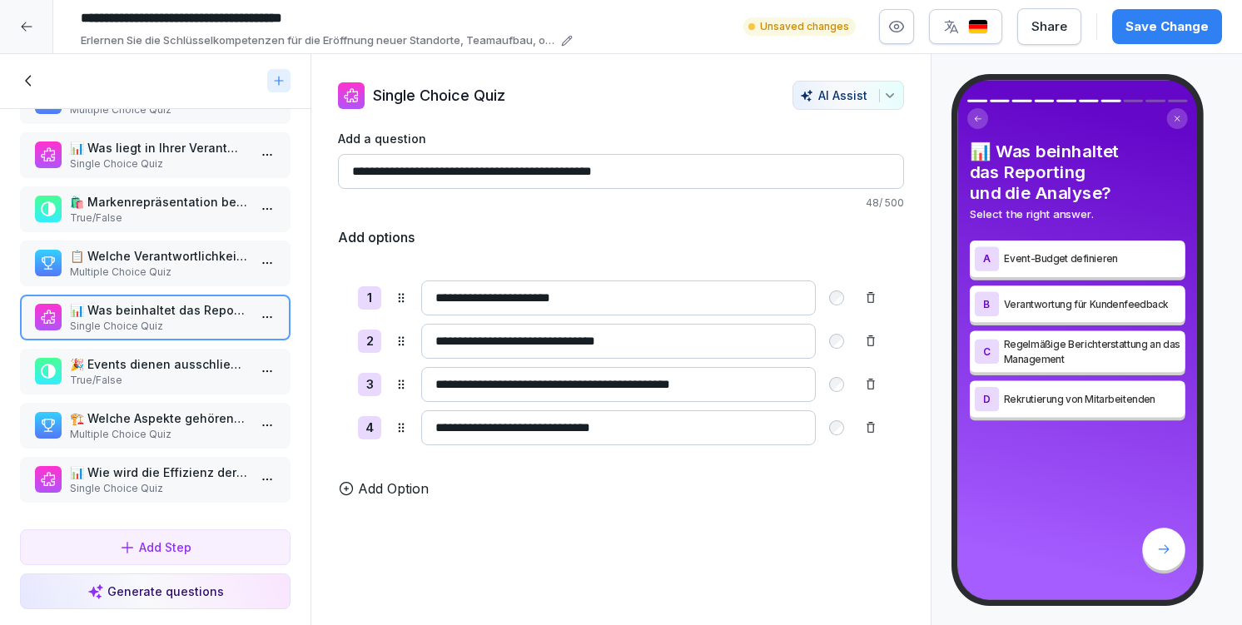
click at [157, 371] on p "🎉 Events dienen ausschließlich zur Umsatzsteigerung." at bounding box center [158, 363] width 177 height 17
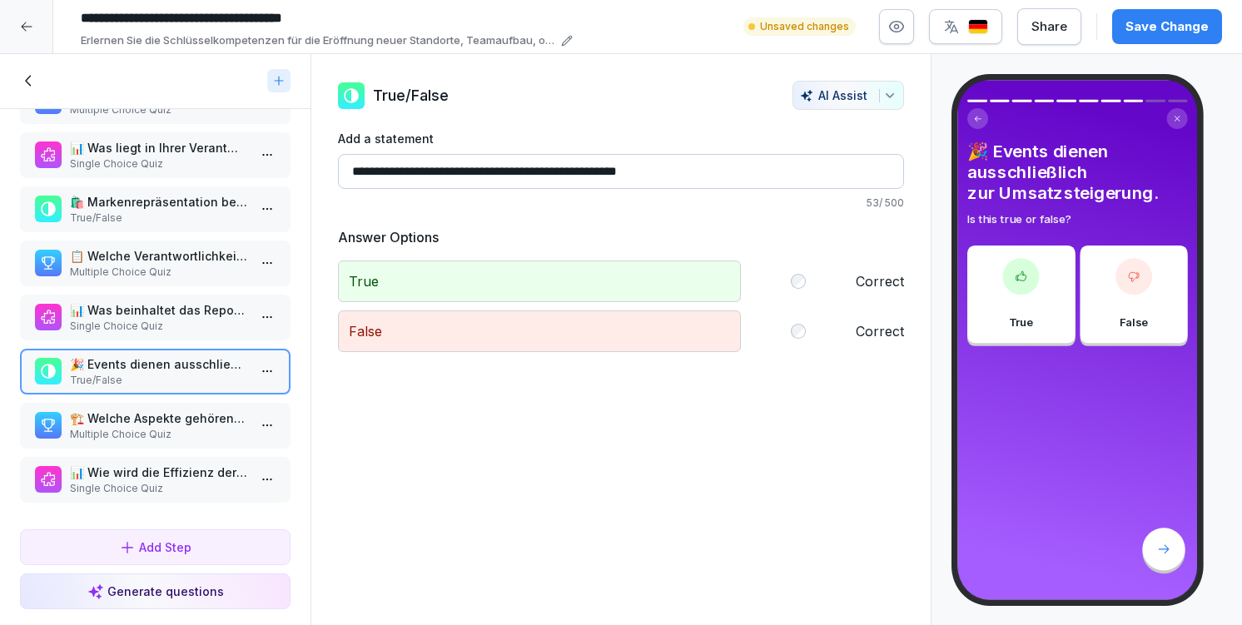
click at [158, 422] on p "🏗️ Welche Aspekte gehören zu den baulichen Themen und Genehmigungen? Wählen Sie…" at bounding box center [158, 418] width 177 height 17
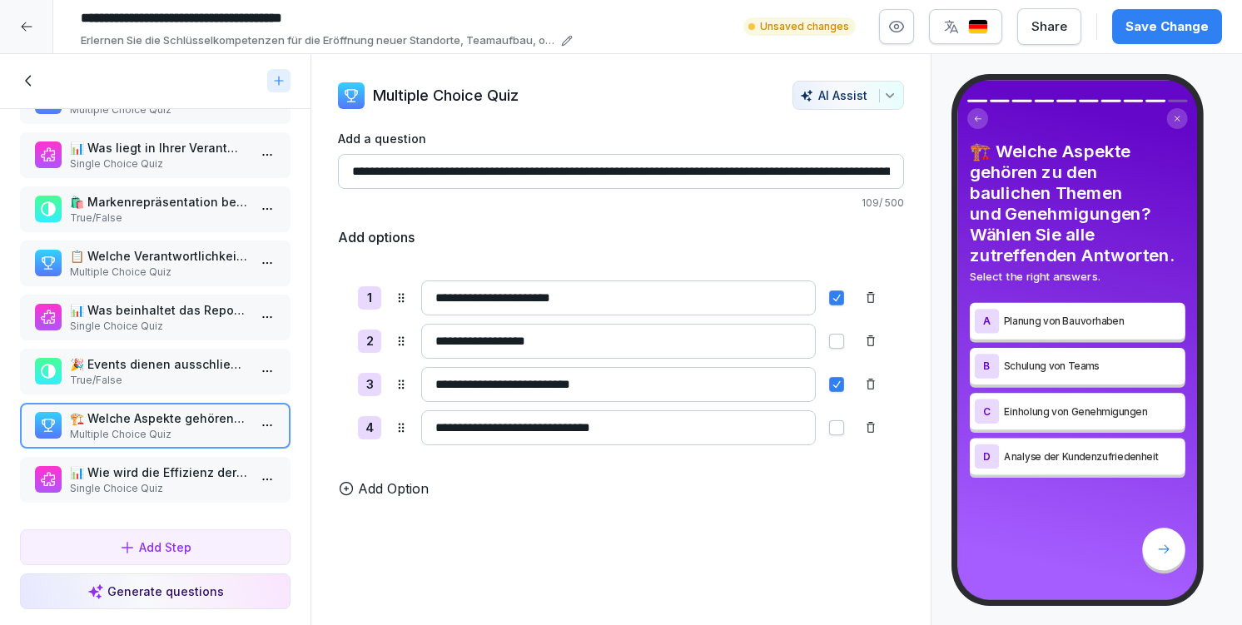
click at [156, 479] on p "📊 Wie wird die Effizienz der Standorte gesteigert?" at bounding box center [158, 472] width 177 height 17
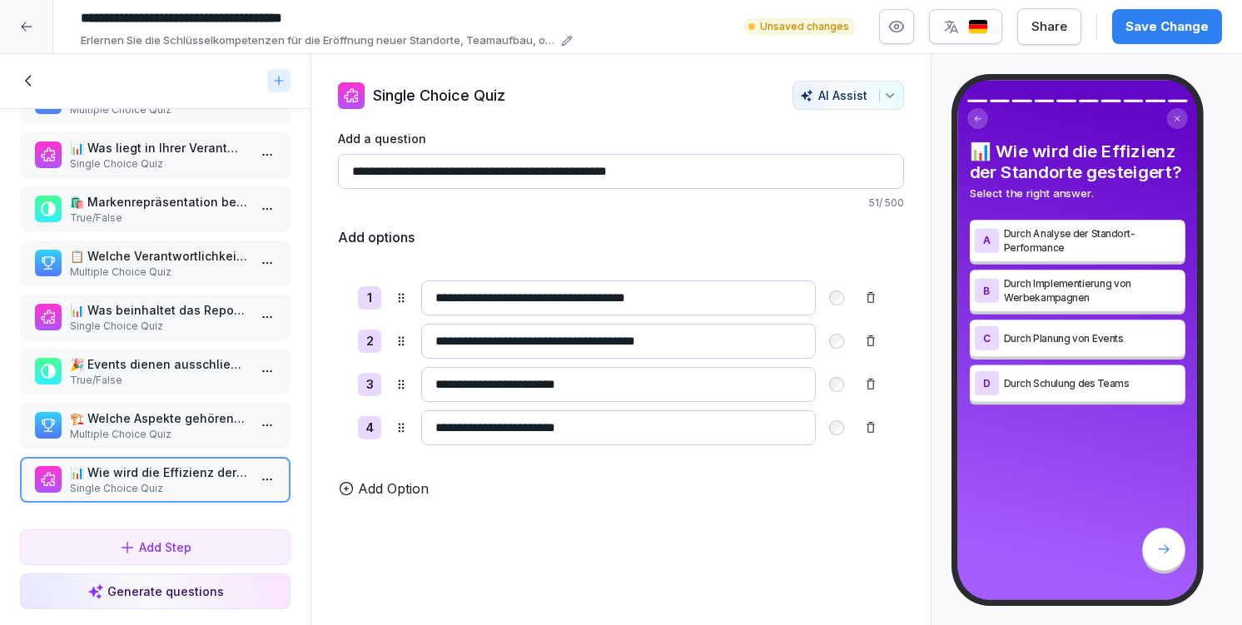
click at [972, 37] on button "button" at bounding box center [965, 26] width 73 height 35
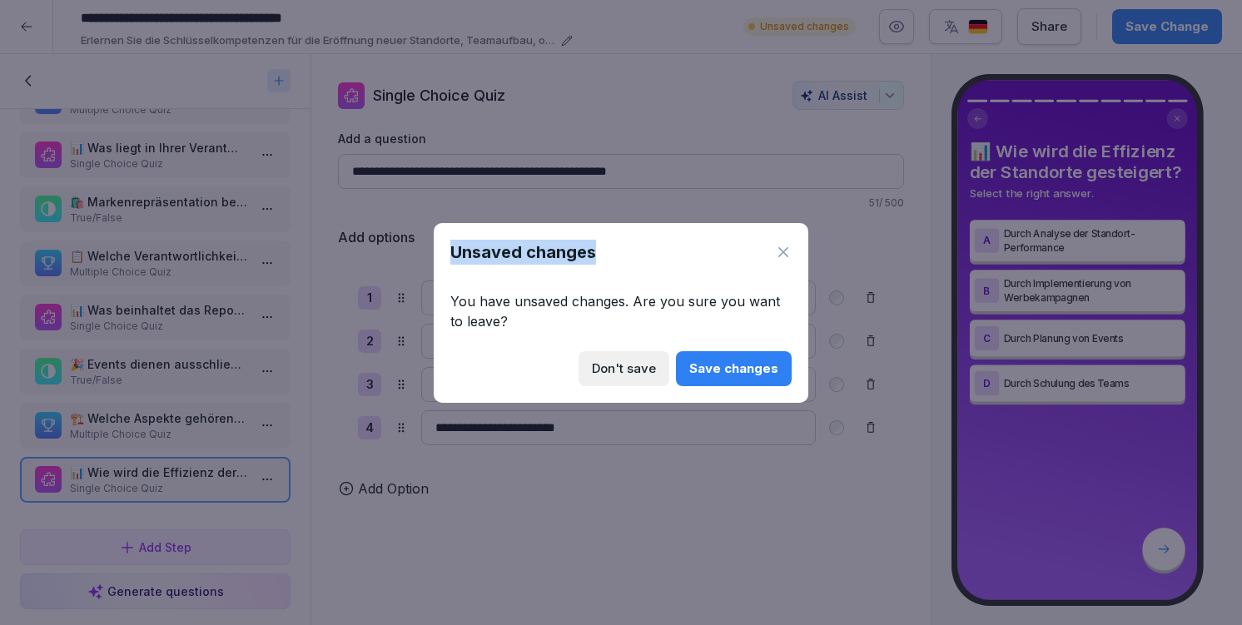
drag, startPoint x: 790, startPoint y: 247, endPoint x: 724, endPoint y: 417, distance: 182.1
click at [724, 441] on body "**********" at bounding box center [621, 312] width 1242 height 625
click at [742, 373] on div "Save changes" at bounding box center [733, 369] width 89 height 18
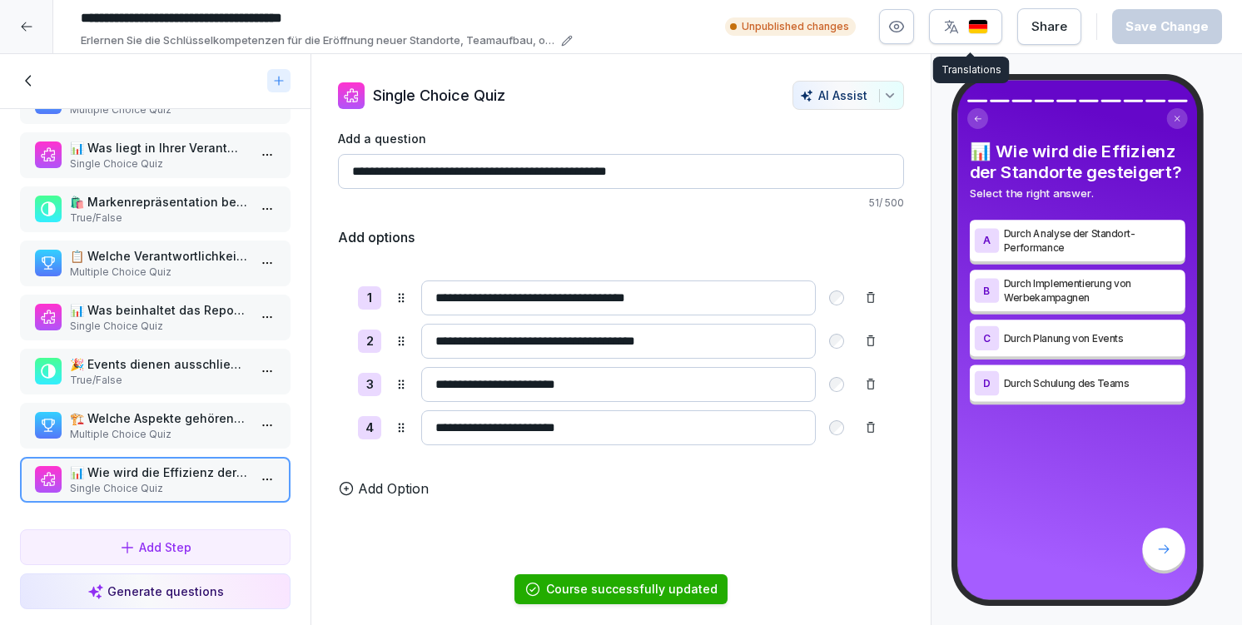
click at [986, 32] on img "button" at bounding box center [978, 27] width 20 height 16
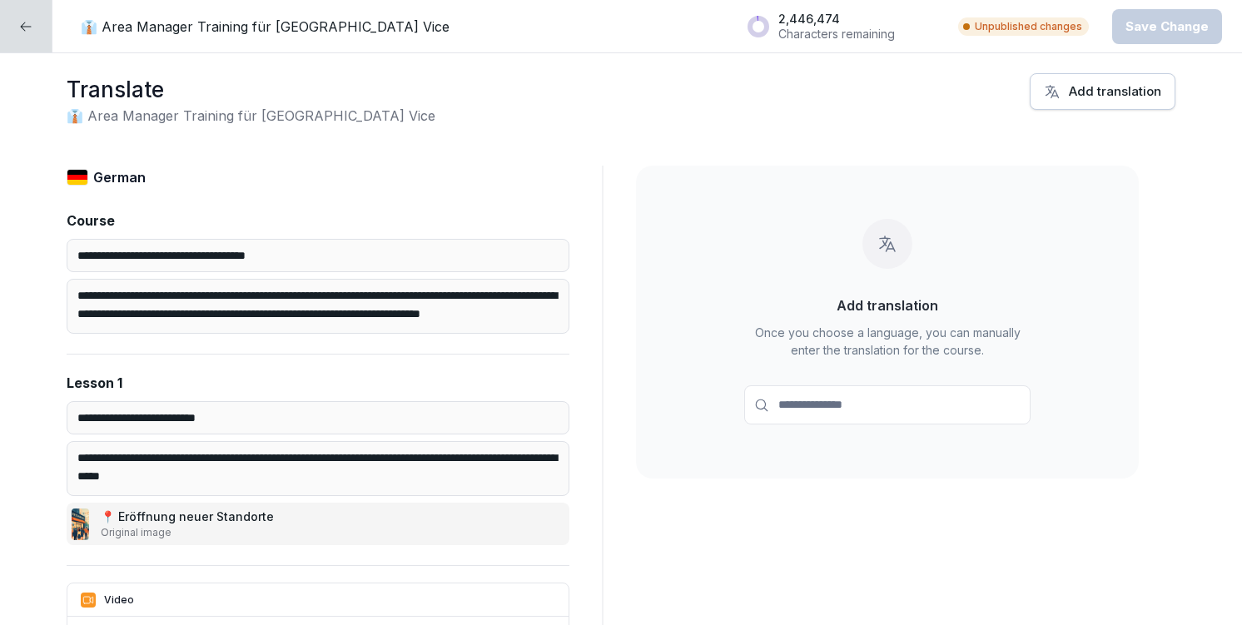
click at [1139, 99] on div "Add translation" at bounding box center [1102, 91] width 117 height 18
type input "****"
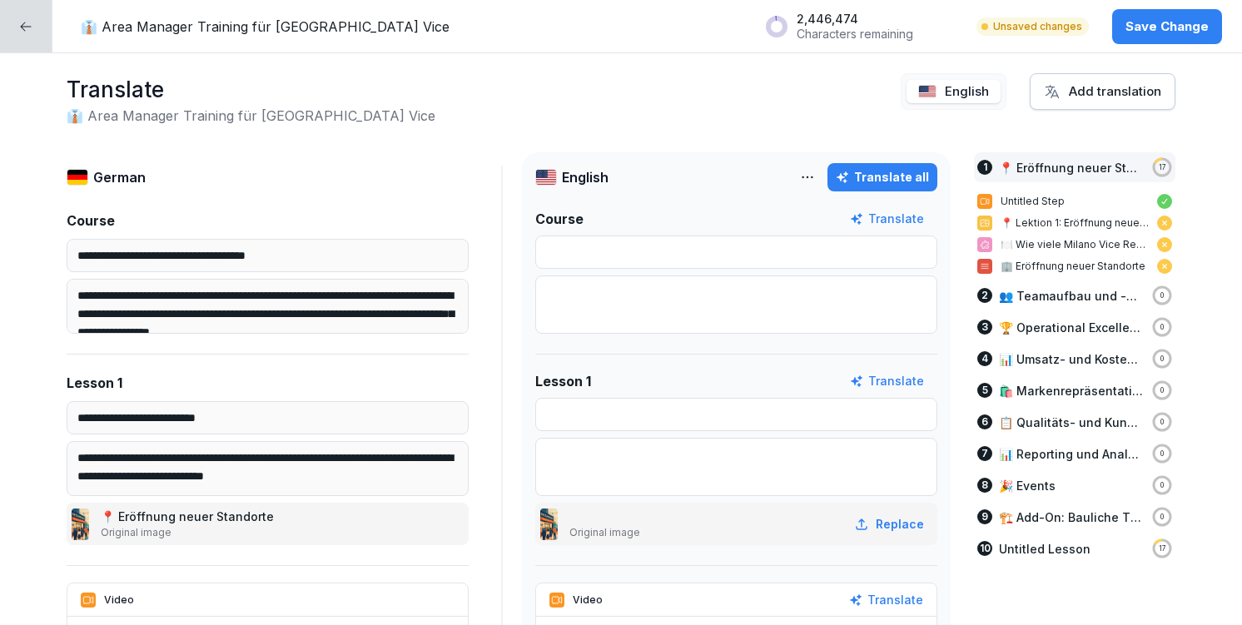
click at [893, 184] on div "Translate all" at bounding box center [882, 177] width 93 height 18
type input "**********"
type input "*****"
type input "****"
type input "***"
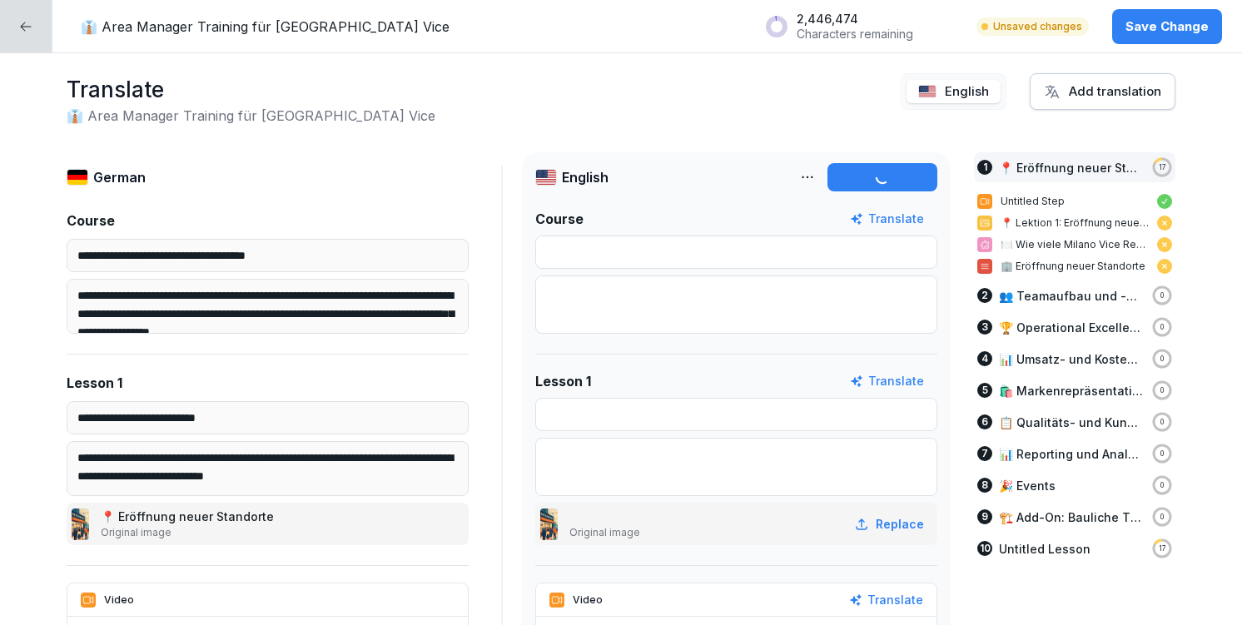
type input "*****"
type input "**********"
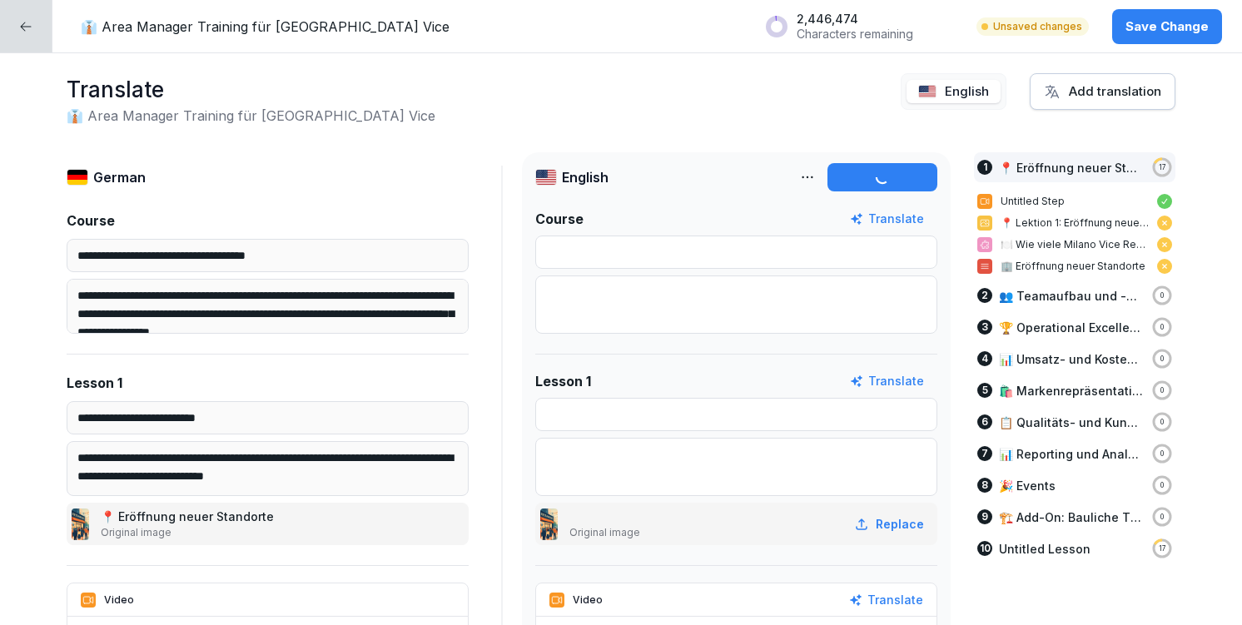
type input "**********"
type textarea "**********"
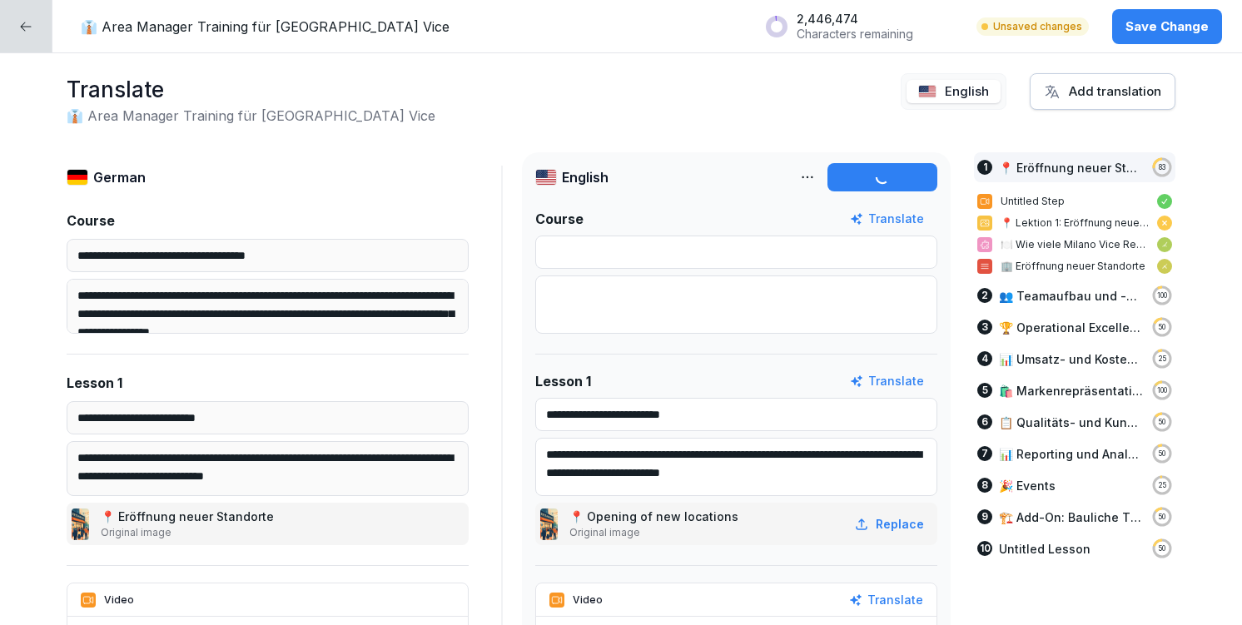
type input "**********"
type textarea "**********"
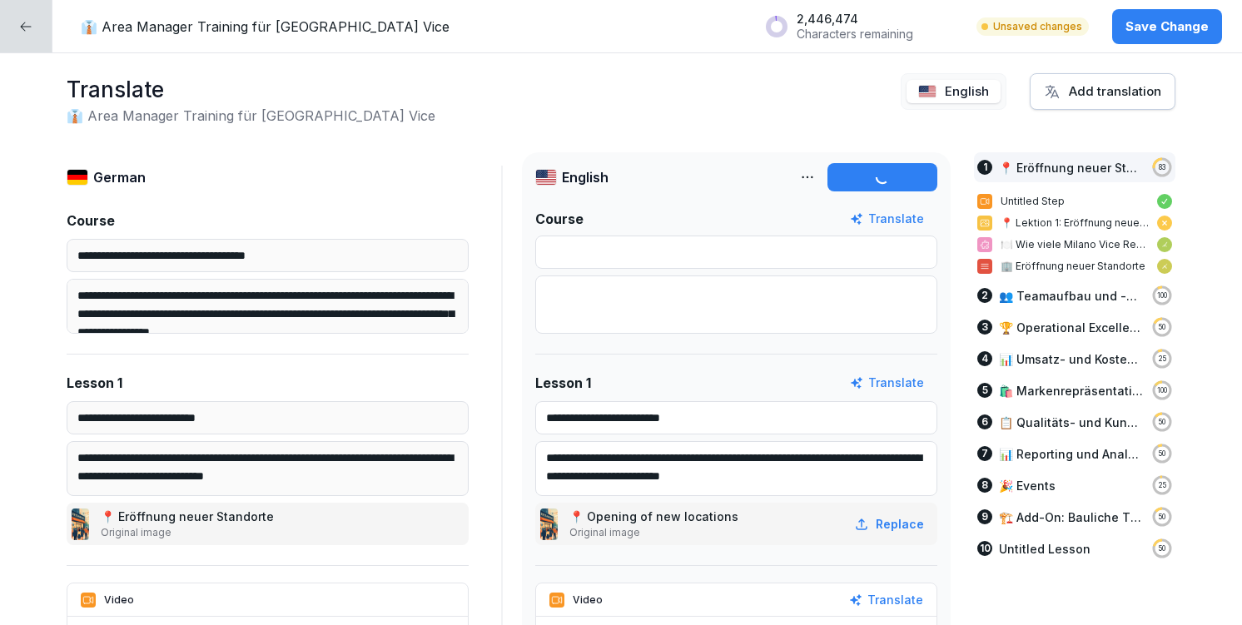
type input "**********"
type textarea "**********"
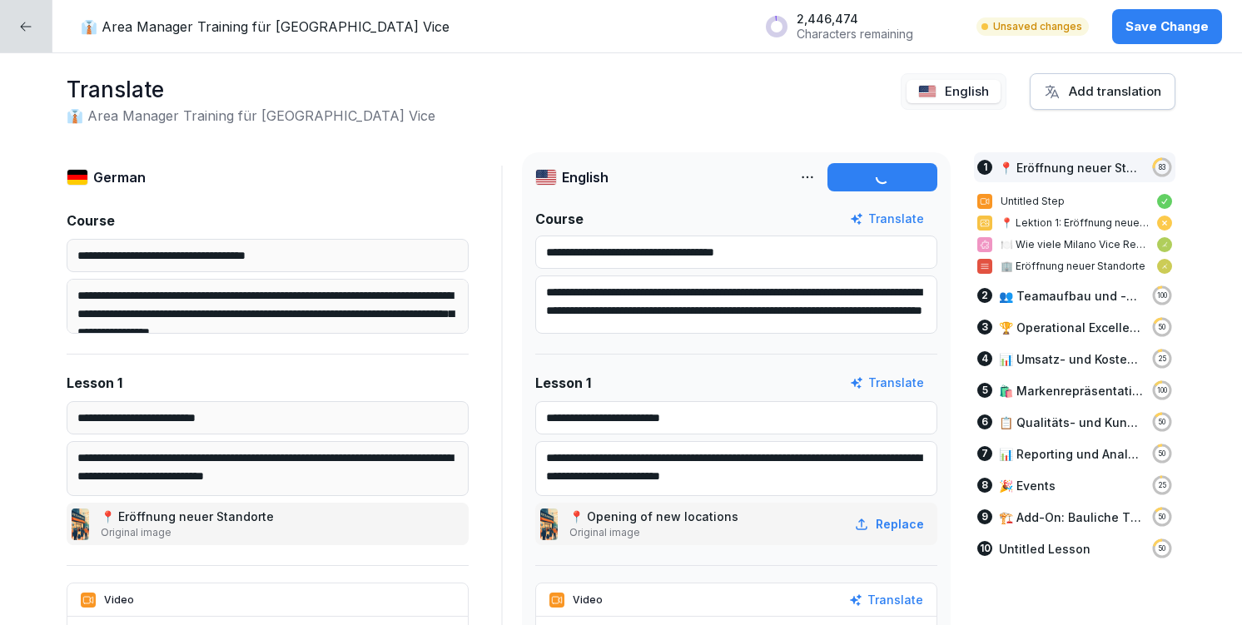
type input "**********"
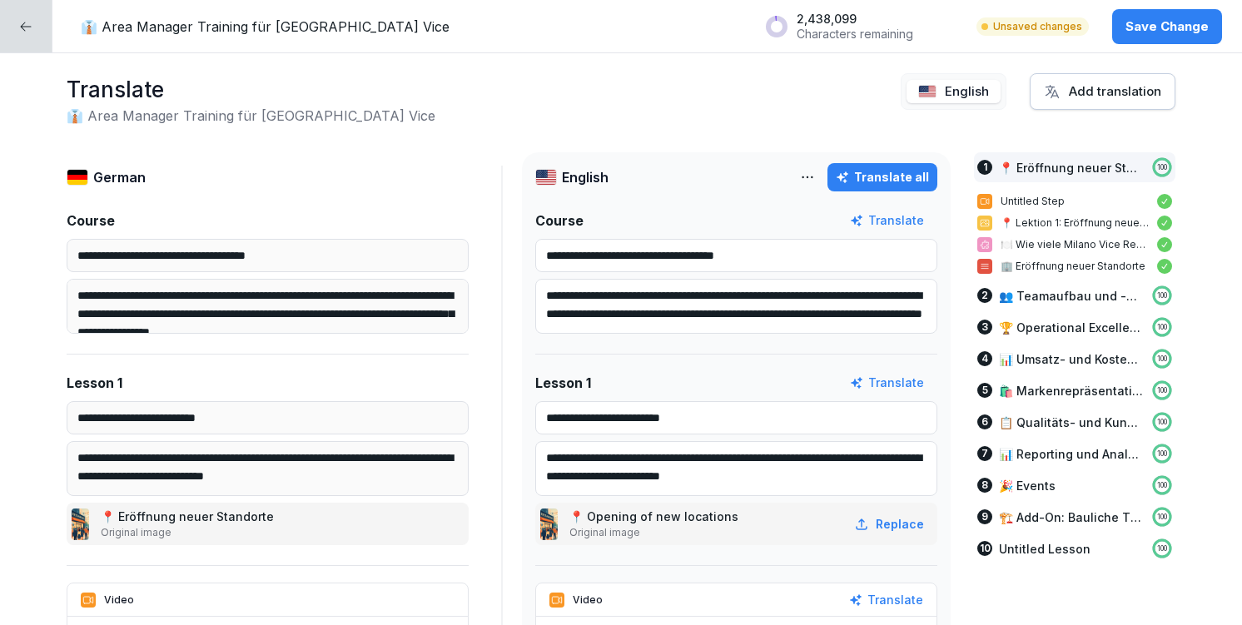
click at [1184, 29] on p "Save Change" at bounding box center [1166, 26] width 83 height 18
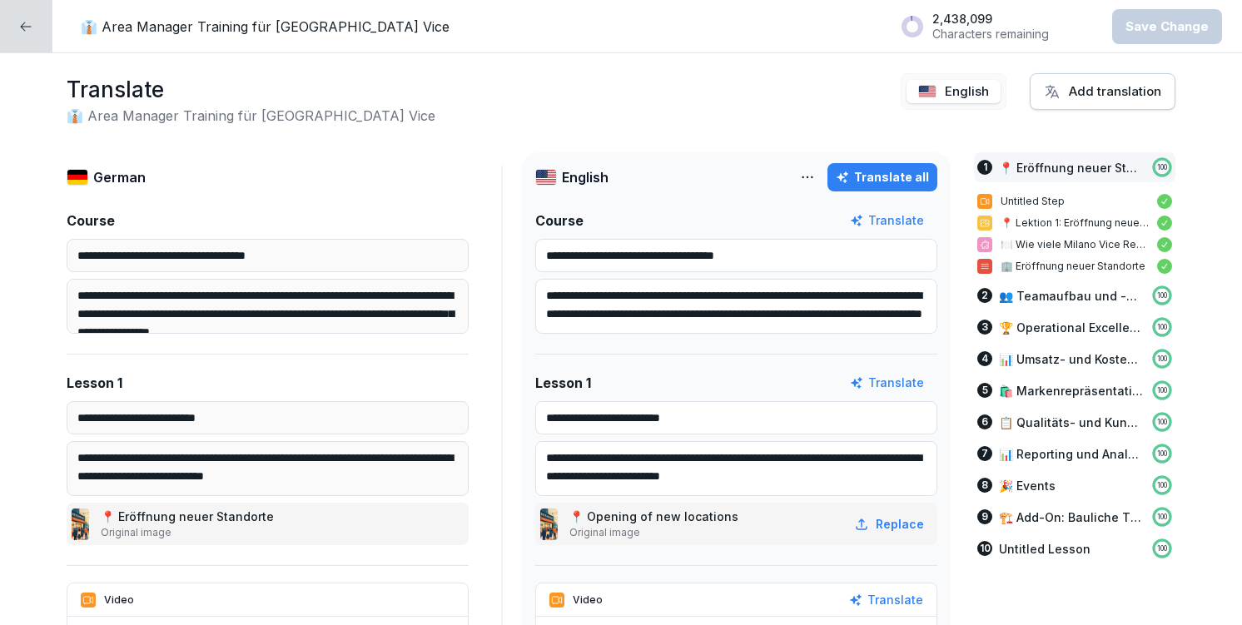
click at [28, 36] on div at bounding box center [26, 26] width 52 height 52
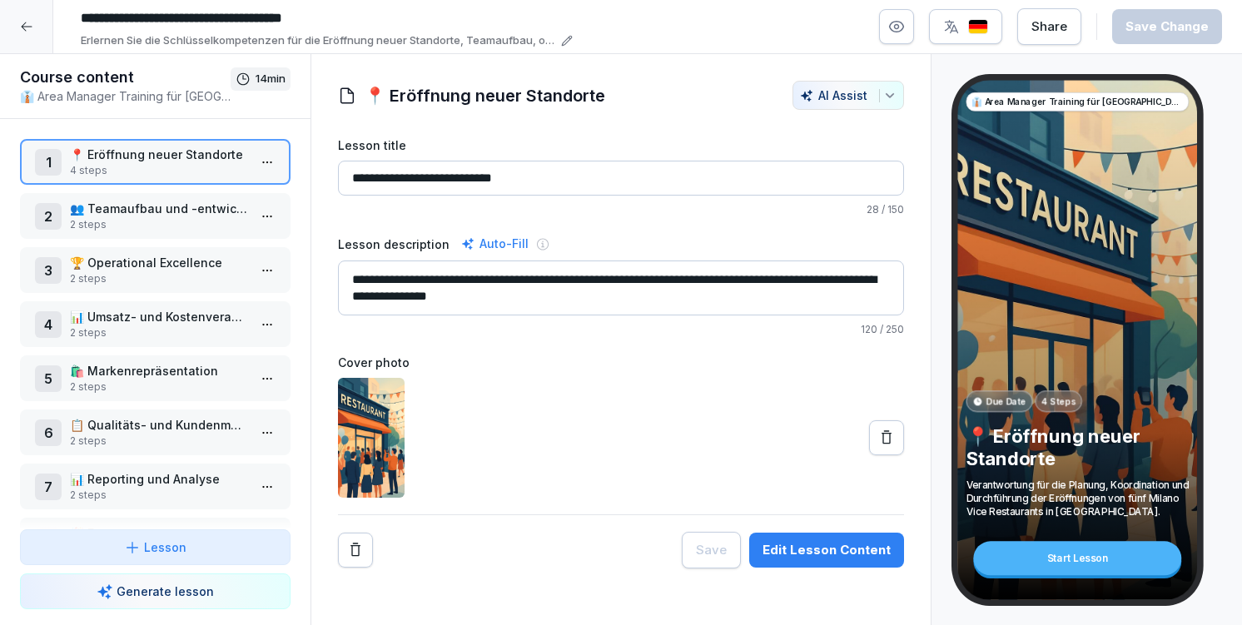
click at [28, 36] on div at bounding box center [26, 26] width 53 height 53
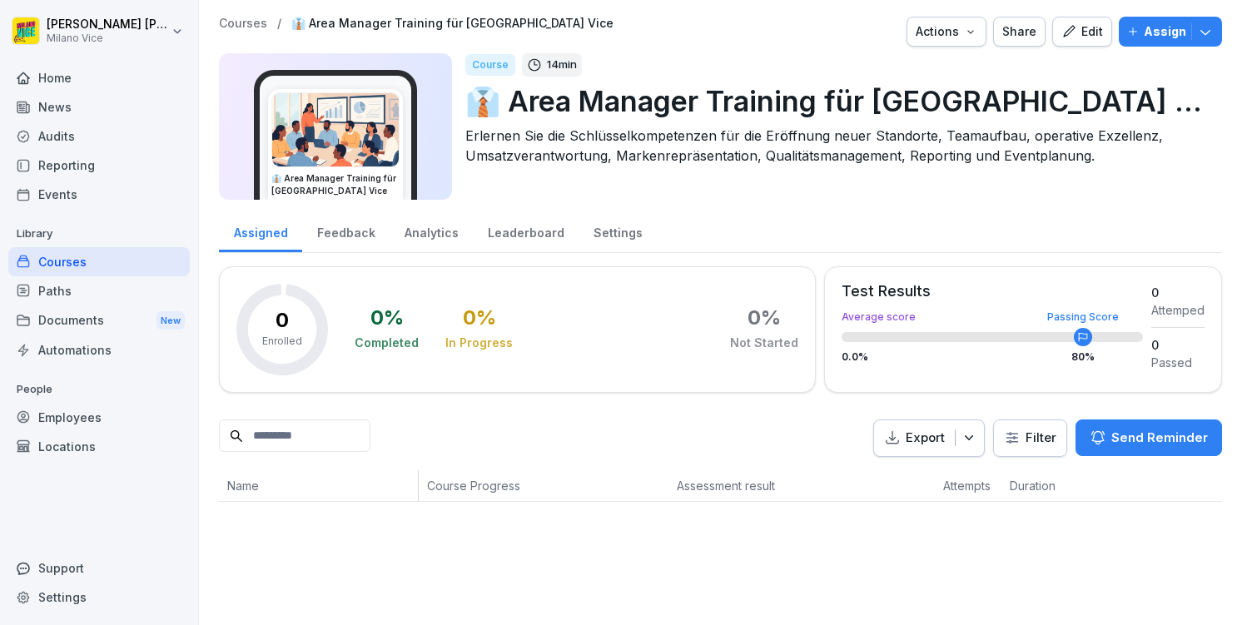
click at [336, 166] on img at bounding box center [335, 129] width 127 height 73
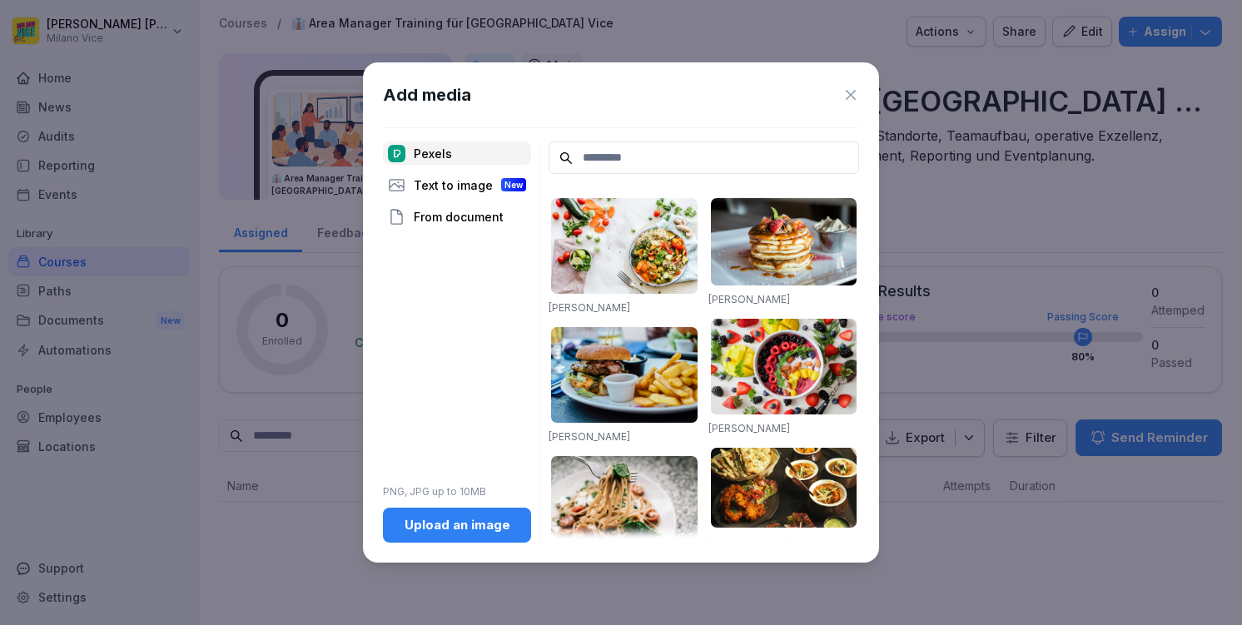
click at [856, 94] on icon at bounding box center [850, 95] width 17 height 17
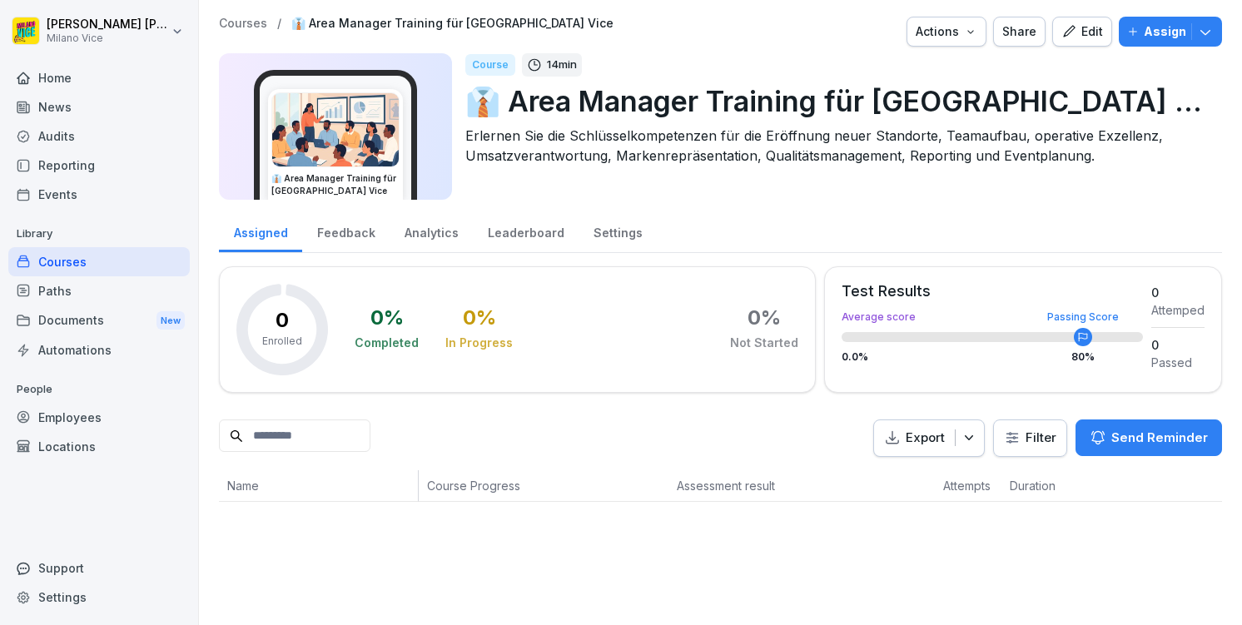
click at [88, 77] on div "Home" at bounding box center [98, 77] width 181 height 29
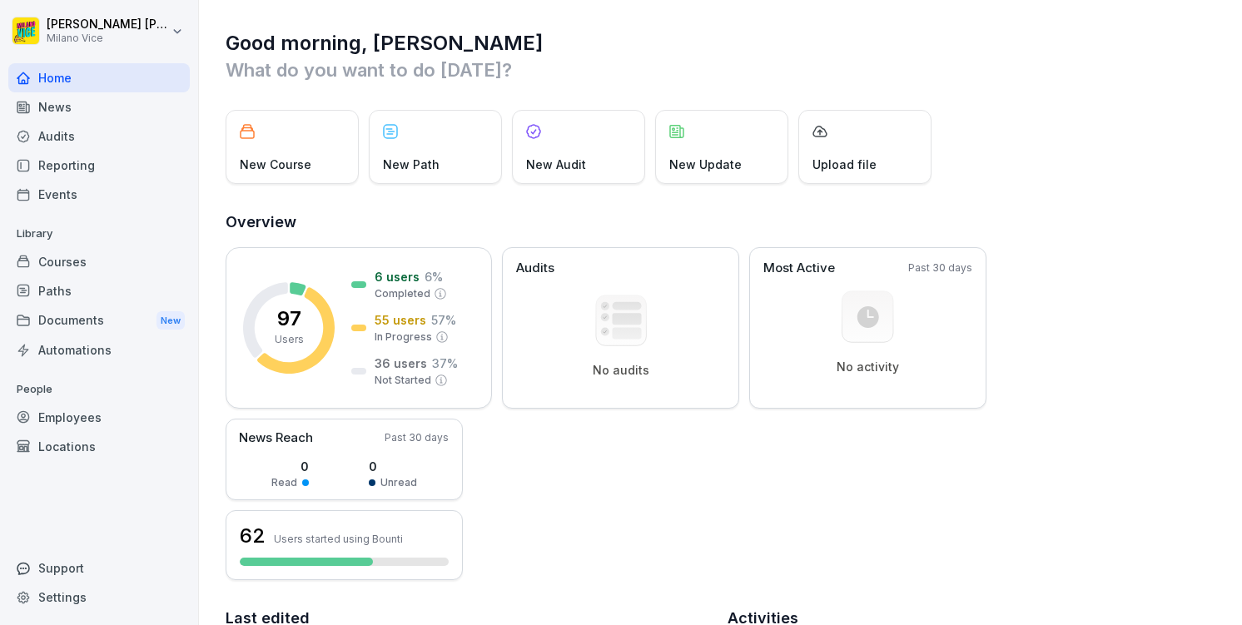
click at [59, 298] on div "Paths" at bounding box center [98, 290] width 181 height 29
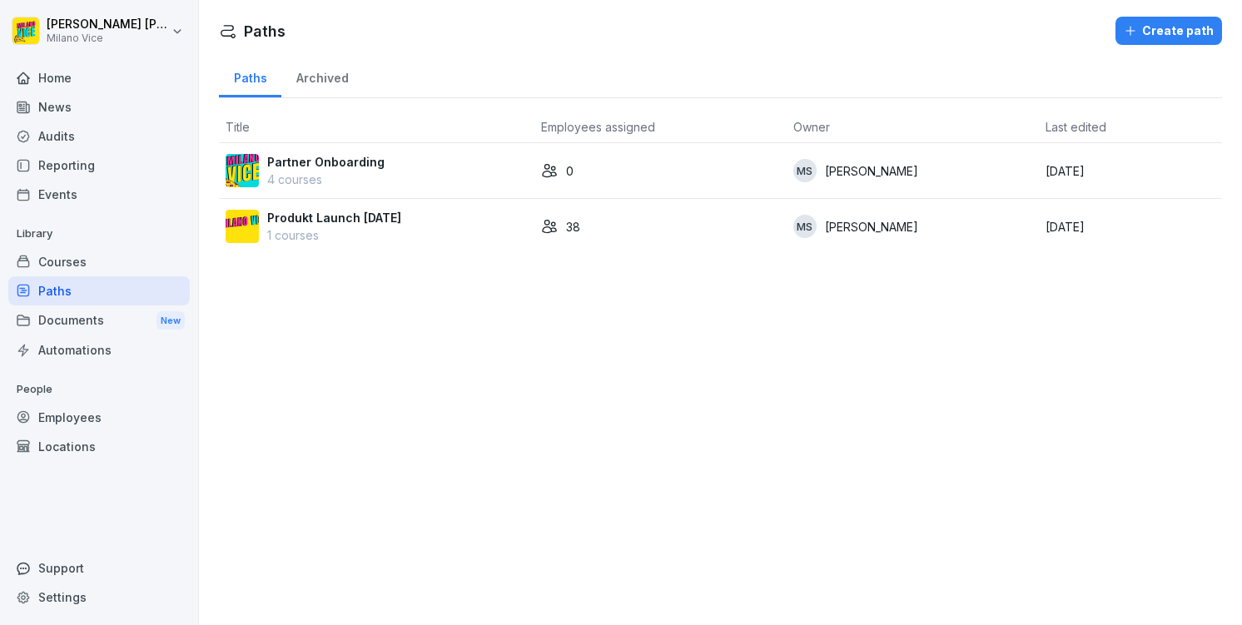
click at [341, 221] on p "Produkt Launch Mai 2023" at bounding box center [334, 217] width 134 height 17
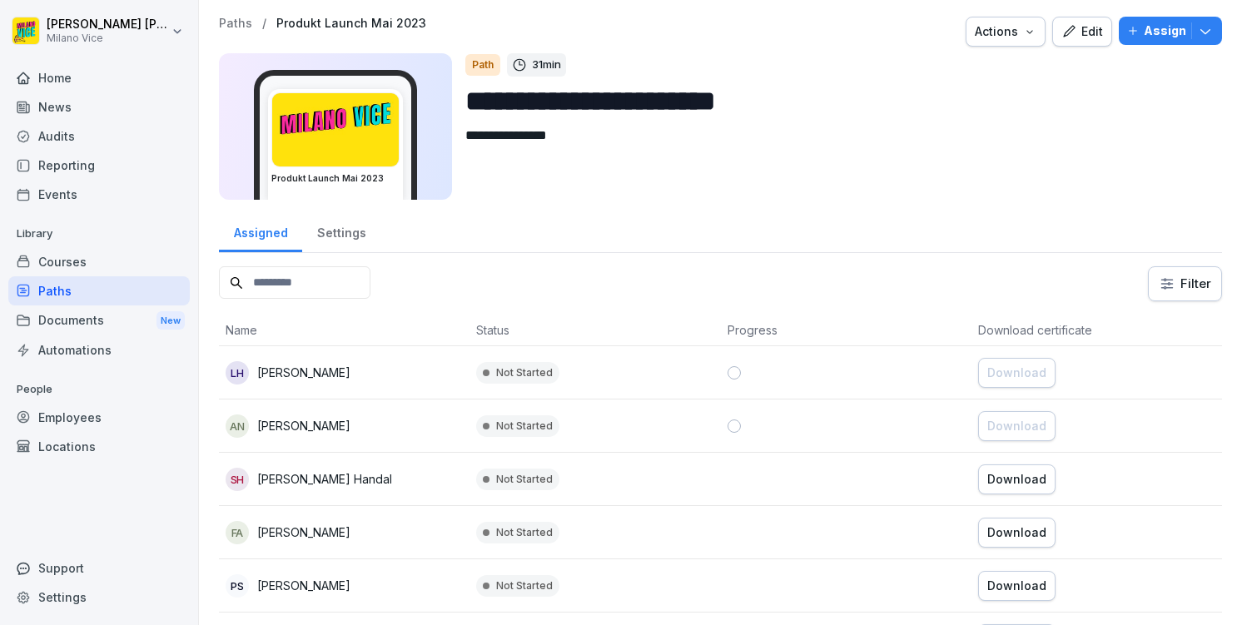
scroll to position [18, 0]
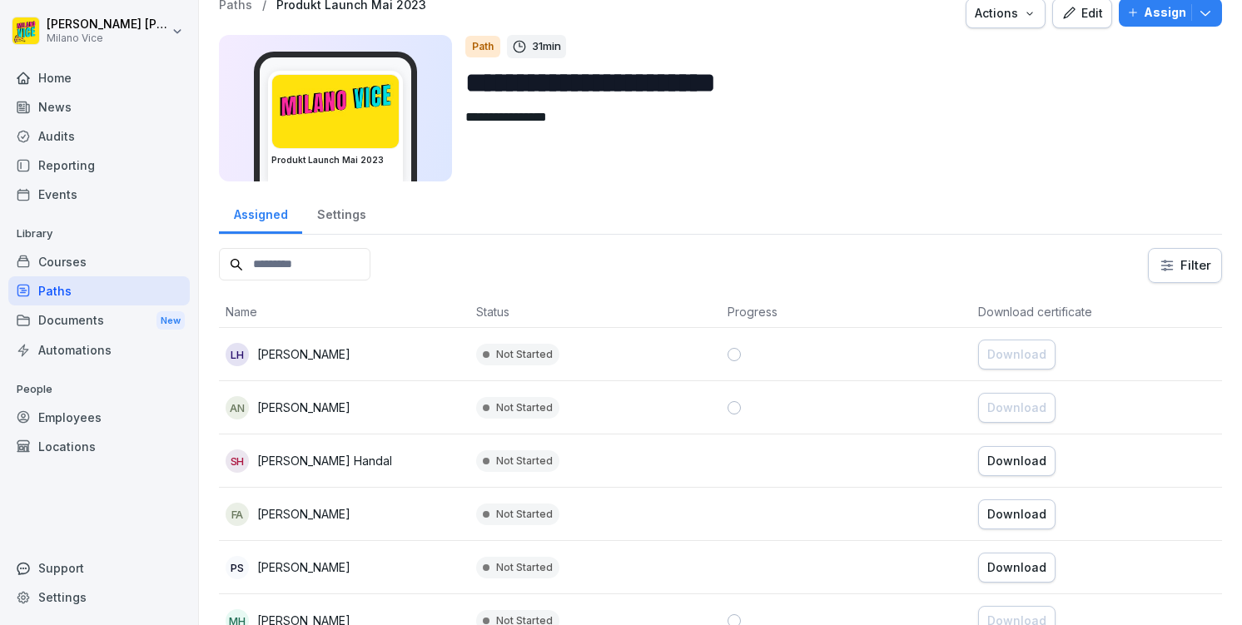
click at [1071, 12] on icon "button" at bounding box center [1068, 13] width 15 height 15
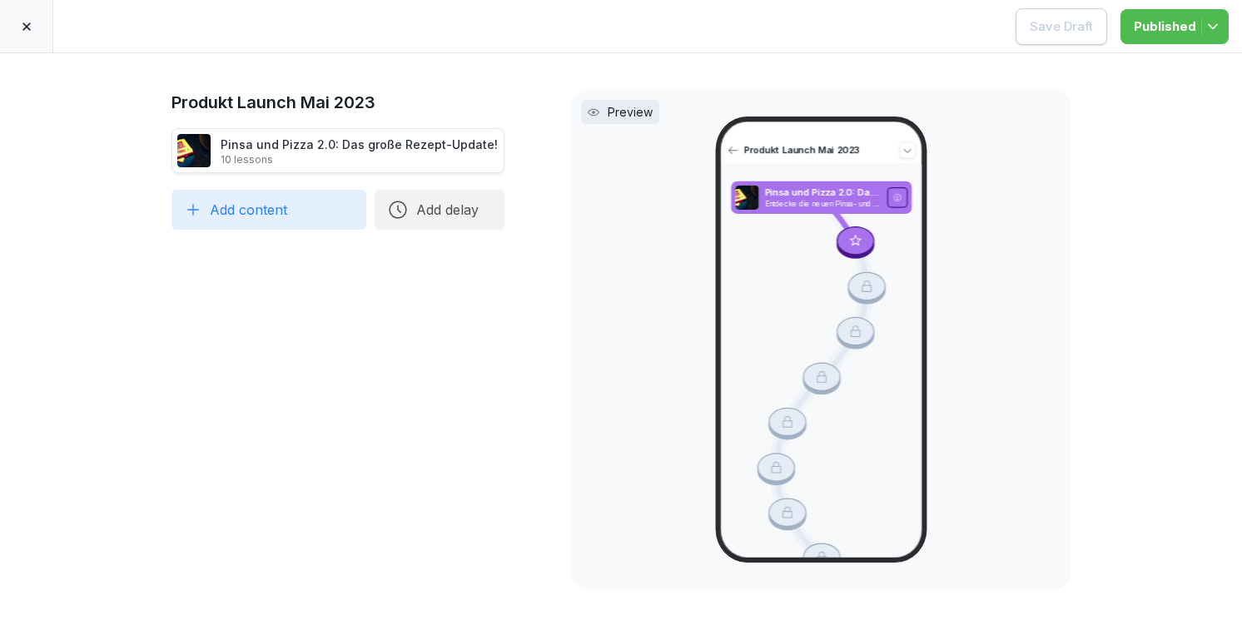
click at [309, 211] on button "Add content" at bounding box center [268, 210] width 195 height 40
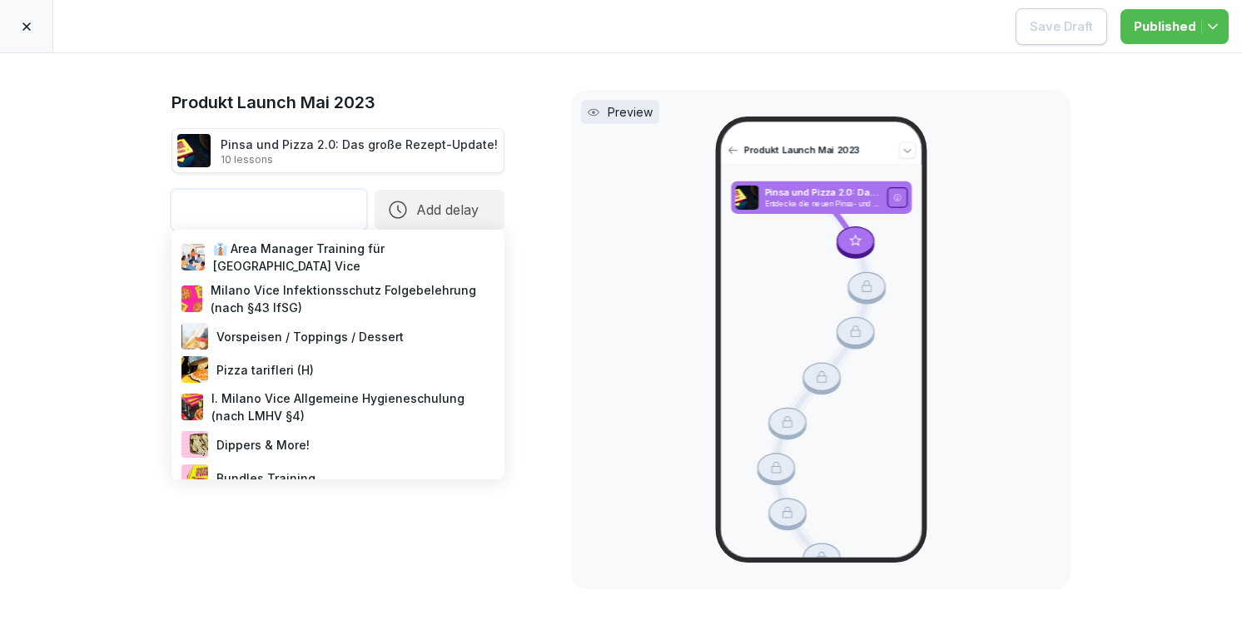
click at [319, 258] on div "👔 Area Manager Training für Milano Vice" at bounding box center [338, 257] width 320 height 42
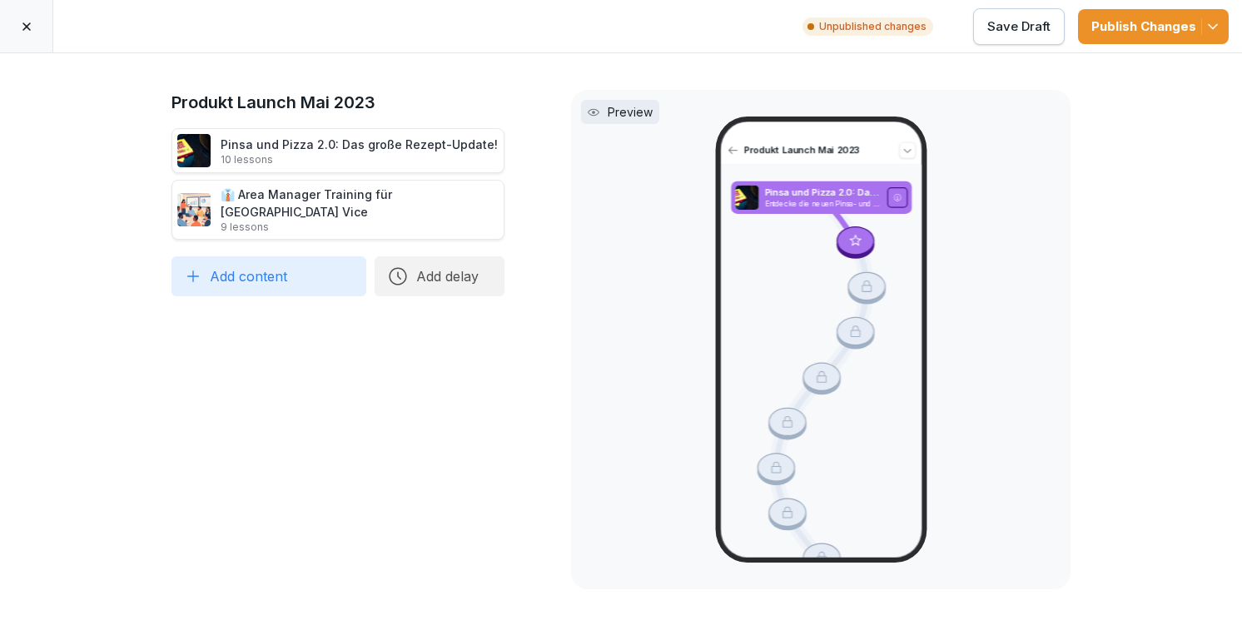
click at [1159, 37] on button "Publish Changes" at bounding box center [1153, 26] width 151 height 35
click at [343, 389] on div "Produkt Launch Mai 2023 Pinsa und Pizza 2.0: Das große Rezept-Update! 10 lesson…" at bounding box center [337, 339] width 333 height 499
click at [25, 21] on icon at bounding box center [26, 26] width 13 height 13
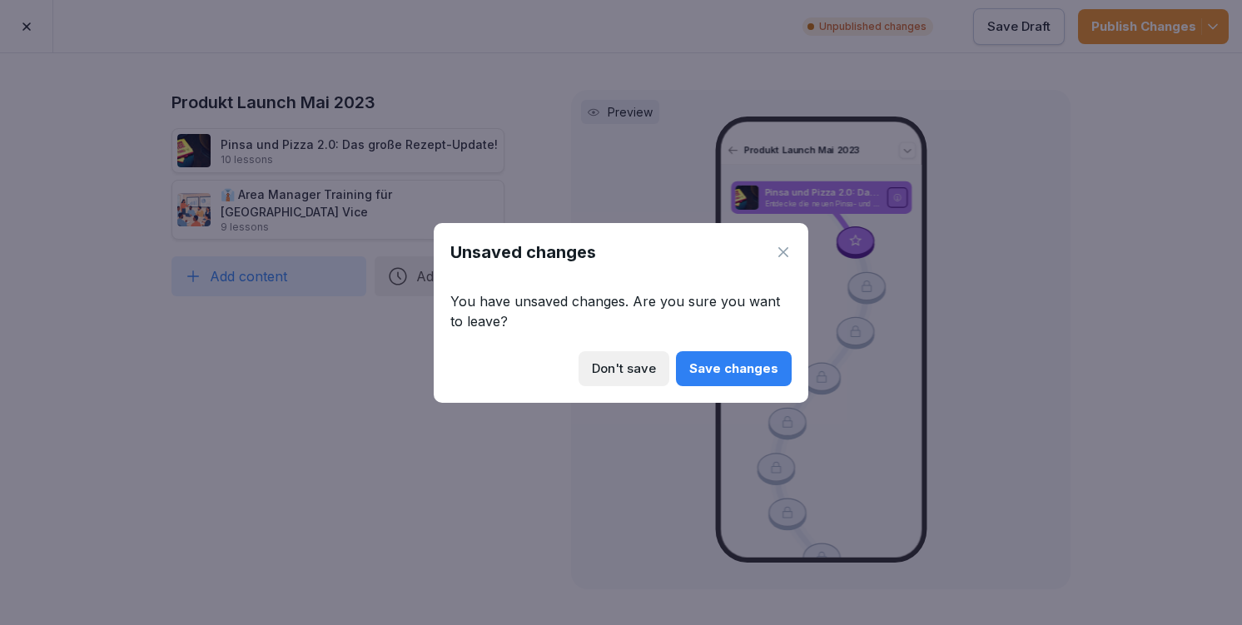
click at [737, 364] on div "Save changes" at bounding box center [733, 369] width 89 height 18
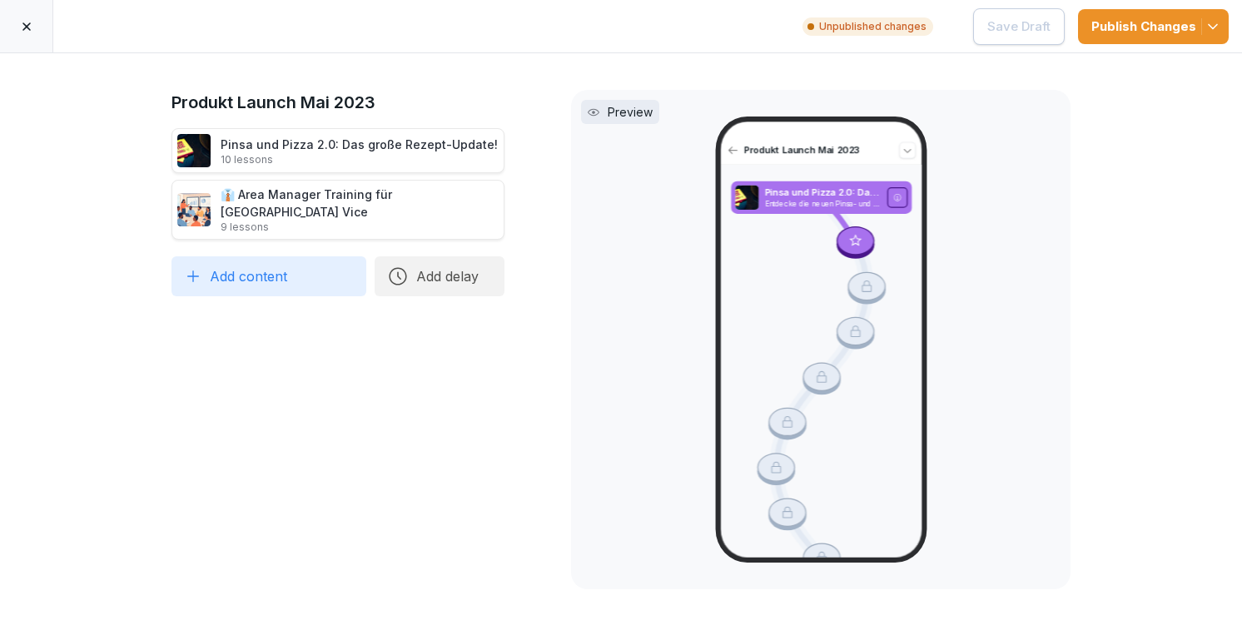
click at [27, 27] on icon at bounding box center [26, 26] width 8 height 8
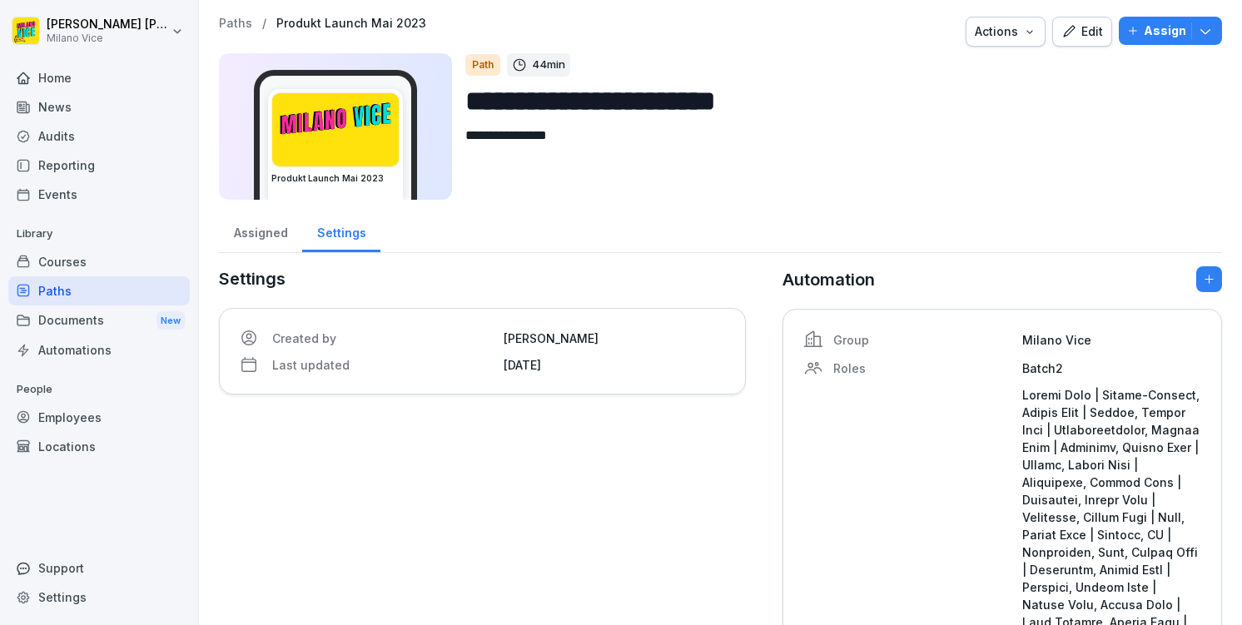
click at [69, 261] on div "Courses" at bounding box center [98, 261] width 181 height 29
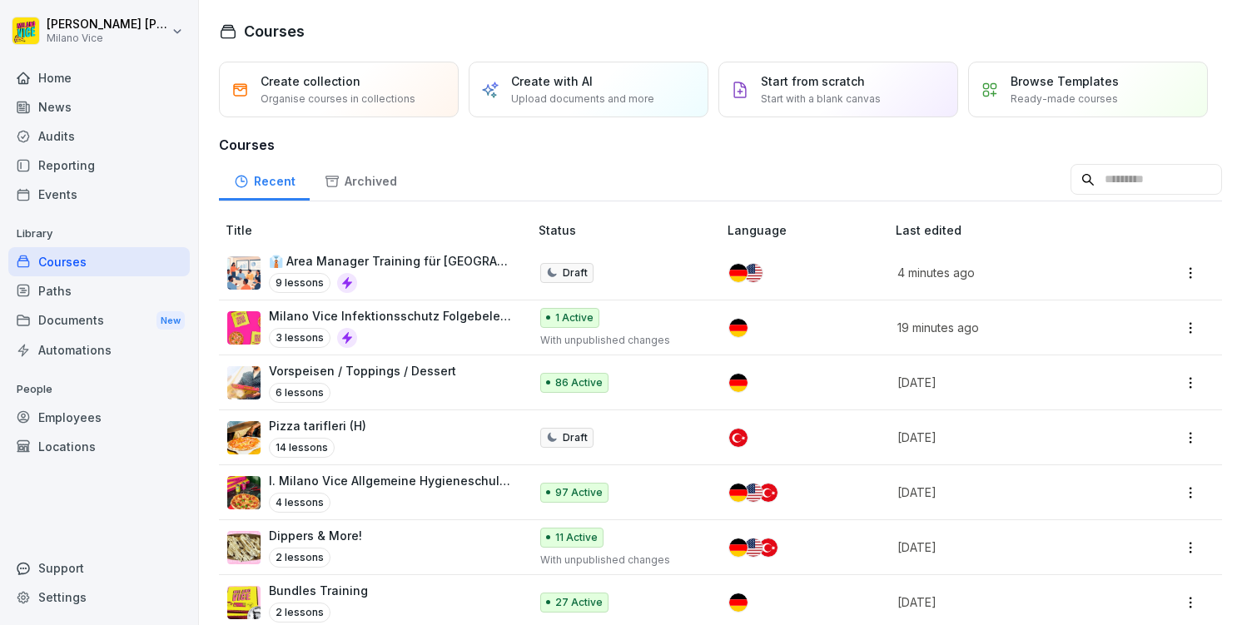
click at [85, 285] on div "Paths" at bounding box center [98, 290] width 181 height 29
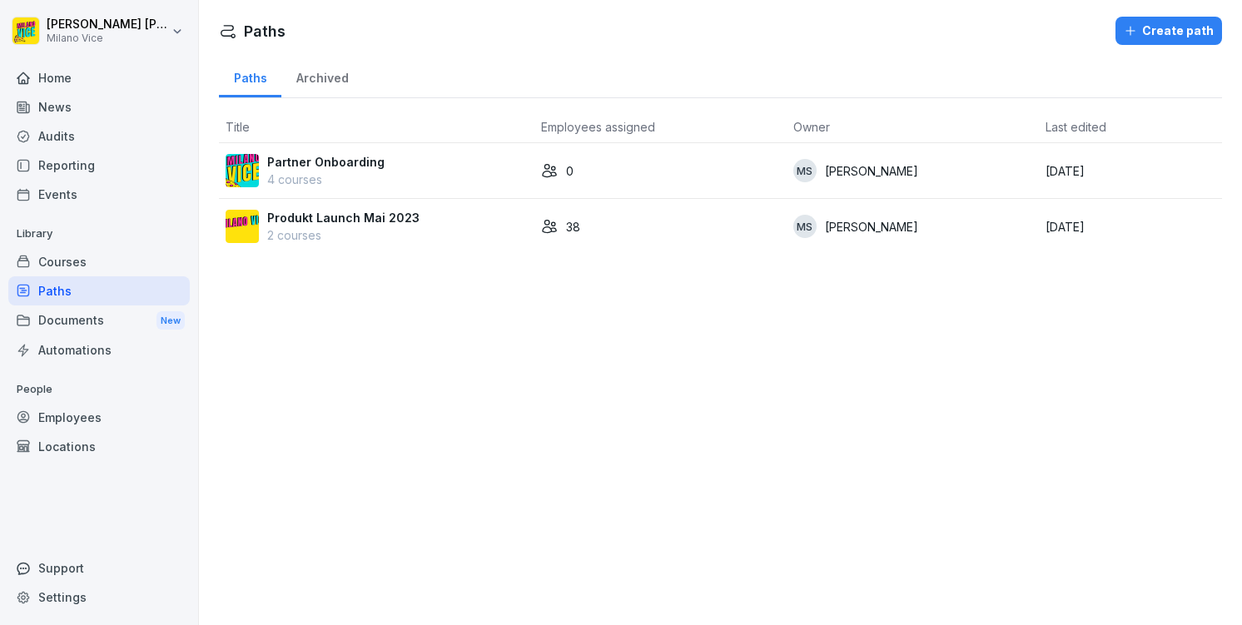
click at [430, 226] on div "Produkt Launch Mai 2023 2 courses" at bounding box center [377, 226] width 302 height 35
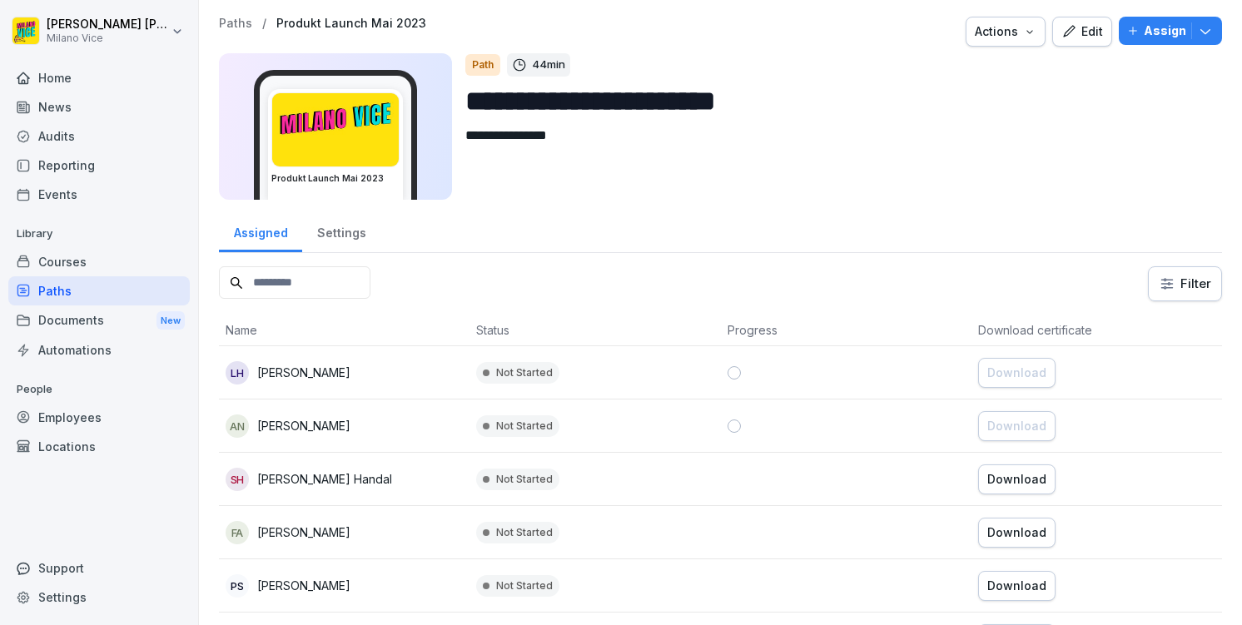
click at [1080, 37] on div "Edit" at bounding box center [1082, 31] width 42 height 18
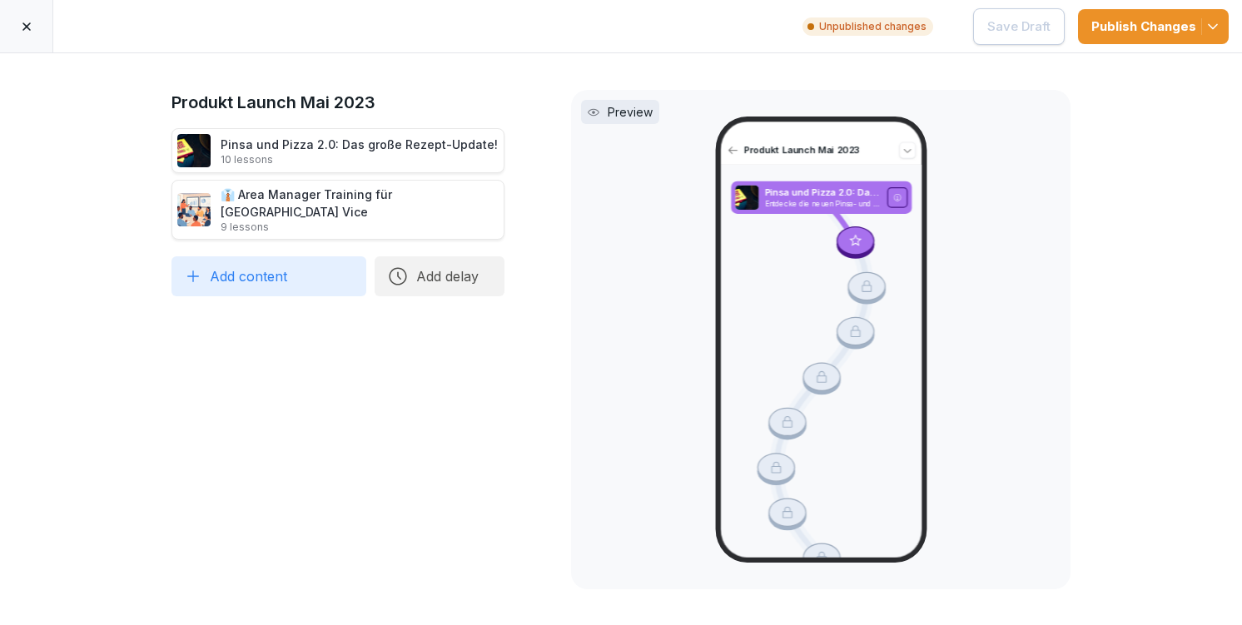
click at [16, 23] on div at bounding box center [26, 26] width 53 height 52
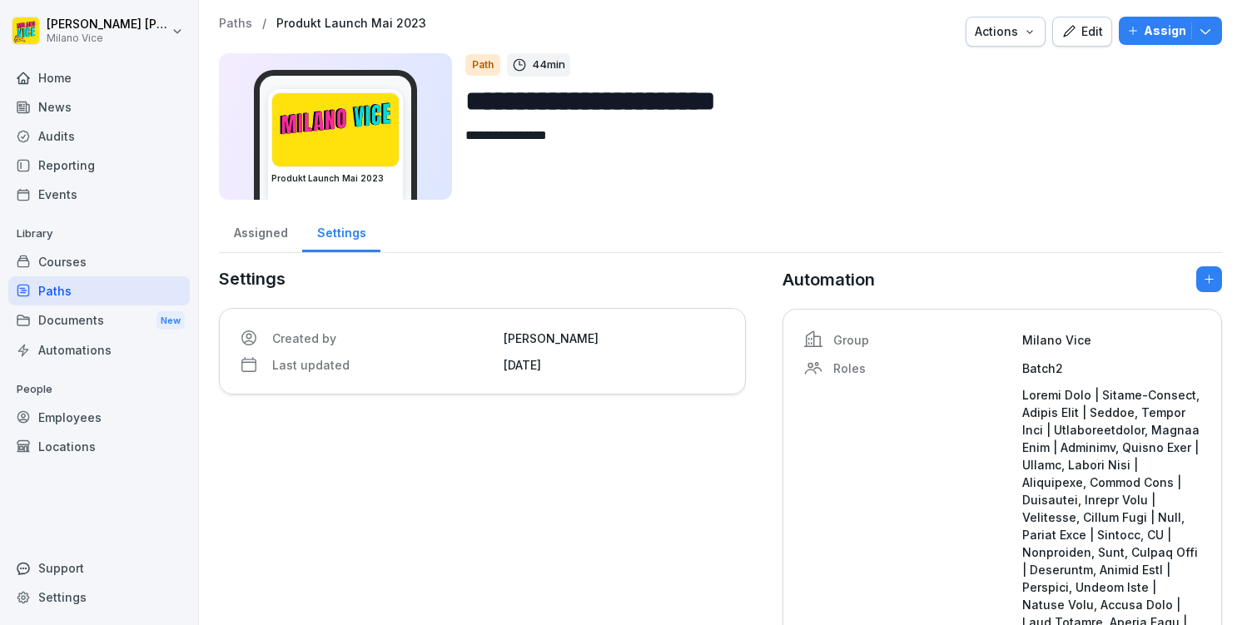
click at [65, 271] on div "Courses" at bounding box center [98, 261] width 181 height 29
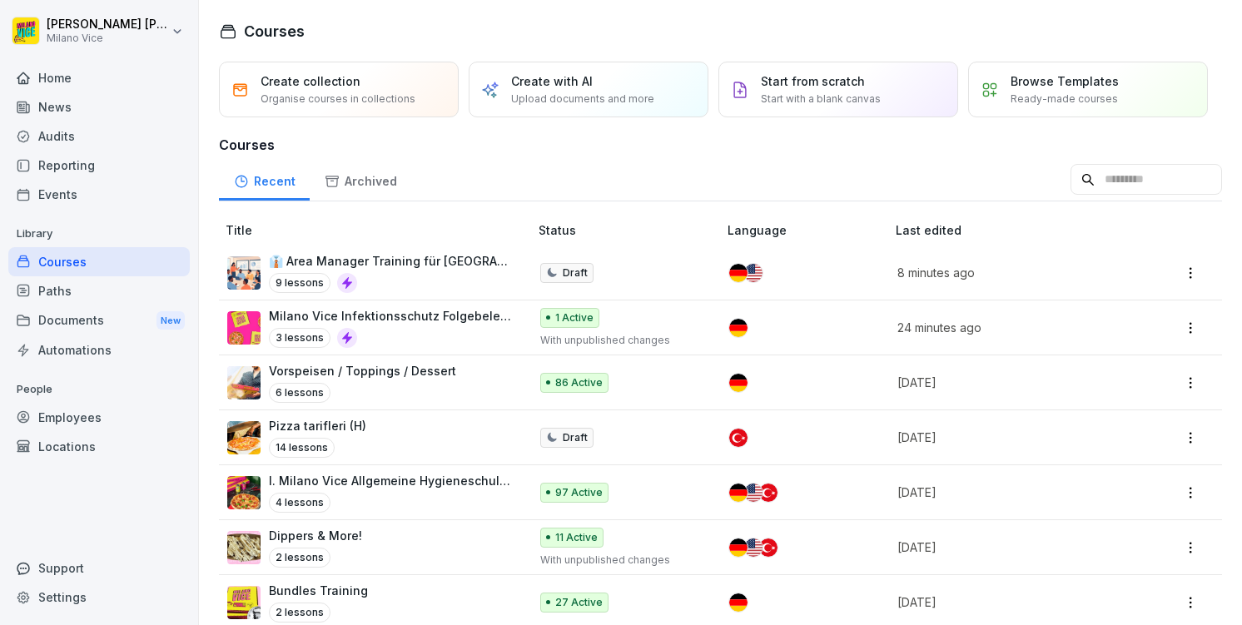
click at [1060, 92] on p "Ready-made courses" at bounding box center [1063, 99] width 107 height 15
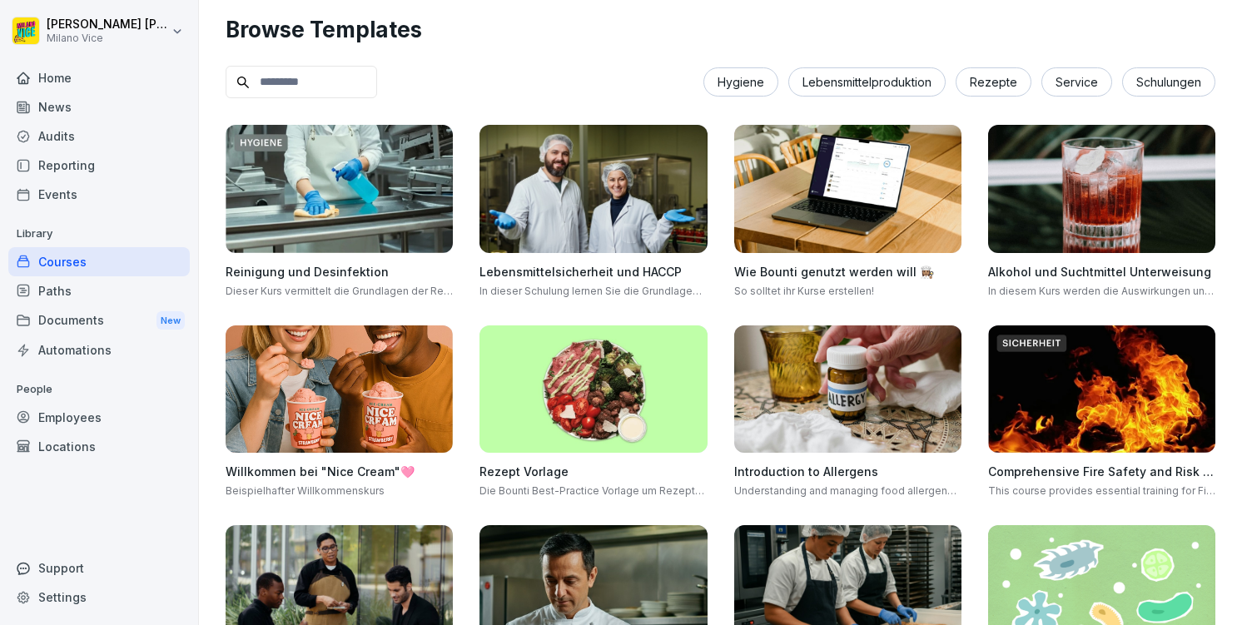
click at [574, 211] on img at bounding box center [592, 189] width 227 height 128
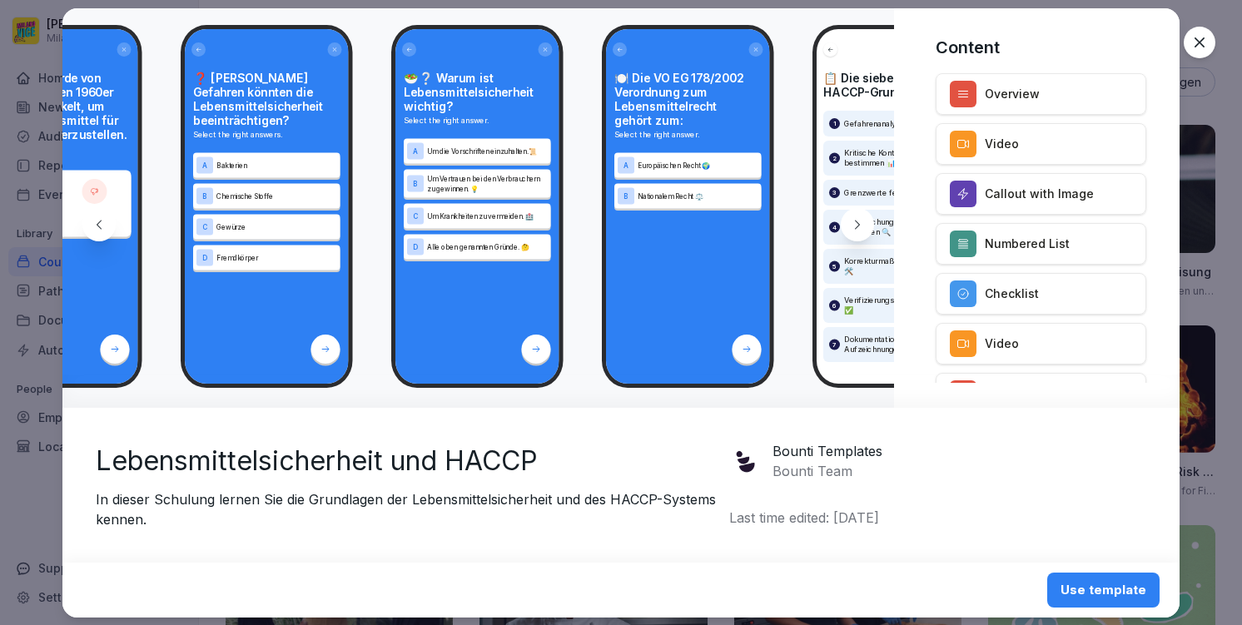
scroll to position [0, 2142]
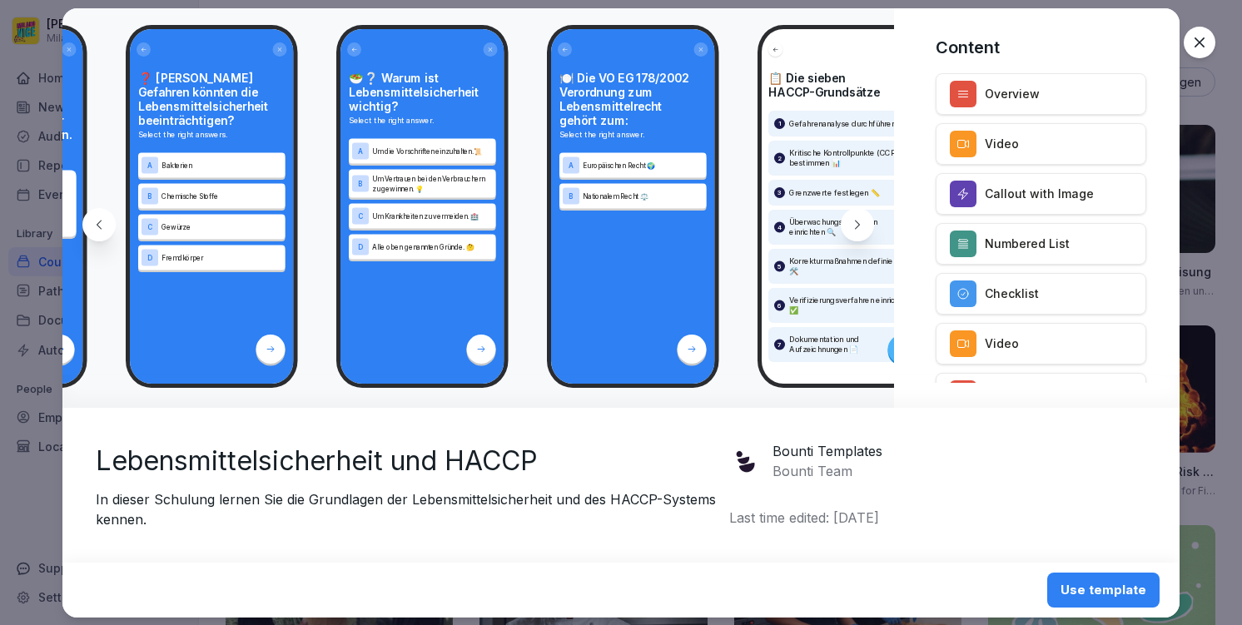
click at [1199, 37] on icon at bounding box center [1199, 42] width 17 height 17
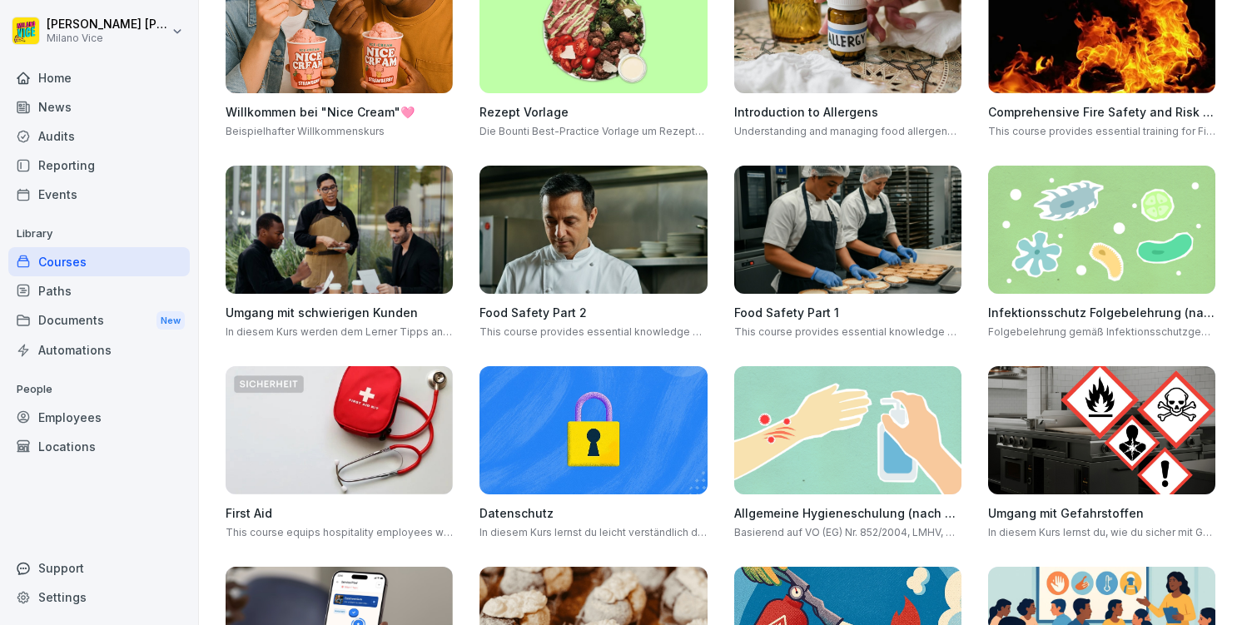
scroll to position [362, 0]
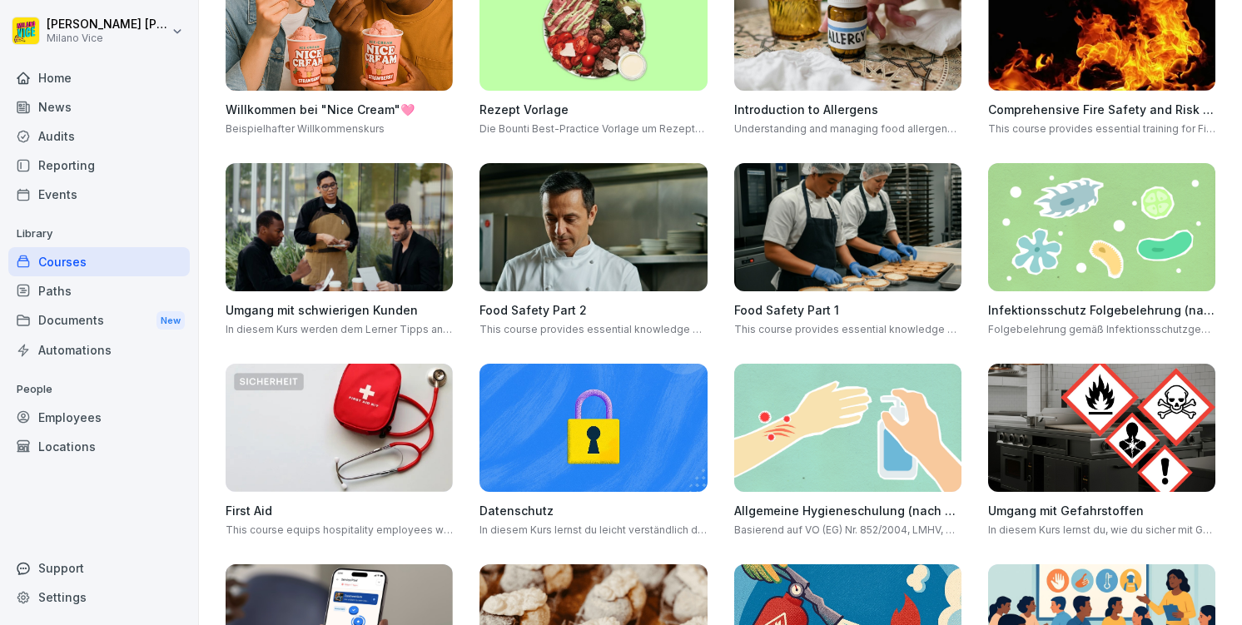
click at [92, 142] on div "Audits" at bounding box center [98, 136] width 181 height 29
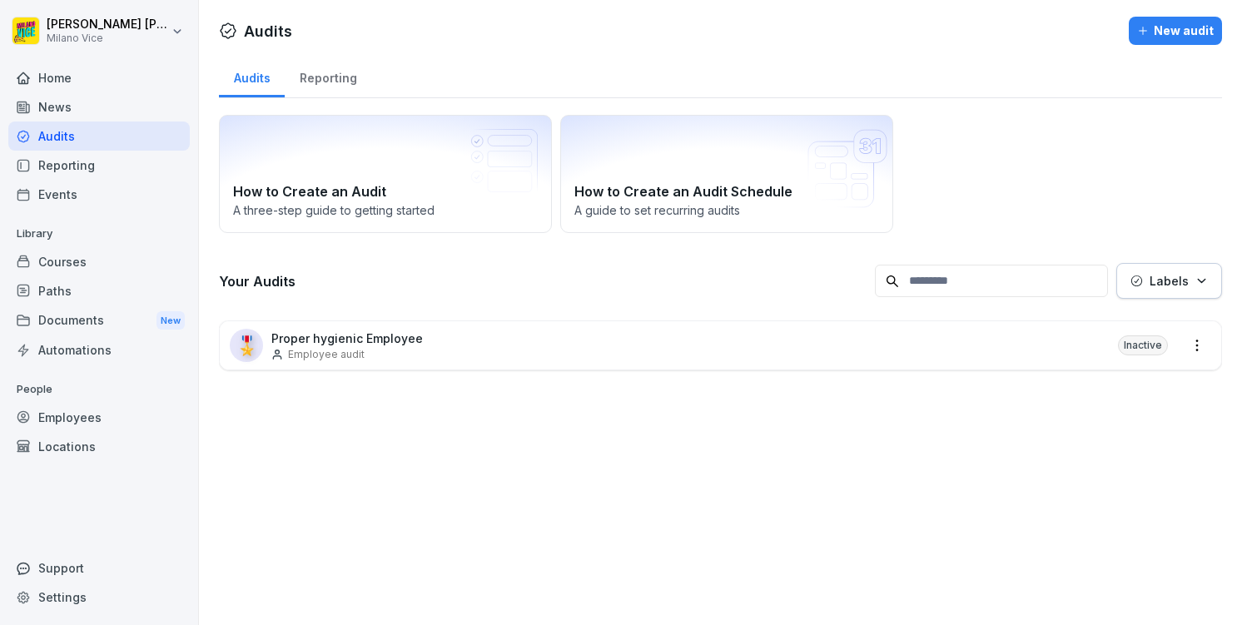
click at [369, 344] on p "Proper hygienic Employee" at bounding box center [346, 338] width 151 height 17
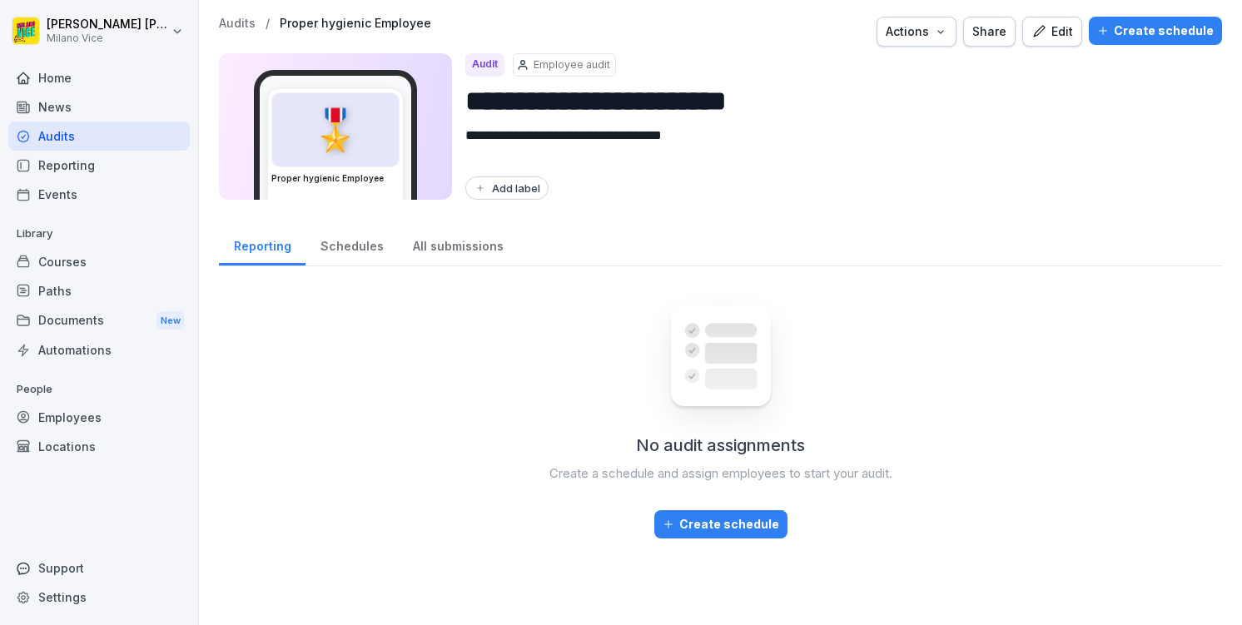
click at [1075, 42] on button "Edit" at bounding box center [1052, 32] width 60 height 30
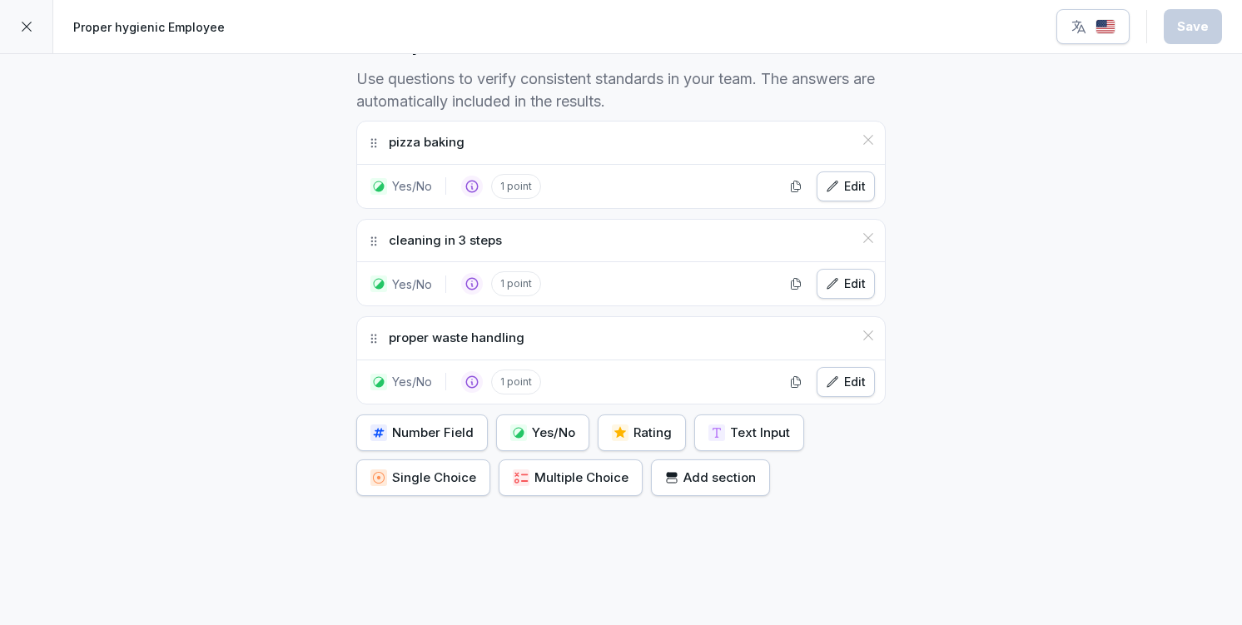
scroll to position [497, 0]
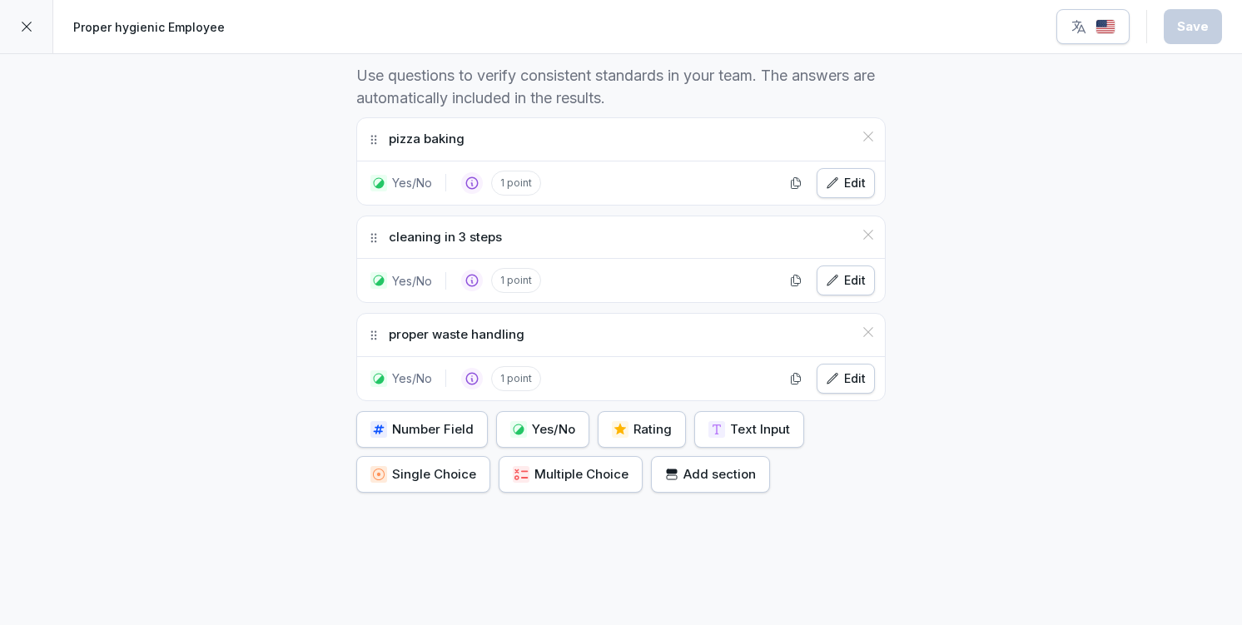
drag, startPoint x: 231, startPoint y: 353, endPoint x: 227, endPoint y: 341, distance: 12.4
click at [229, 345] on div "**********" at bounding box center [621, 108] width 1242 height 1102
click at [25, 20] on icon at bounding box center [26, 26] width 13 height 13
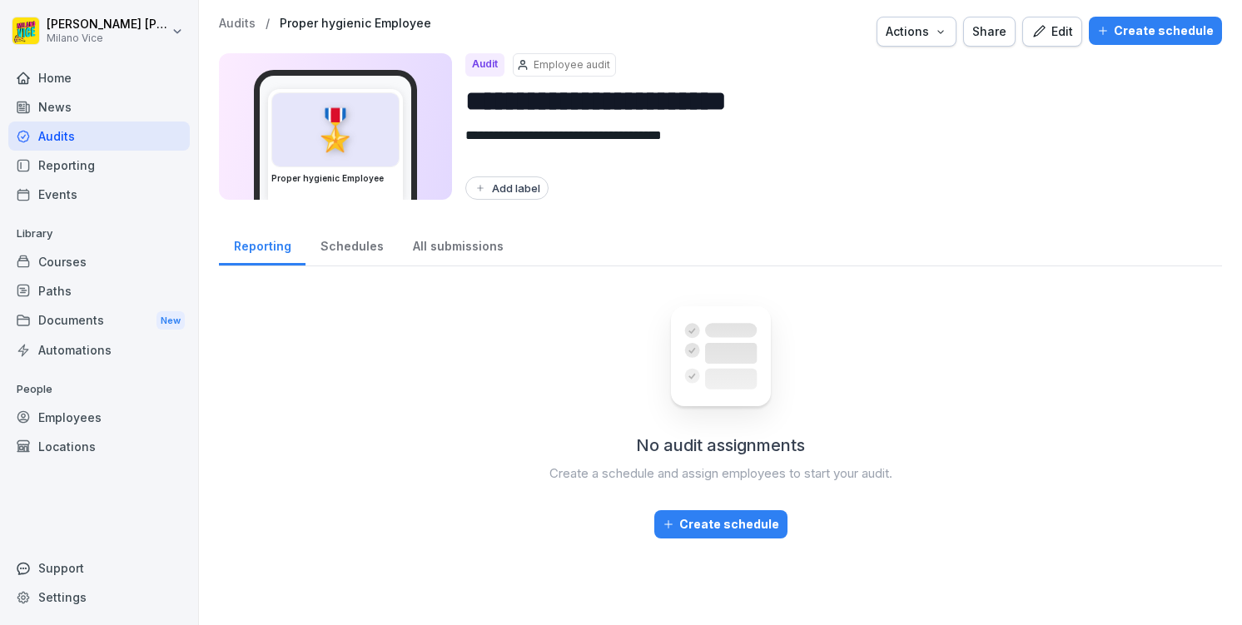
click at [46, 107] on div "News" at bounding box center [98, 106] width 181 height 29
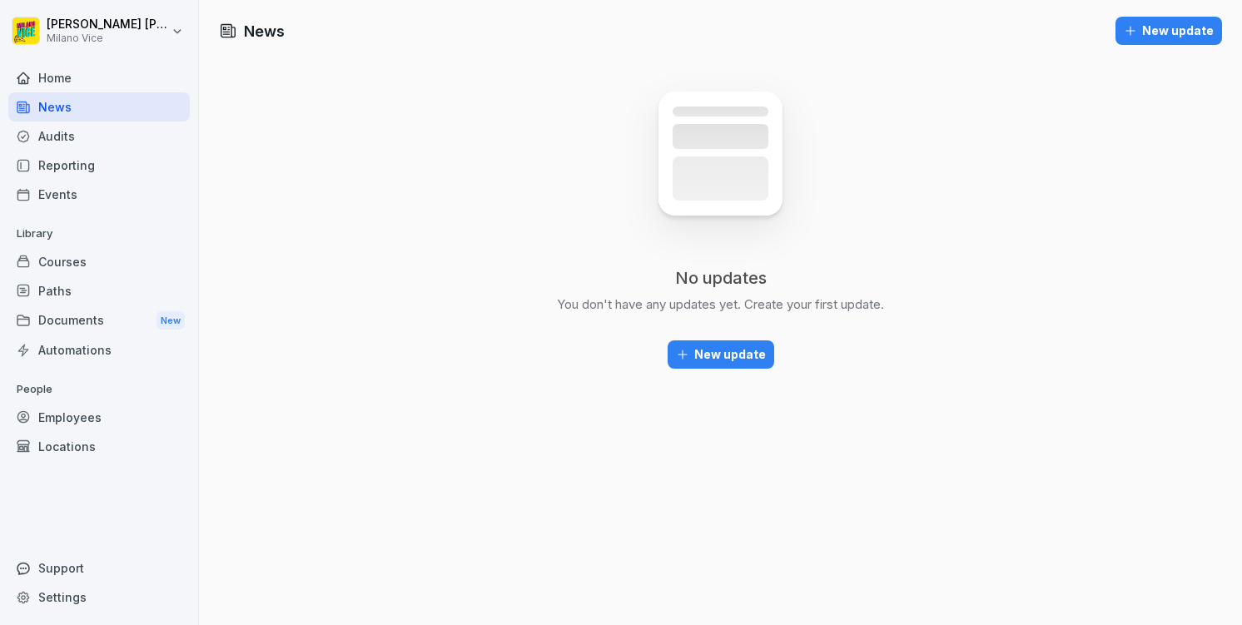
click at [59, 408] on div "Employees" at bounding box center [98, 417] width 181 height 29
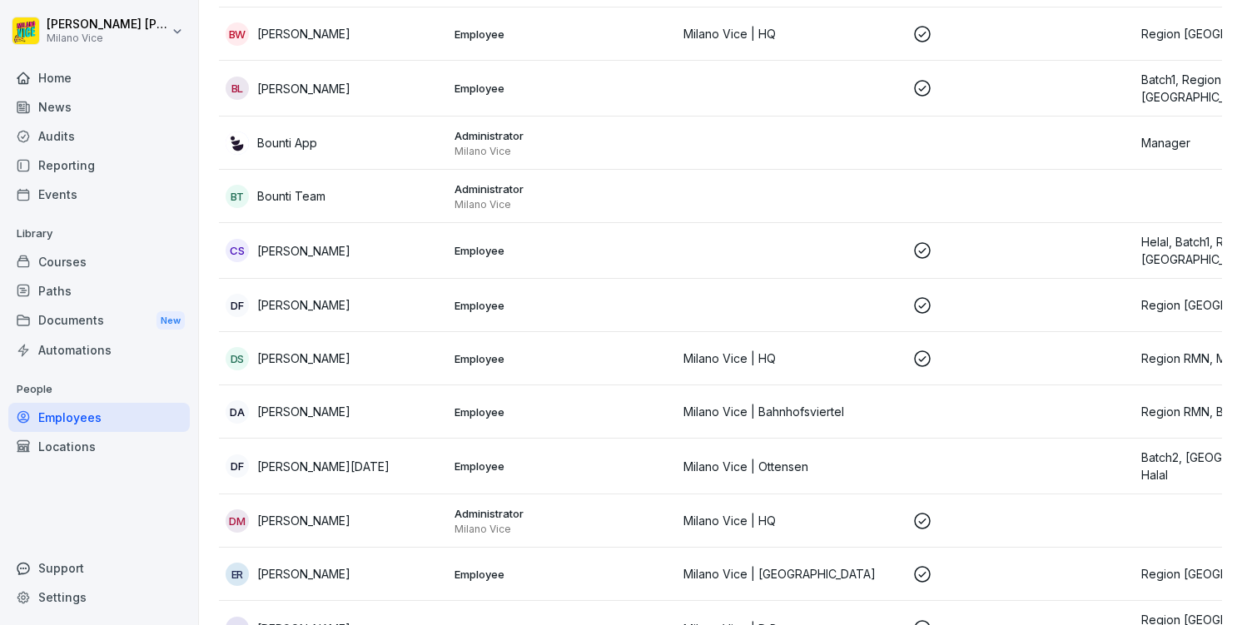
scroll to position [1114, 0]
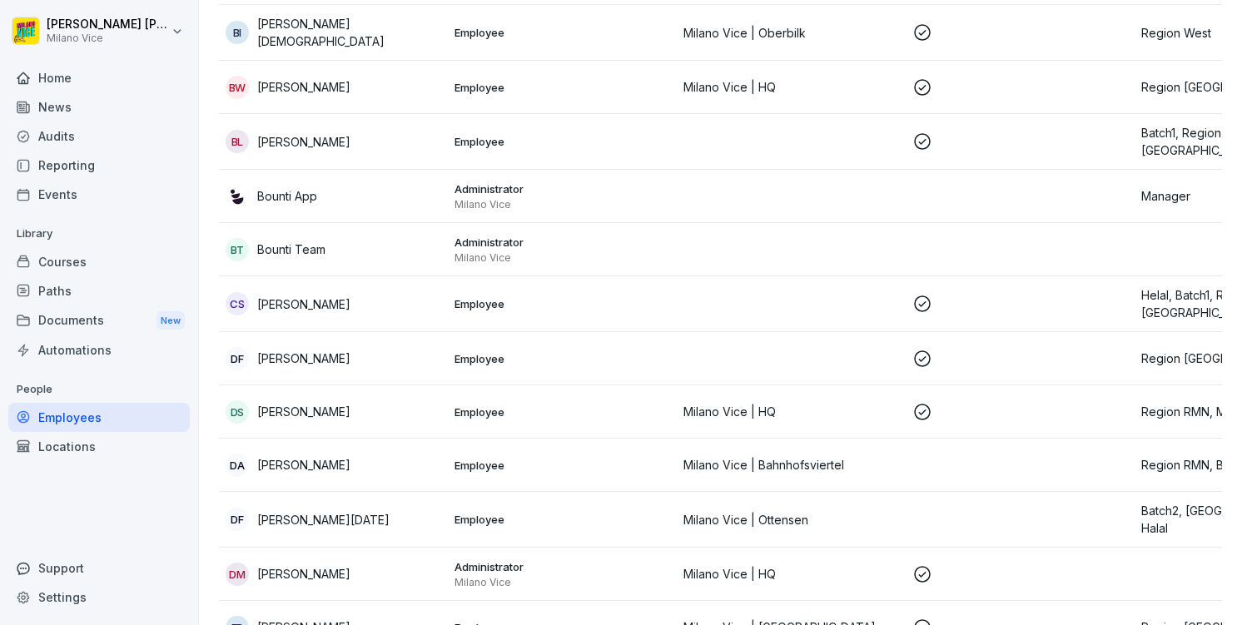
click at [94, 453] on div "Locations" at bounding box center [98, 446] width 181 height 29
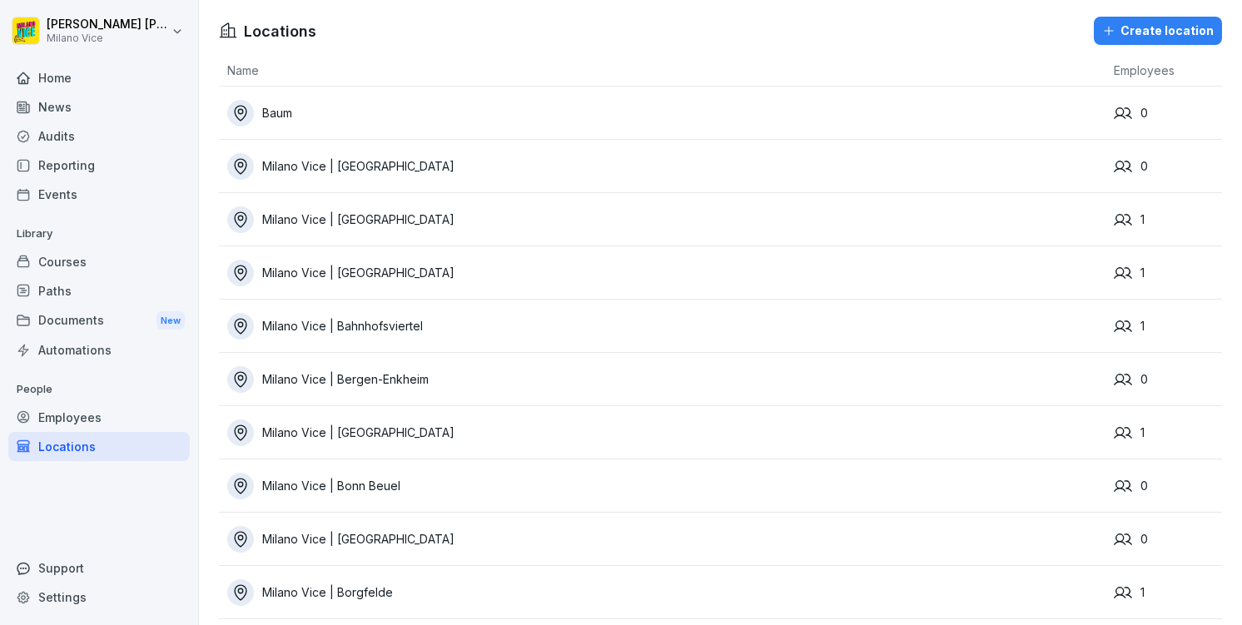
click at [77, 345] on div "Automations" at bounding box center [98, 349] width 181 height 29
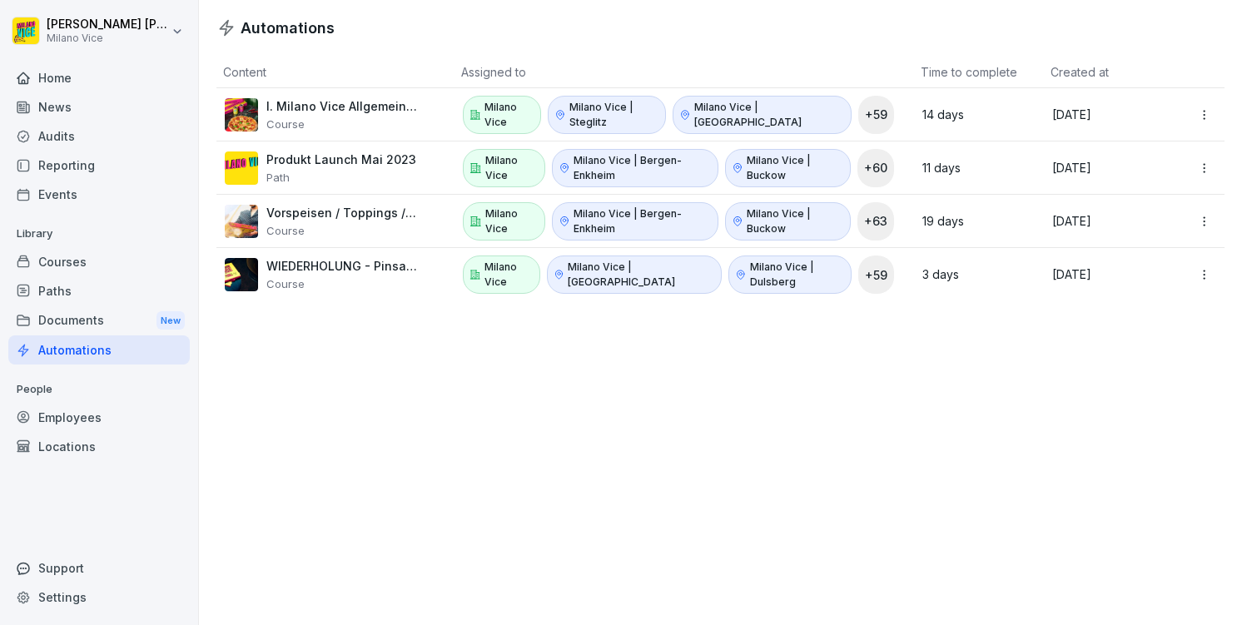
click at [77, 321] on div "Documents New" at bounding box center [98, 320] width 181 height 31
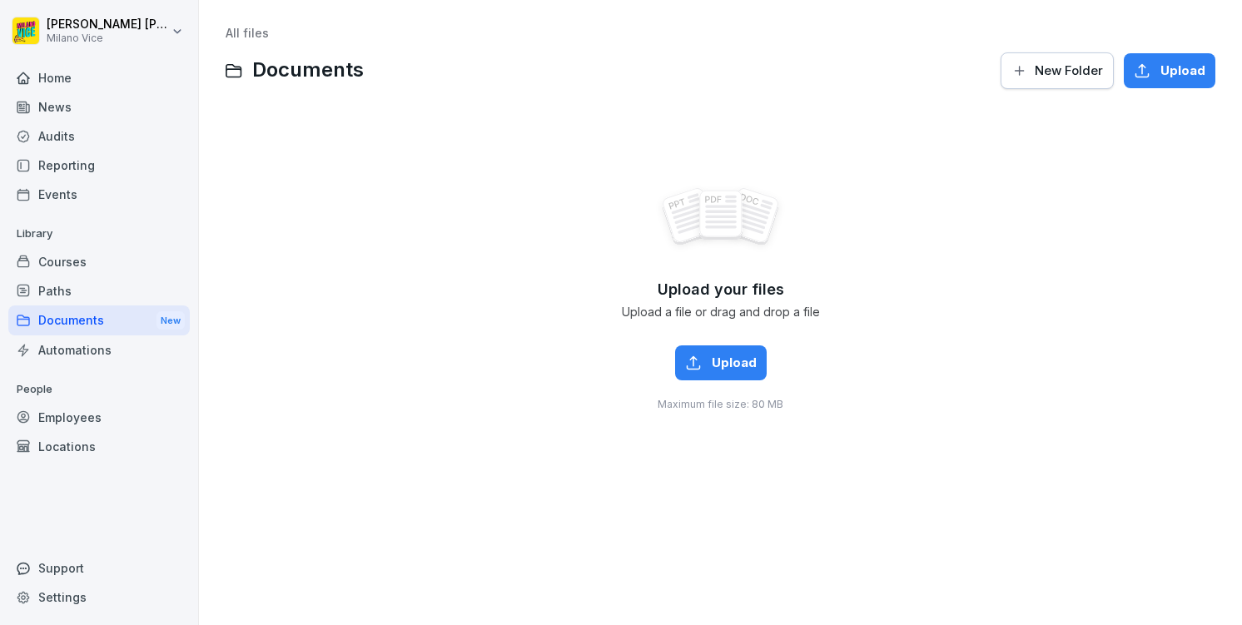
click at [75, 297] on div "Paths" at bounding box center [98, 290] width 181 height 29
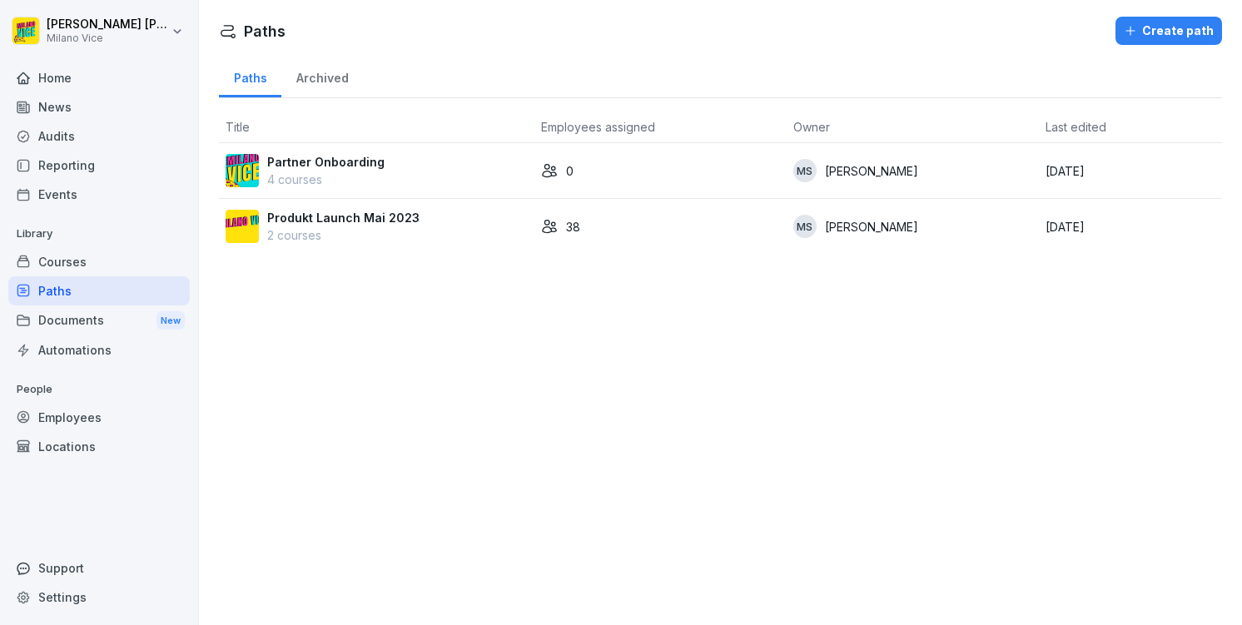
click at [73, 261] on div "Courses" at bounding box center [98, 261] width 181 height 29
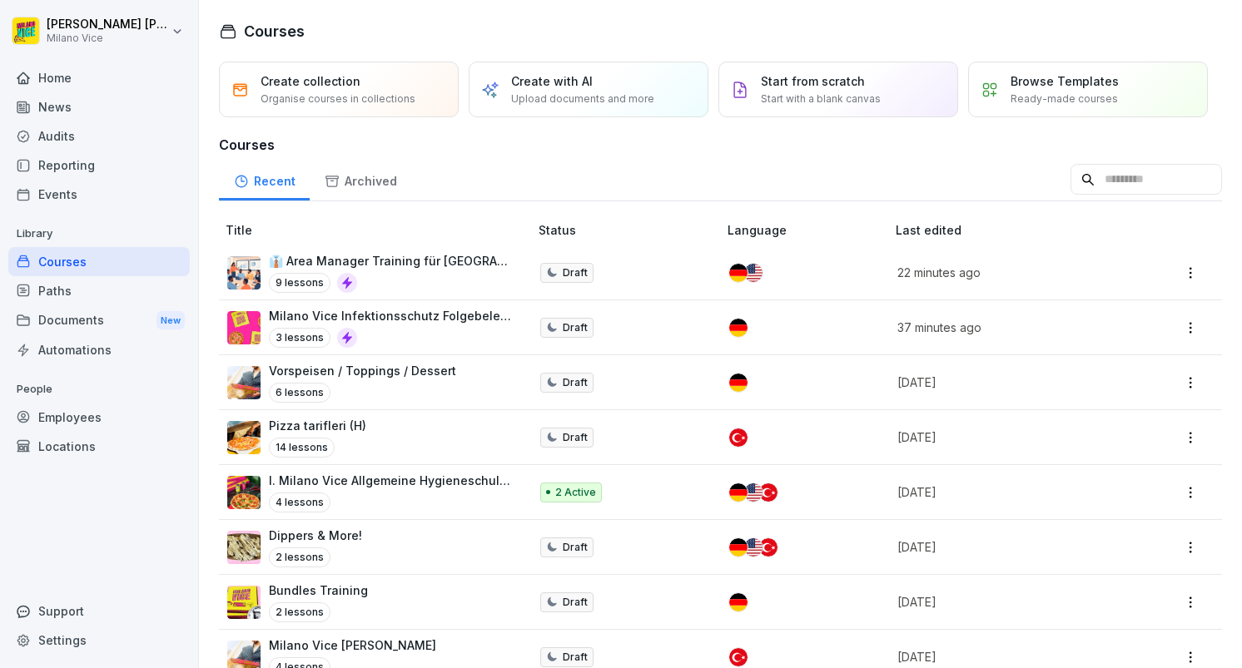
click at [339, 432] on p "Pizza tarifleri (H)" at bounding box center [317, 425] width 97 height 17
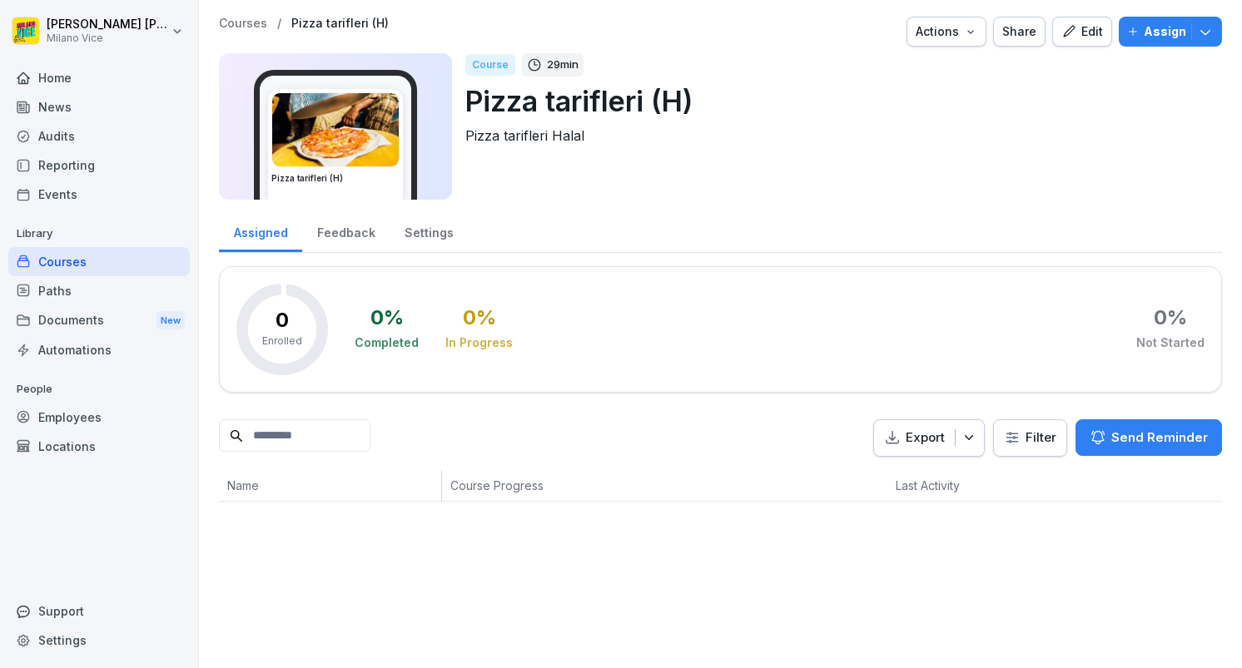
click at [414, 122] on div "Pizza tarifleri (H)" at bounding box center [335, 135] width 163 height 130
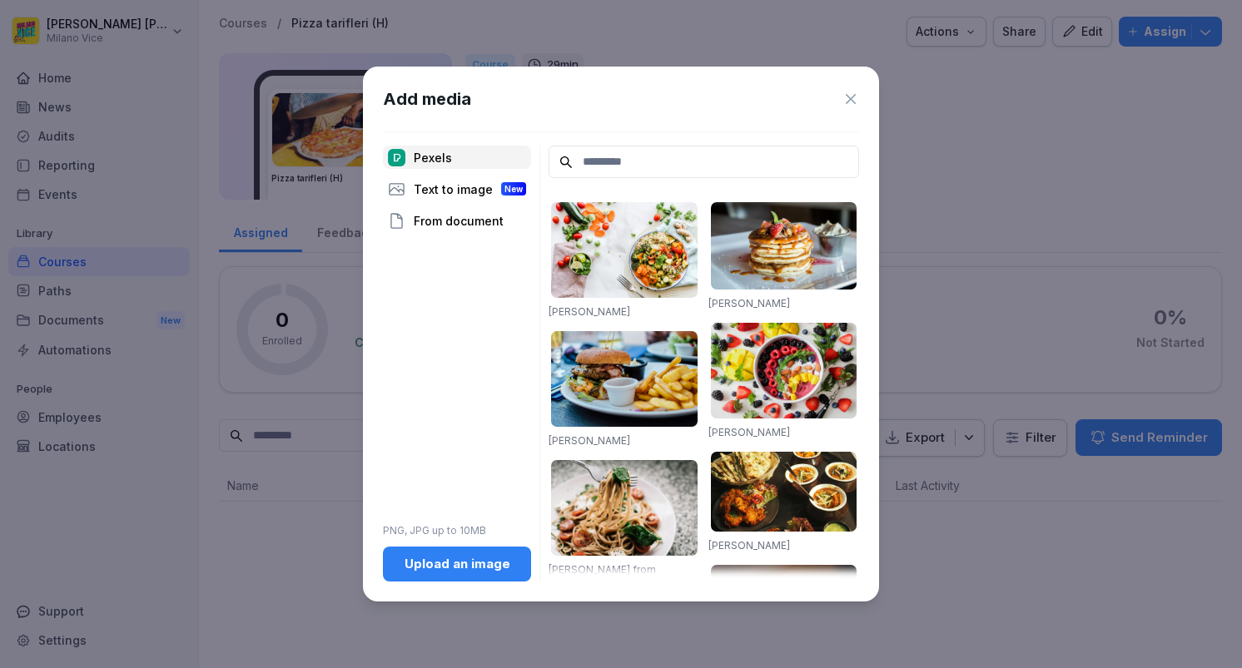
click at [856, 87] on div "Add media" at bounding box center [621, 99] width 476 height 25
